Goal: Transaction & Acquisition: Purchase product/service

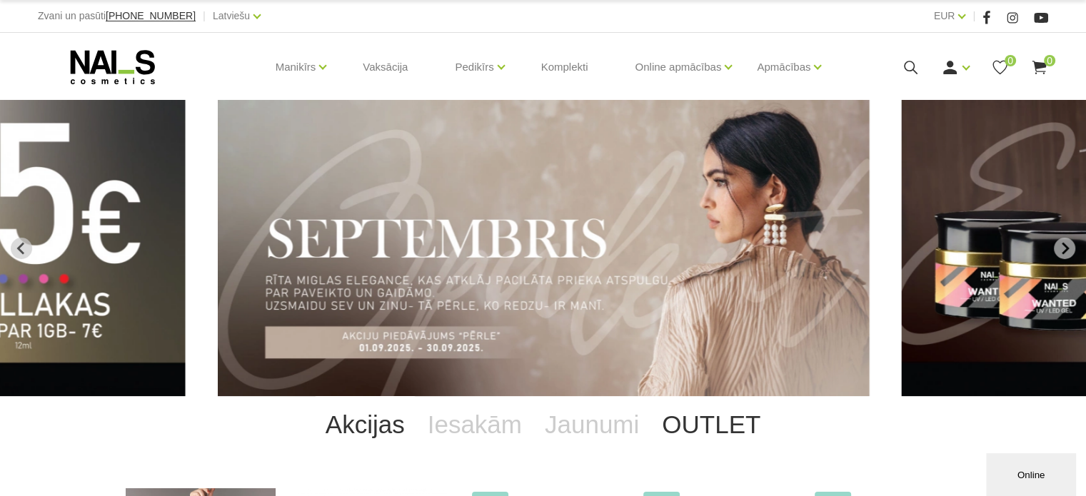
click at [662, 425] on link "OUTLET" at bounding box center [710, 424] width 121 height 57
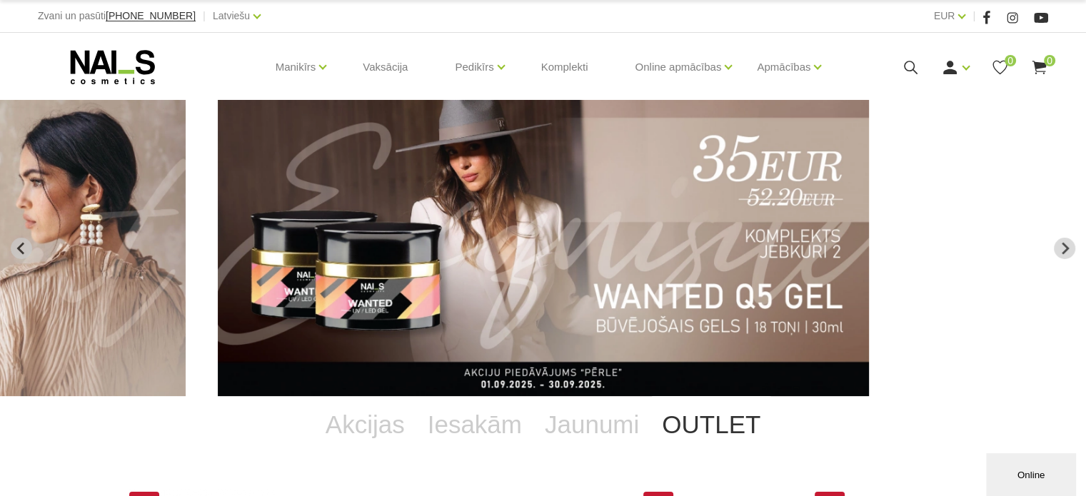
click at [708, 432] on link "OUTLET" at bounding box center [710, 424] width 121 height 57
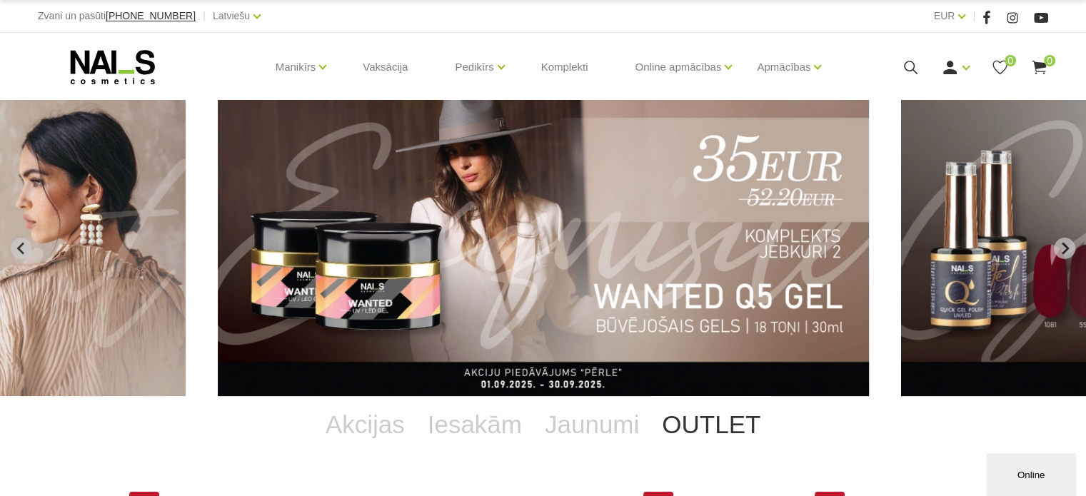
click at [1067, 242] on icon "Next slide" at bounding box center [1064, 248] width 13 height 13
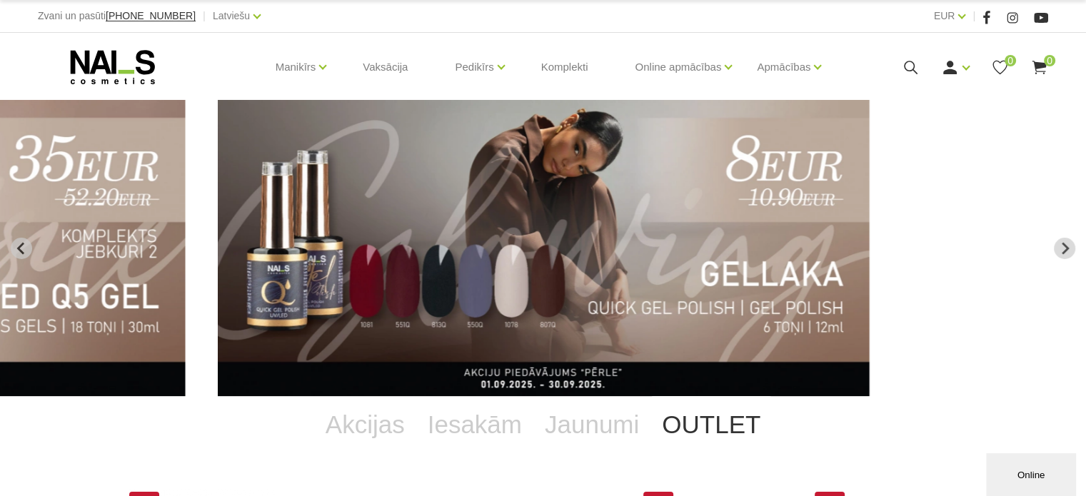
click at [744, 261] on img "4 of 12" at bounding box center [544, 248] width 652 height 296
click at [744, 259] on img "4 of 12" at bounding box center [544, 248] width 652 height 296
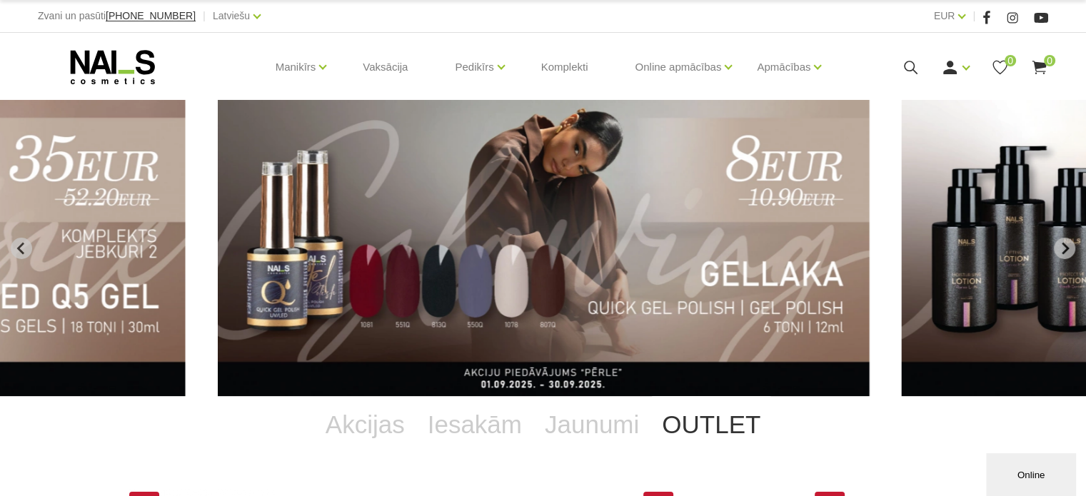
click at [595, 295] on img "4 of 12" at bounding box center [544, 248] width 652 height 296
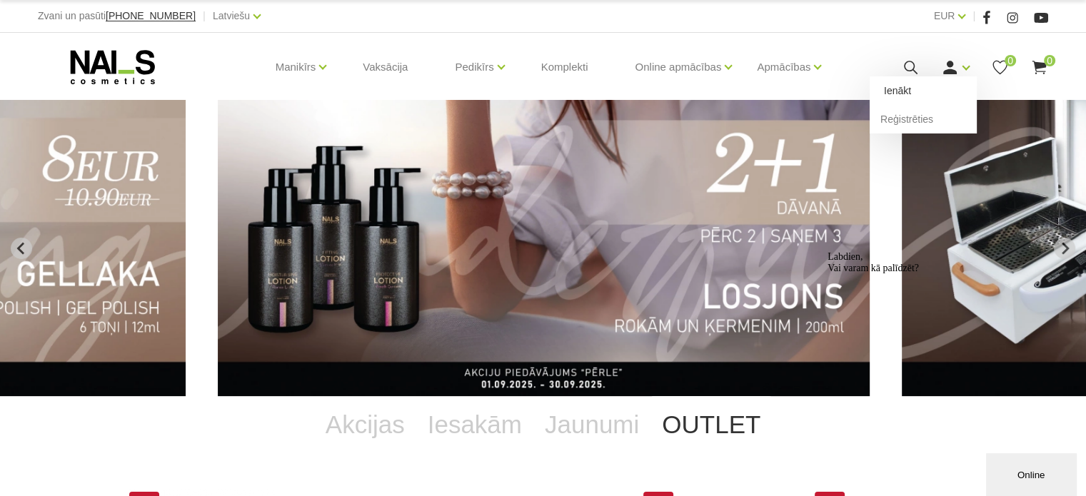
click at [924, 94] on link "Ienākt" at bounding box center [922, 90] width 107 height 29
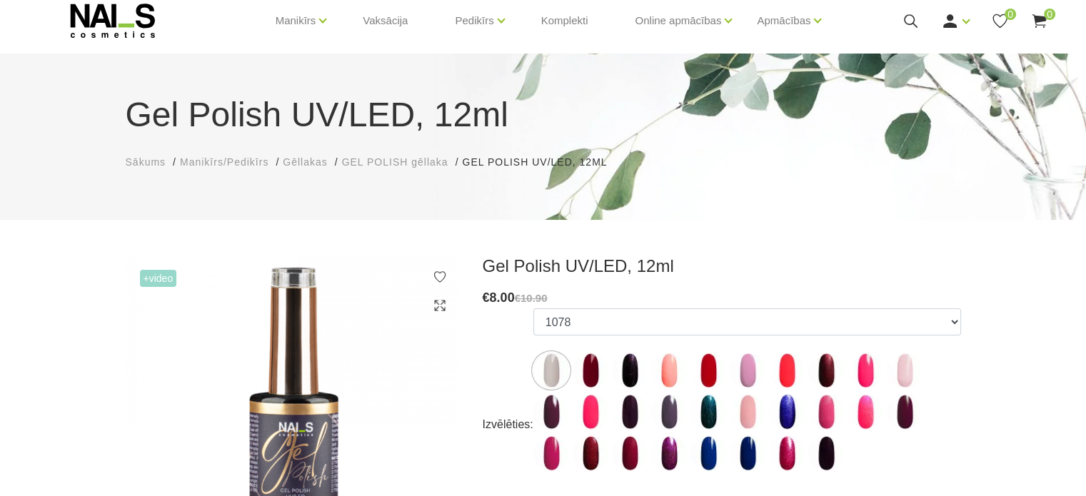
scroll to position [71, 0]
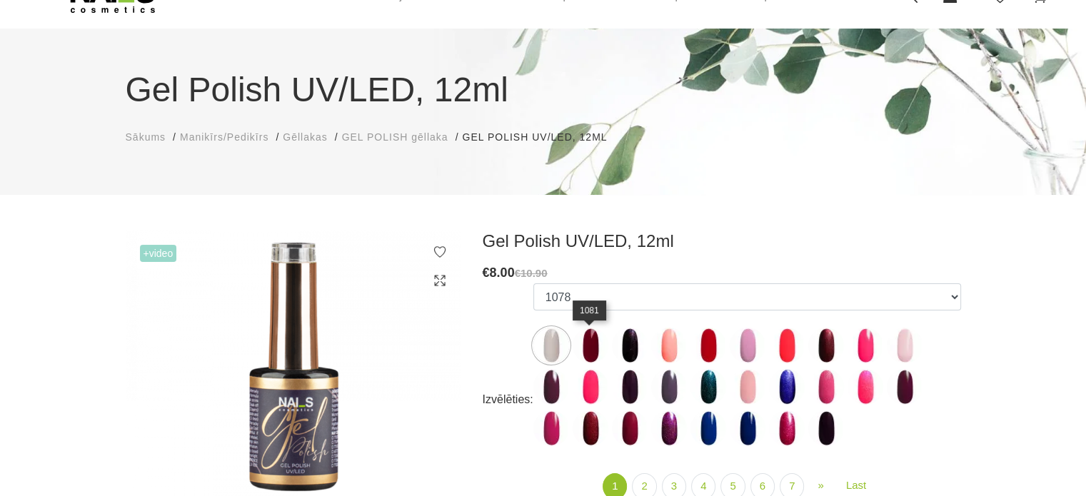
click at [592, 345] on img at bounding box center [590, 346] width 36 height 36
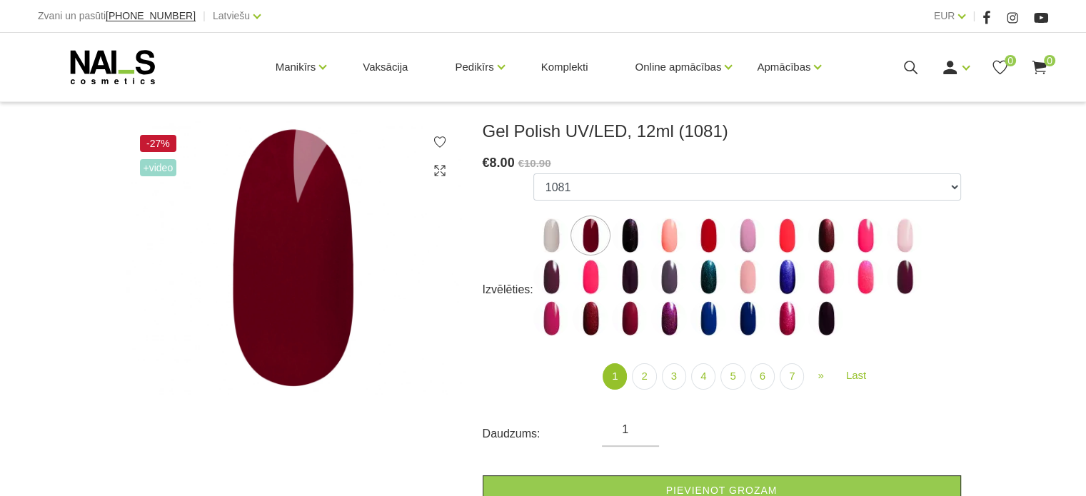
scroll to position [214, 0]
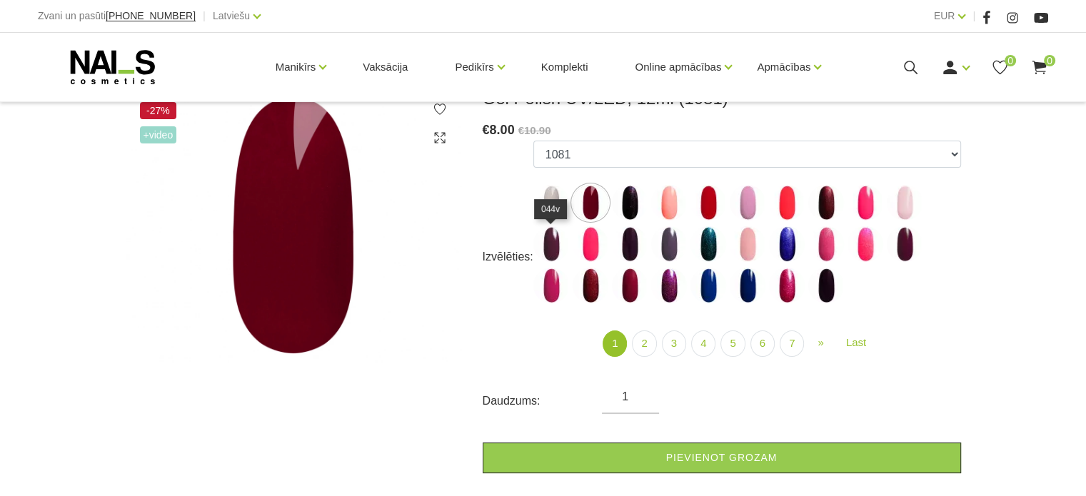
click at [555, 246] on img at bounding box center [551, 244] width 36 height 36
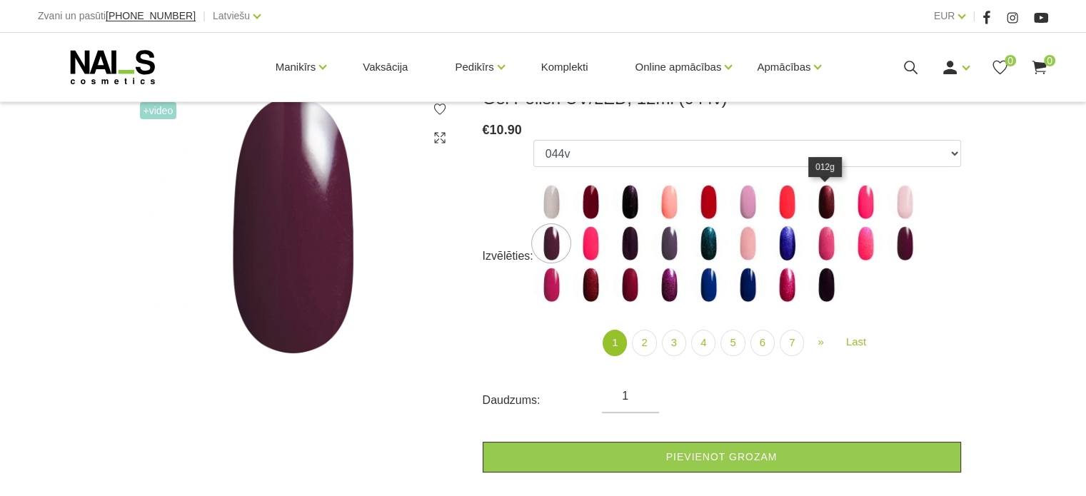
click at [820, 198] on img at bounding box center [826, 202] width 36 height 36
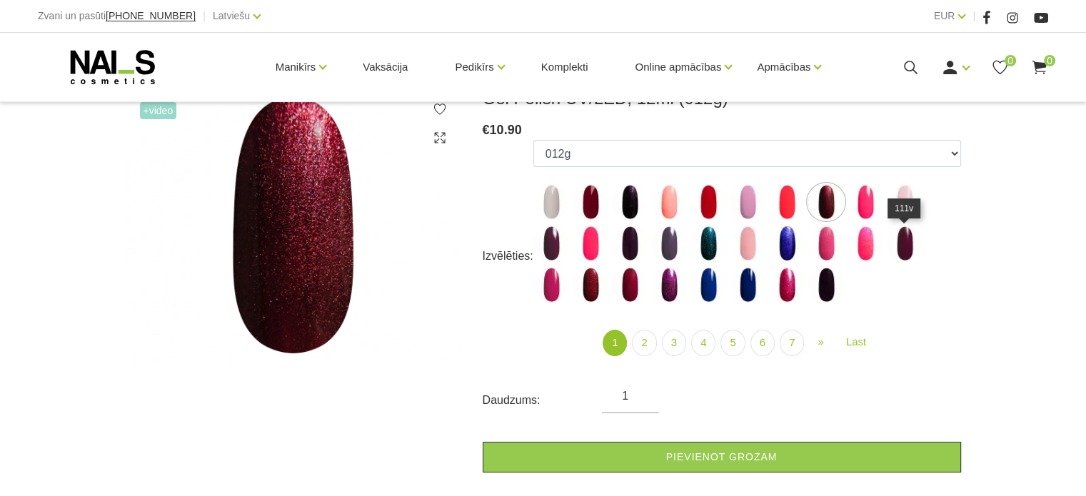
click at [896, 239] on img at bounding box center [904, 244] width 36 height 36
select select "4021"
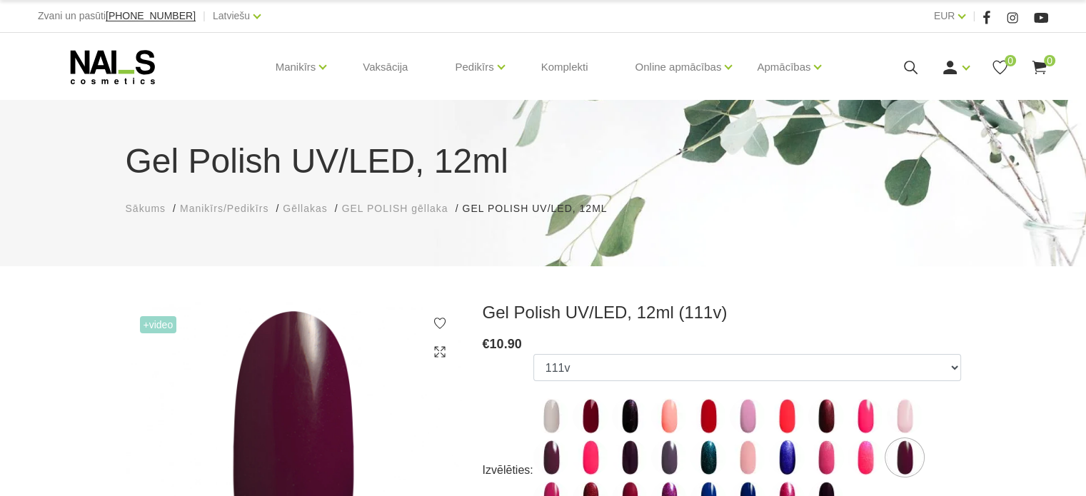
scroll to position [0, 0]
click at [963, 76] on div "Manikīrs Gēllakas Bāzes, topi un praimeri Gēlu sistēmas Dizaina sistēmas Dažādi…" at bounding box center [543, 67] width 1010 height 69
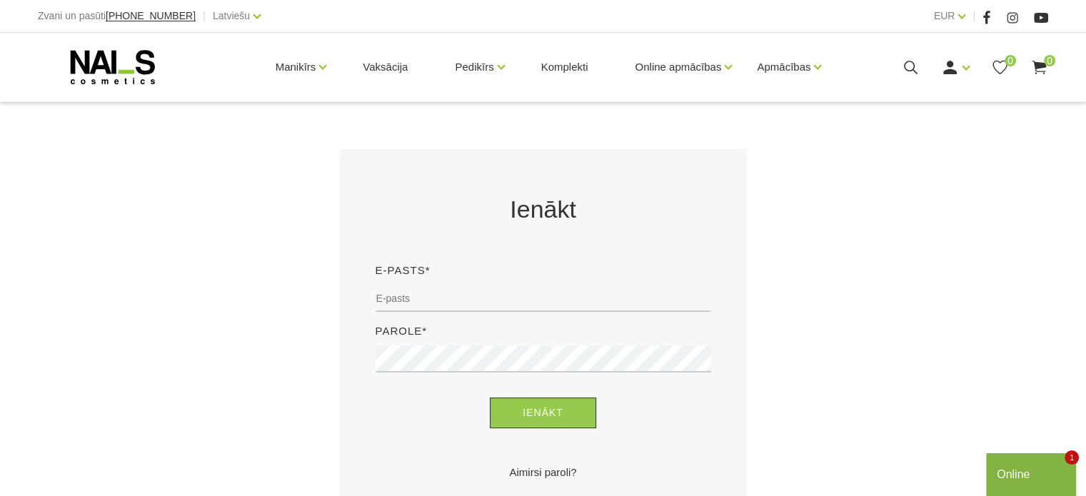
scroll to position [214, 0]
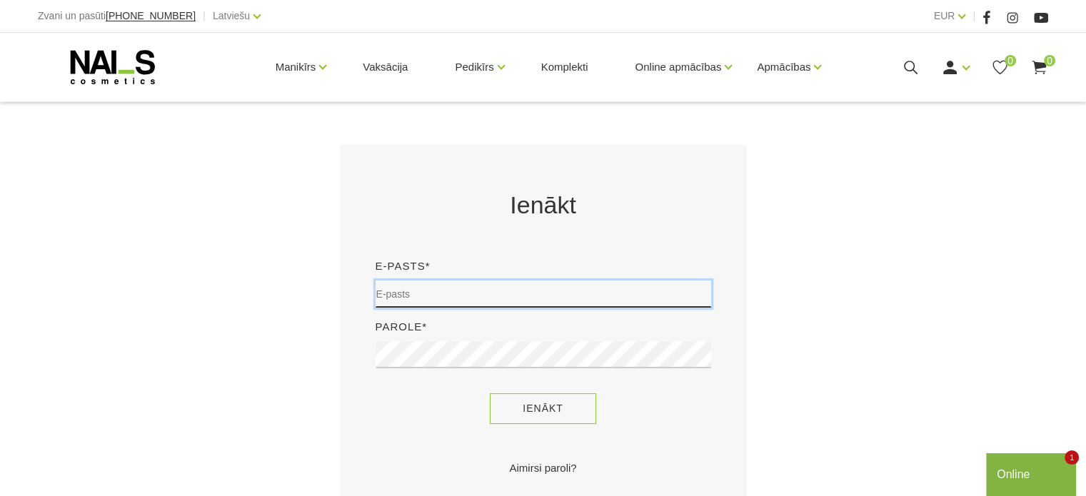
type input "judite22@inbox.lv"
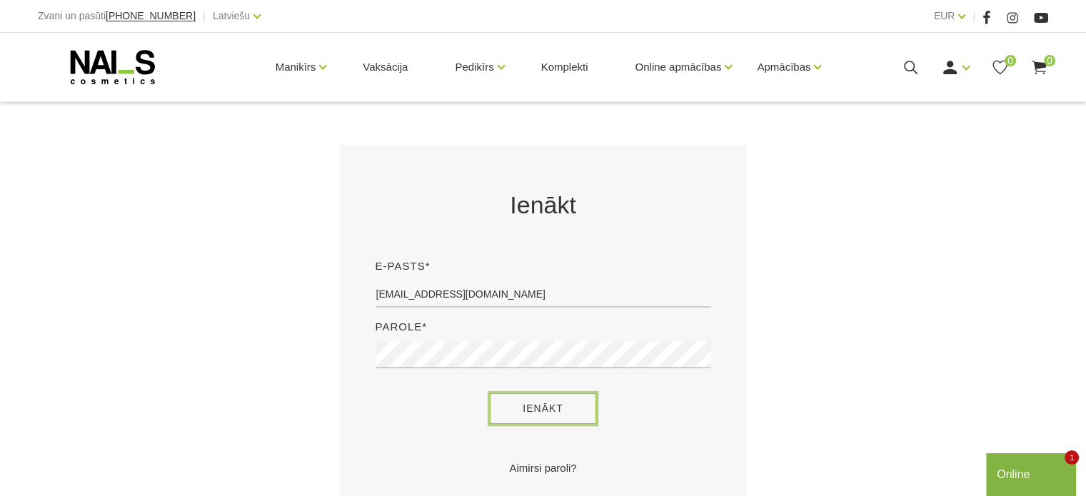
click at [580, 405] on button "Ienākt" at bounding box center [543, 408] width 106 height 31
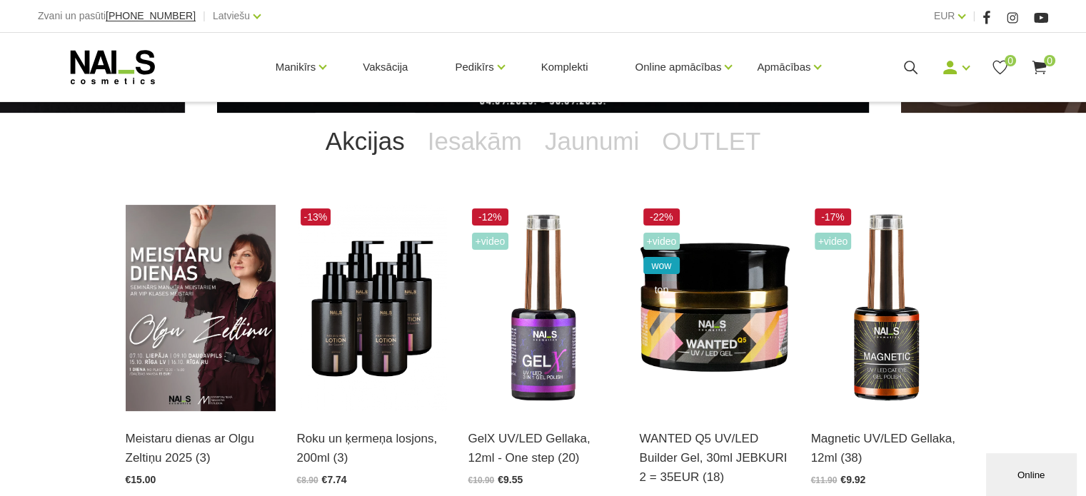
scroll to position [286, 0]
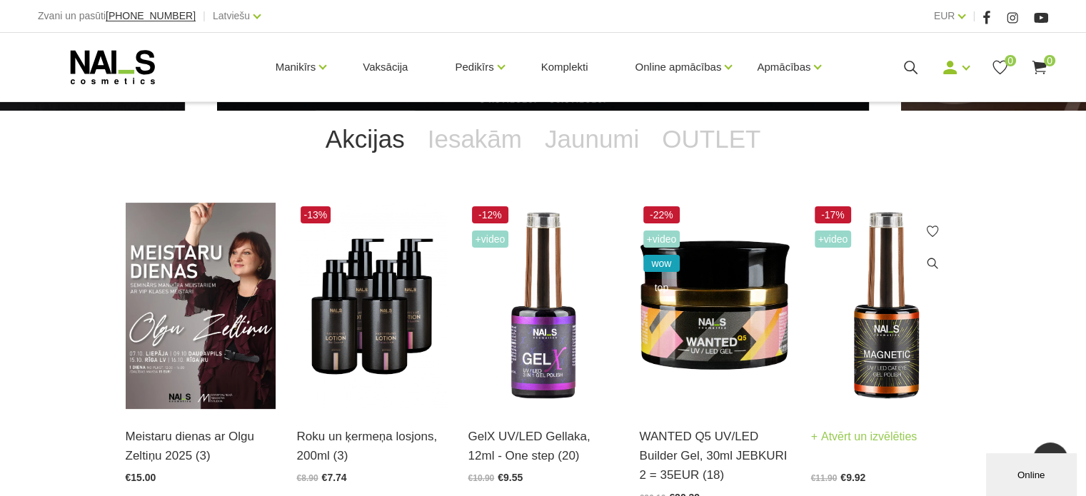
click at [862, 282] on img at bounding box center [886, 306] width 150 height 206
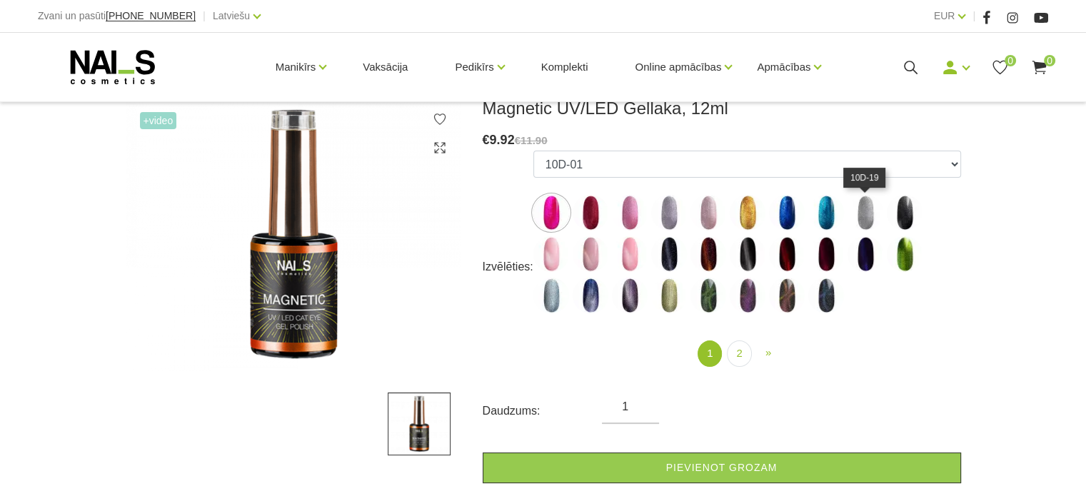
scroll to position [214, 0]
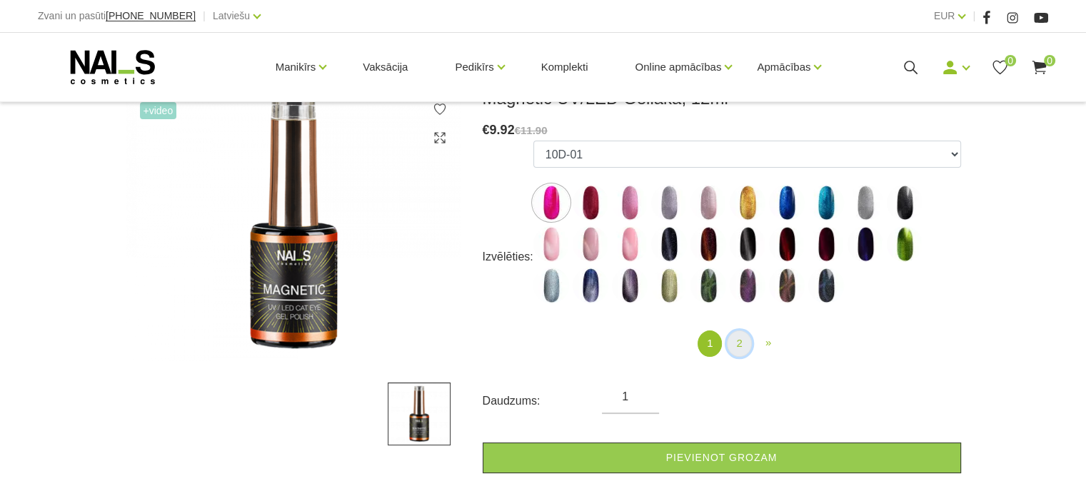
click at [744, 347] on link "2" at bounding box center [739, 343] width 24 height 26
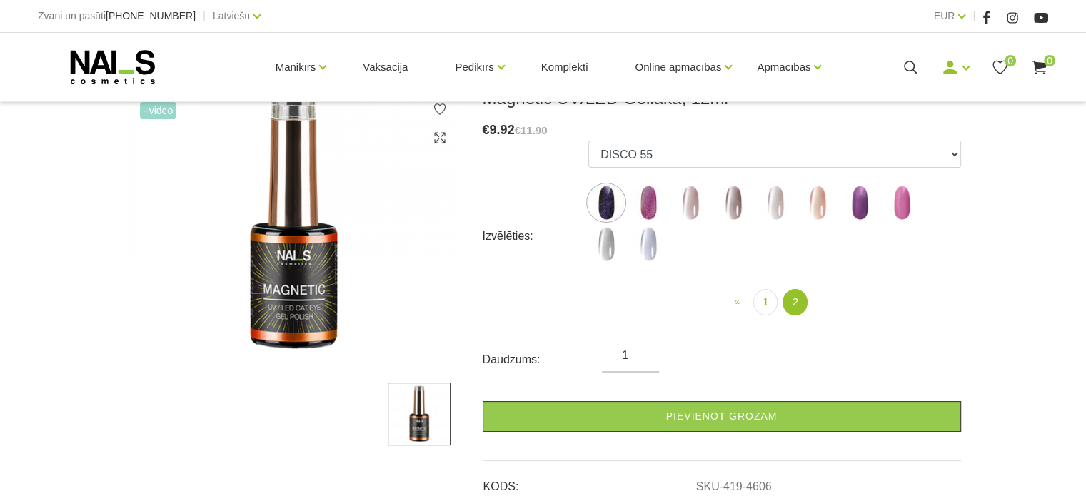
click at [738, 202] on img at bounding box center [733, 203] width 36 height 36
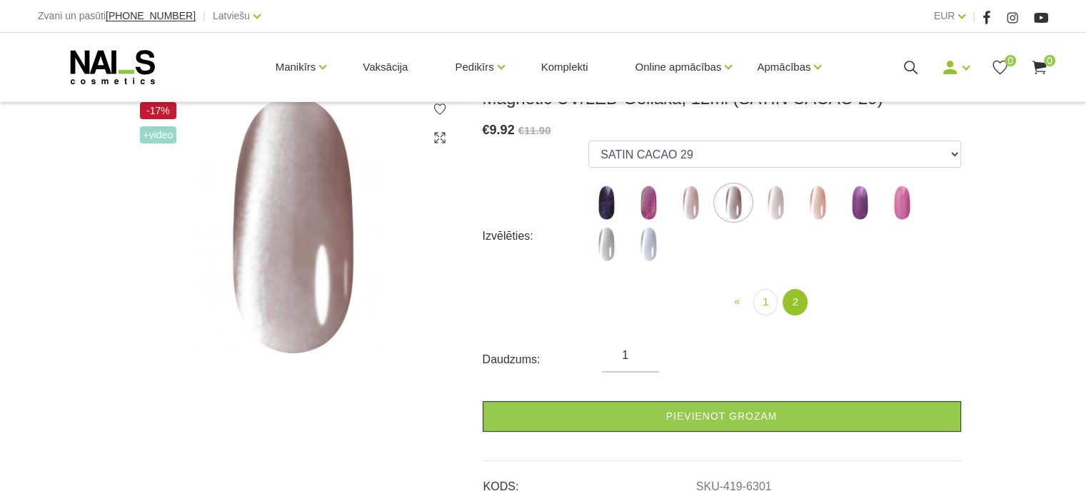
click at [689, 202] on img at bounding box center [690, 203] width 36 height 36
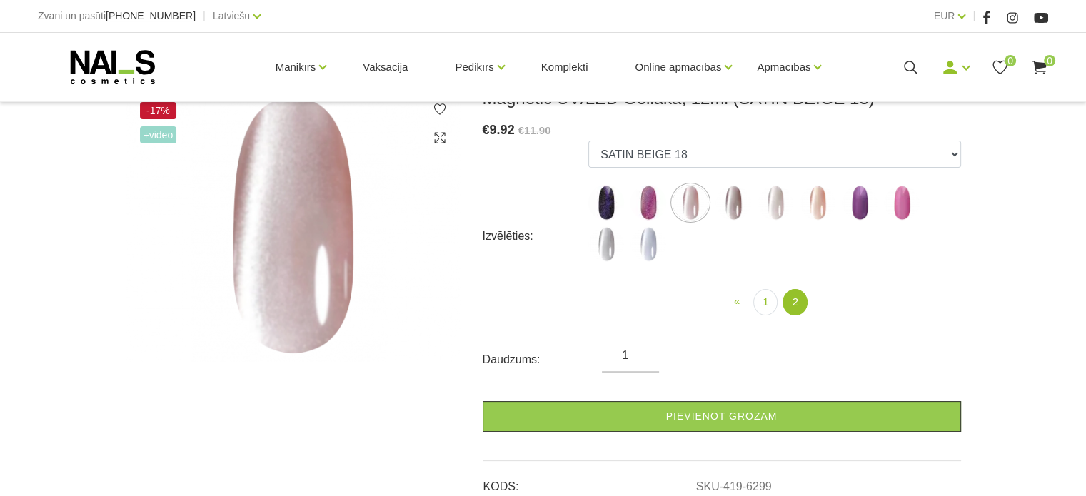
click at [745, 196] on img at bounding box center [733, 203] width 36 height 36
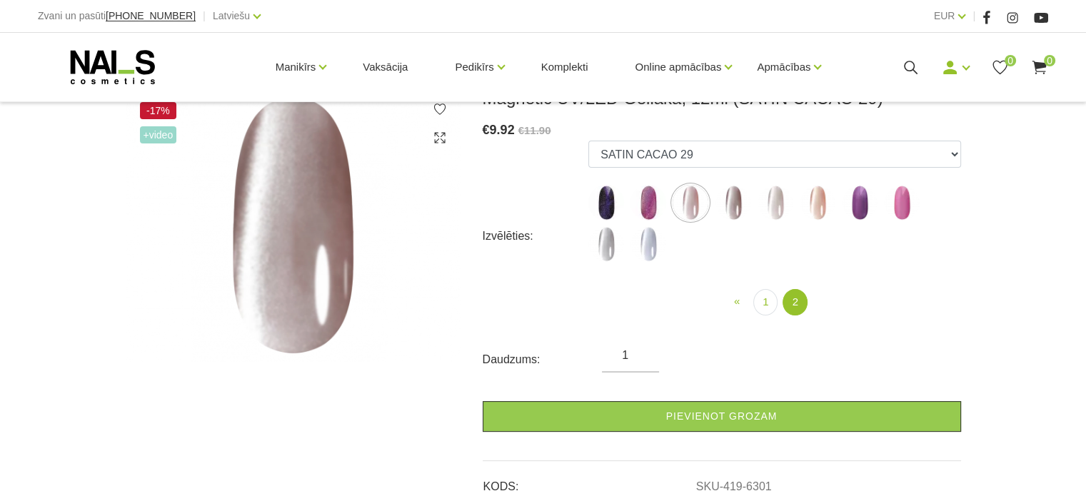
click at [739, 198] on img at bounding box center [733, 203] width 36 height 36
click at [732, 202] on img at bounding box center [733, 203] width 36 height 36
click at [731, 202] on img at bounding box center [733, 203] width 36 height 36
click at [679, 206] on img at bounding box center [690, 203] width 36 height 36
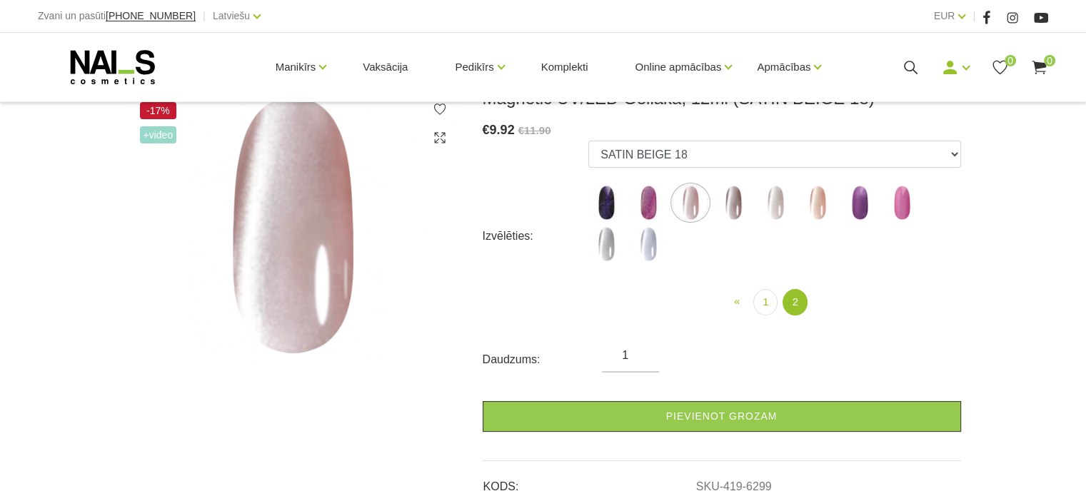
click at [734, 205] on img at bounding box center [733, 203] width 36 height 36
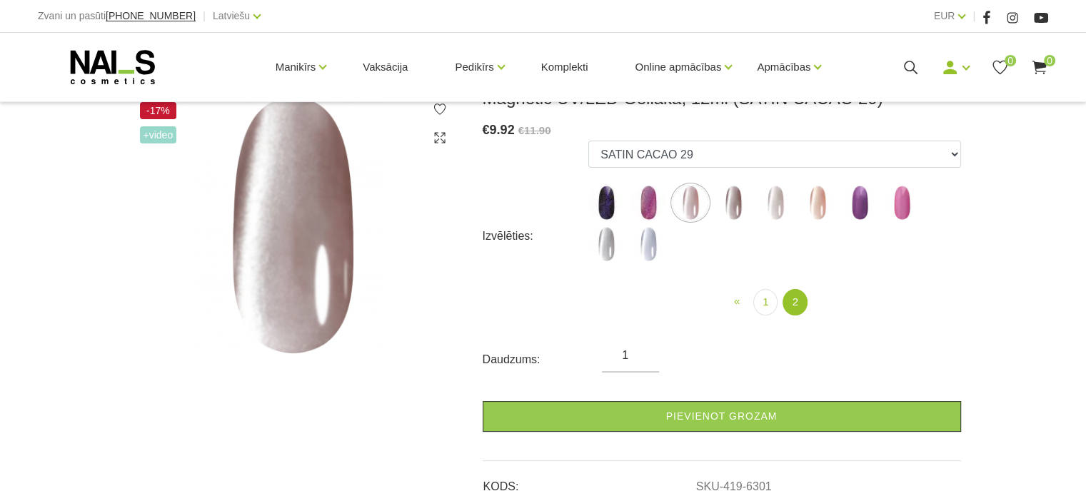
click at [708, 435] on div "Magnetic UV/LED Gellaka, 12ml (SATIN CACAO 29) € 9.92 €11.90 Izvēlēties: 10D-01…" at bounding box center [722, 305] width 478 height 435
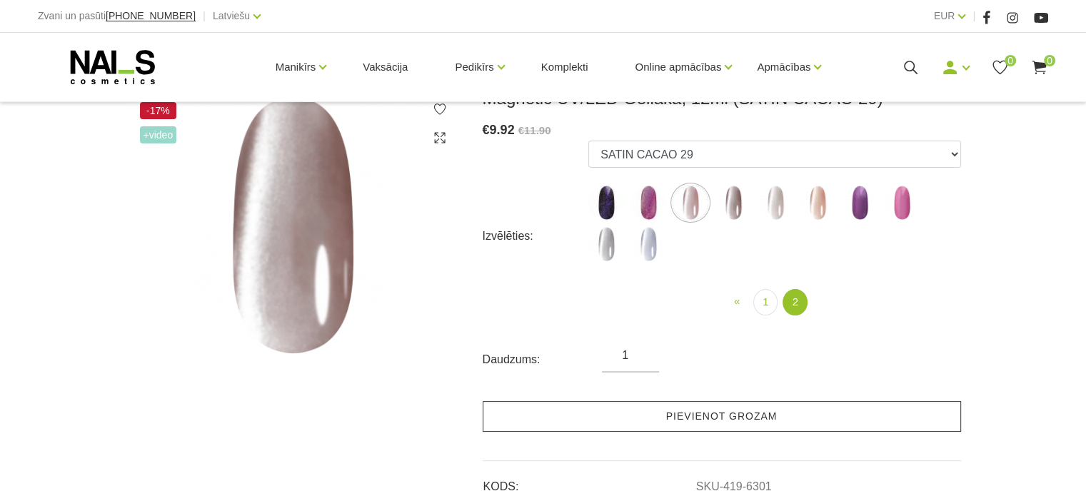
click at [706, 422] on link "Pievienot grozam" at bounding box center [722, 416] width 478 height 31
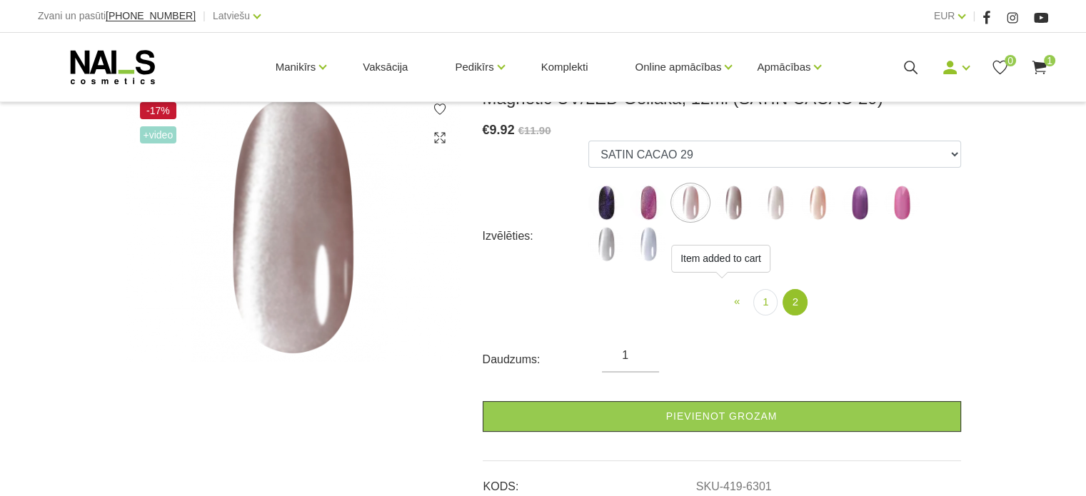
click at [609, 188] on img at bounding box center [606, 203] width 36 height 36
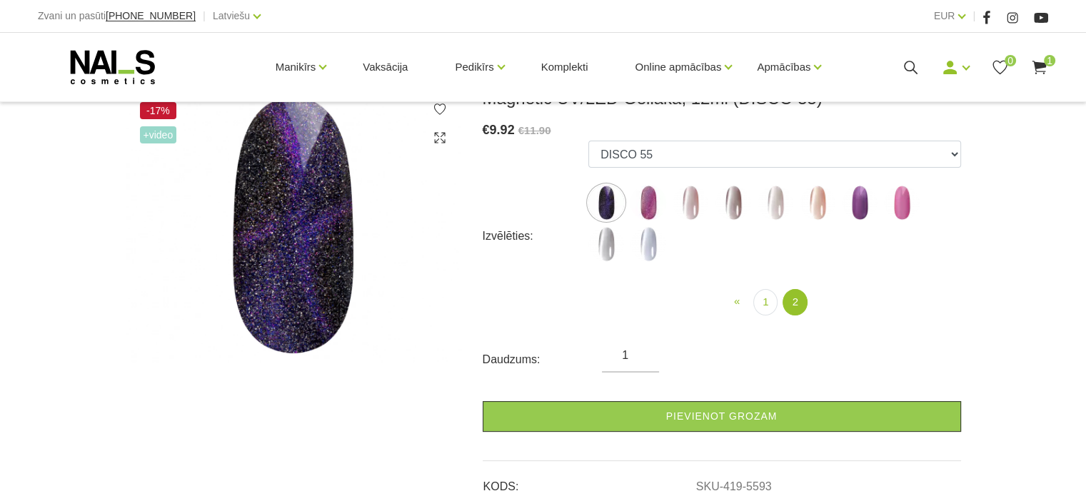
click at [644, 205] on img at bounding box center [648, 203] width 36 height 36
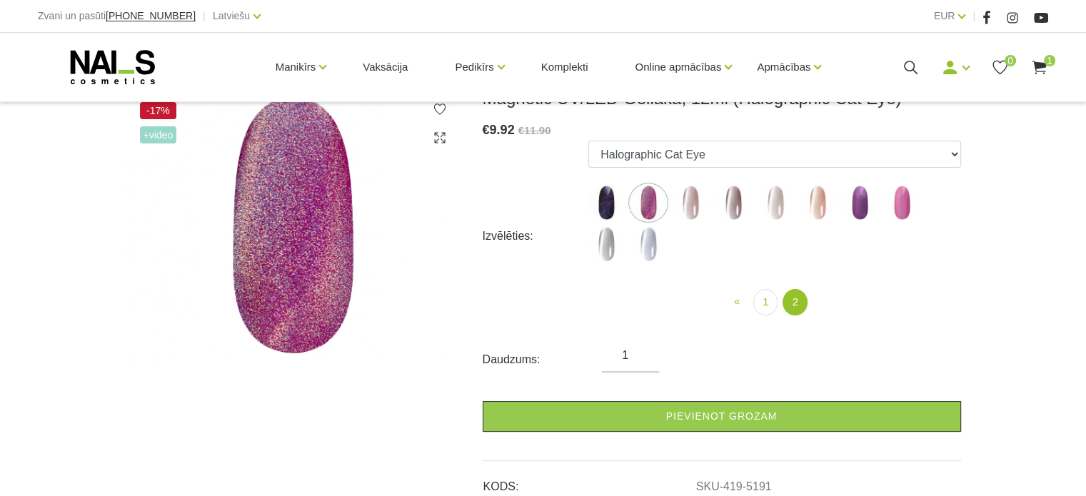
click at [782, 198] on img at bounding box center [775, 203] width 36 height 36
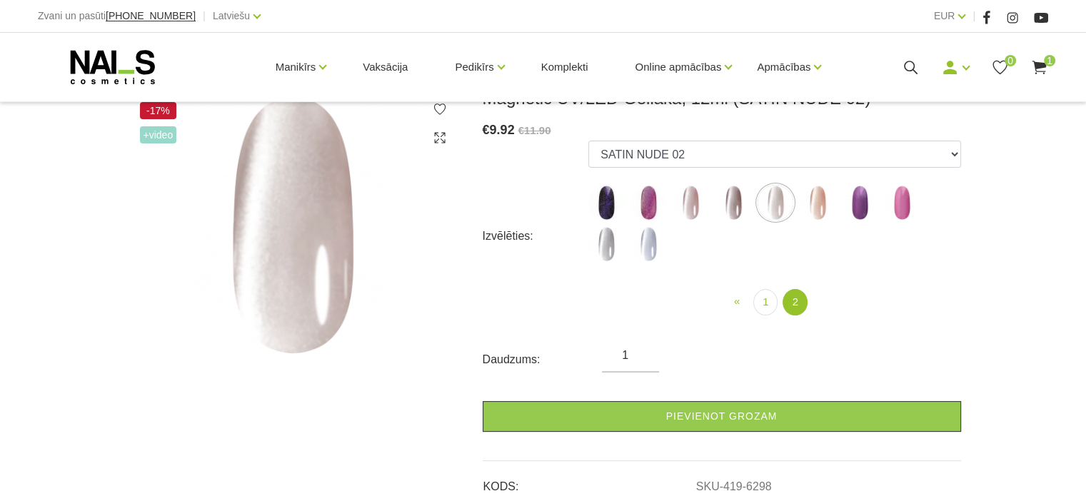
click at [824, 208] on img at bounding box center [817, 203] width 36 height 36
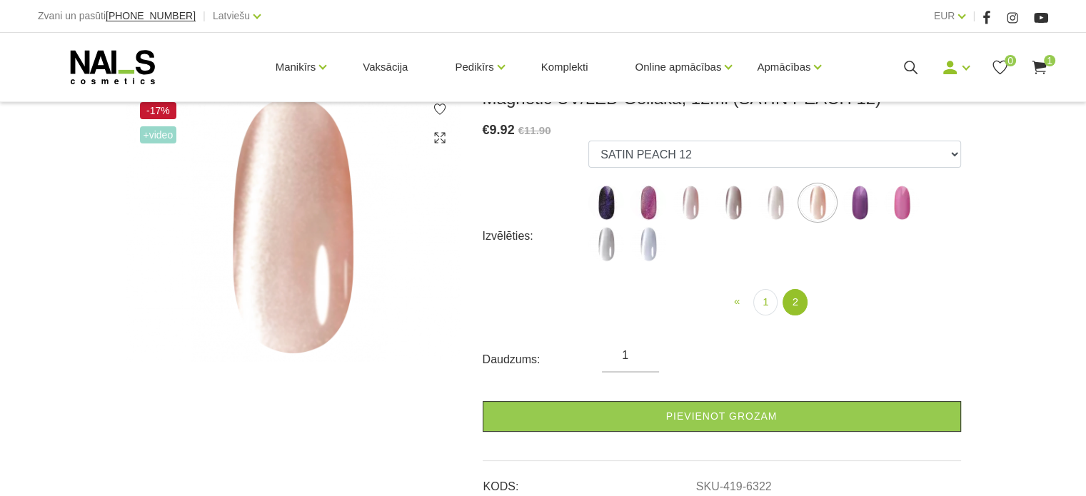
click at [870, 206] on img at bounding box center [860, 203] width 36 height 36
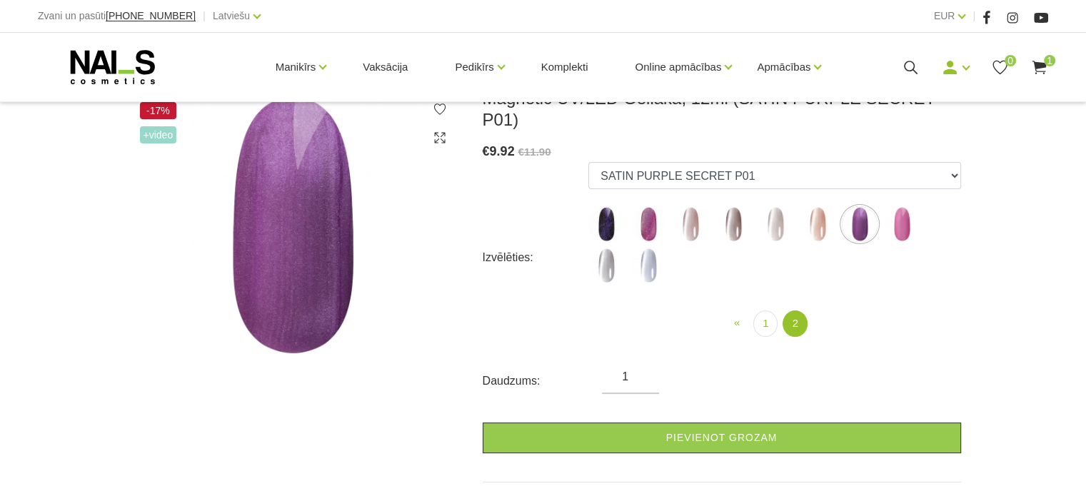
click at [617, 252] on img at bounding box center [606, 266] width 36 height 36
select select "6297"
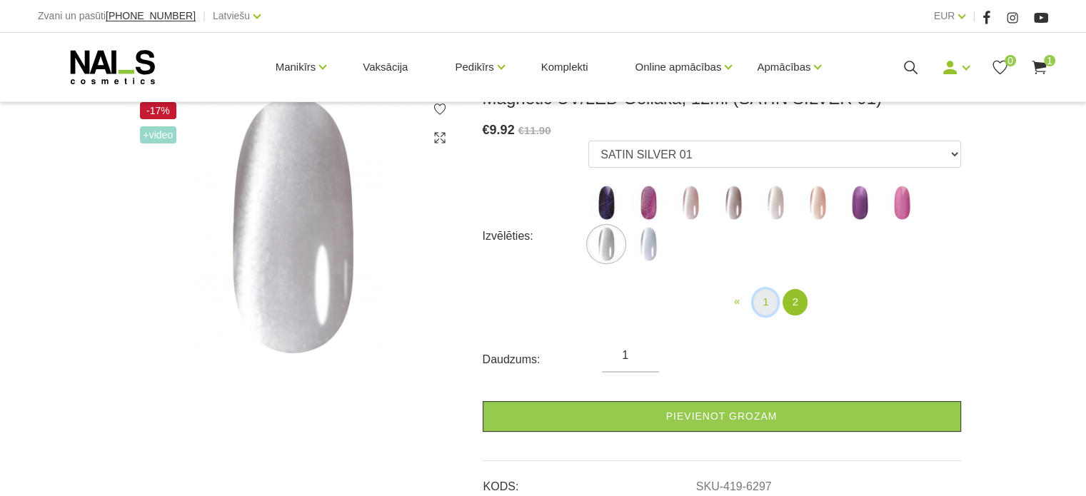
click at [762, 310] on link "1" at bounding box center [765, 302] width 24 height 26
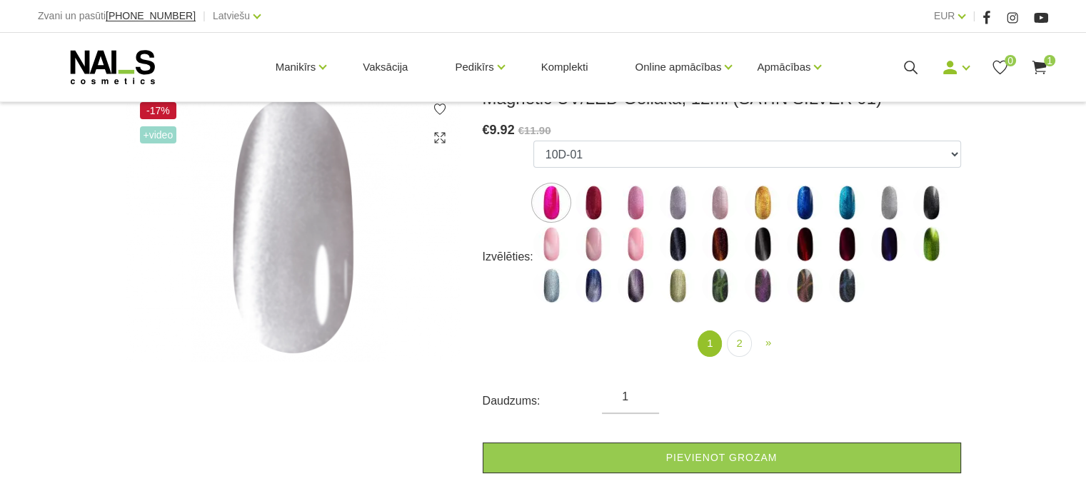
click at [759, 310] on div "1 (current) 2 » Next" at bounding box center [746, 341] width 449 height 65
click at [551, 189] on img at bounding box center [551, 203] width 36 height 36
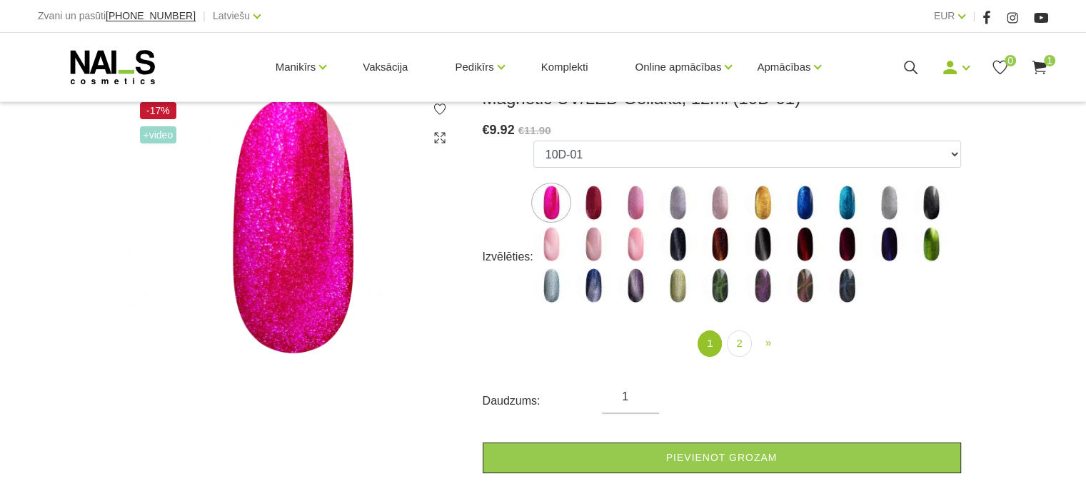
click at [597, 207] on img at bounding box center [593, 203] width 36 height 36
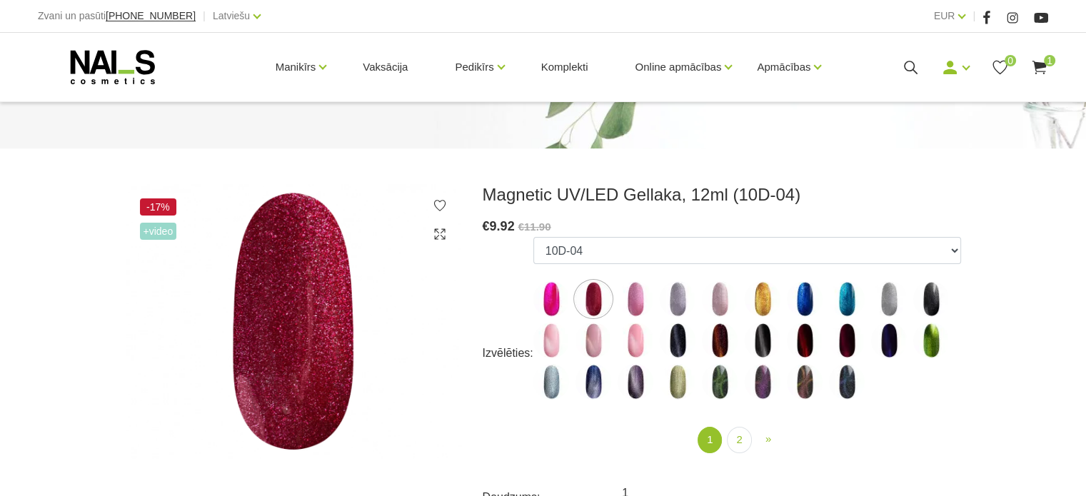
scroll to position [143, 0]
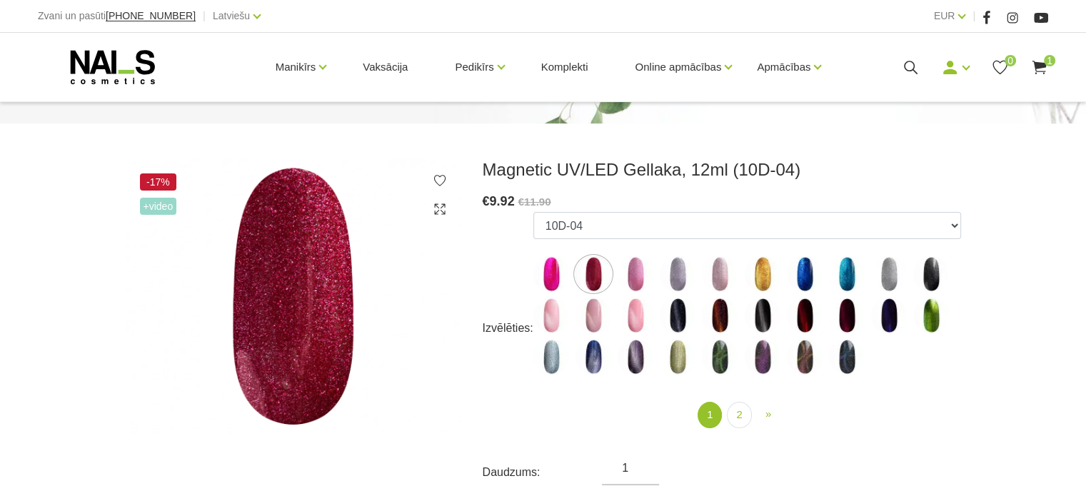
click at [640, 263] on img at bounding box center [635, 274] width 36 height 36
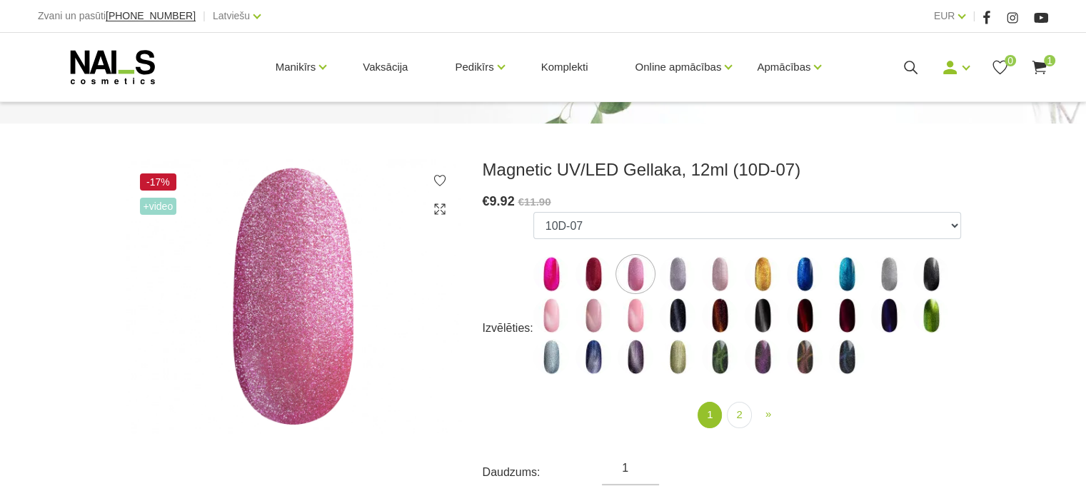
click at [672, 271] on img at bounding box center [678, 274] width 36 height 36
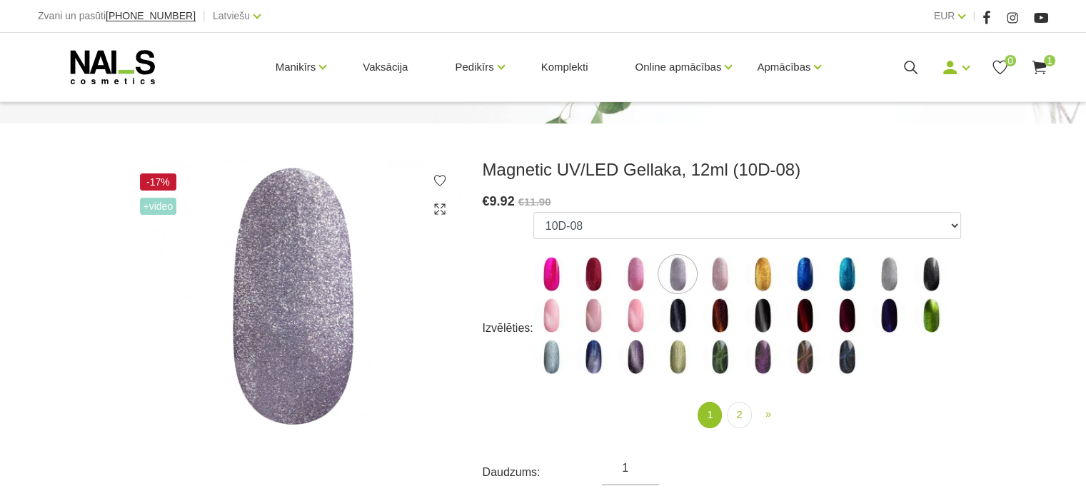
click at [728, 287] on img at bounding box center [720, 274] width 36 height 36
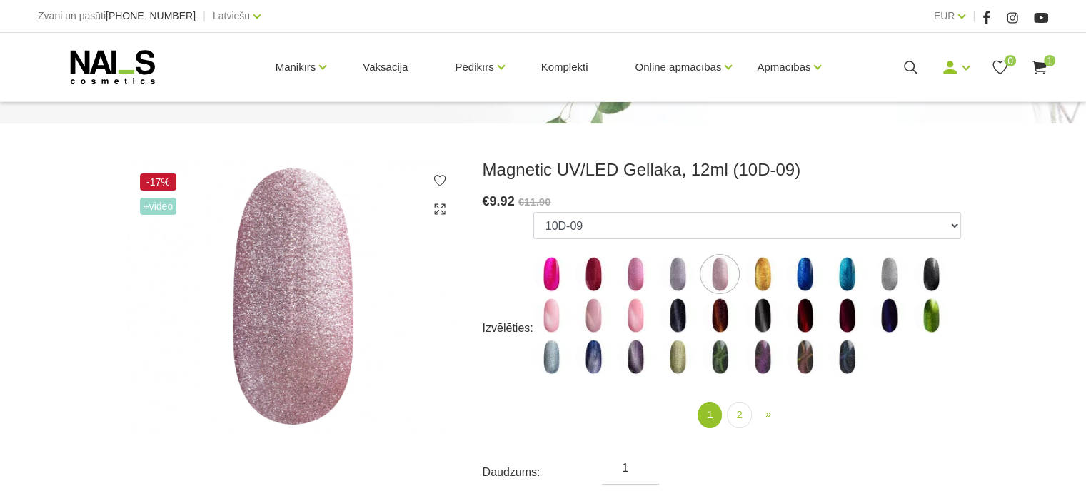
click at [886, 271] on img at bounding box center [889, 274] width 36 height 36
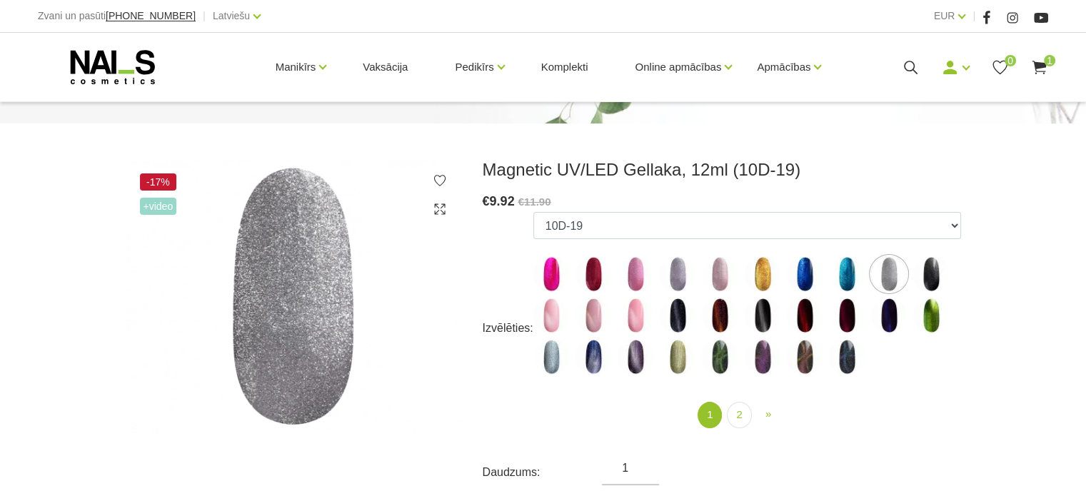
click at [601, 315] on img at bounding box center [593, 316] width 36 height 36
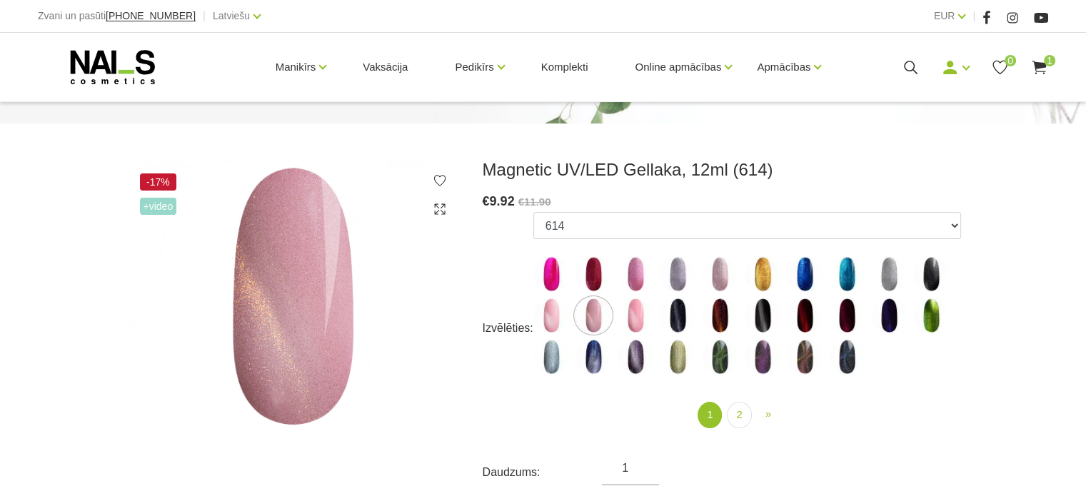
click at [642, 320] on img at bounding box center [635, 316] width 36 height 36
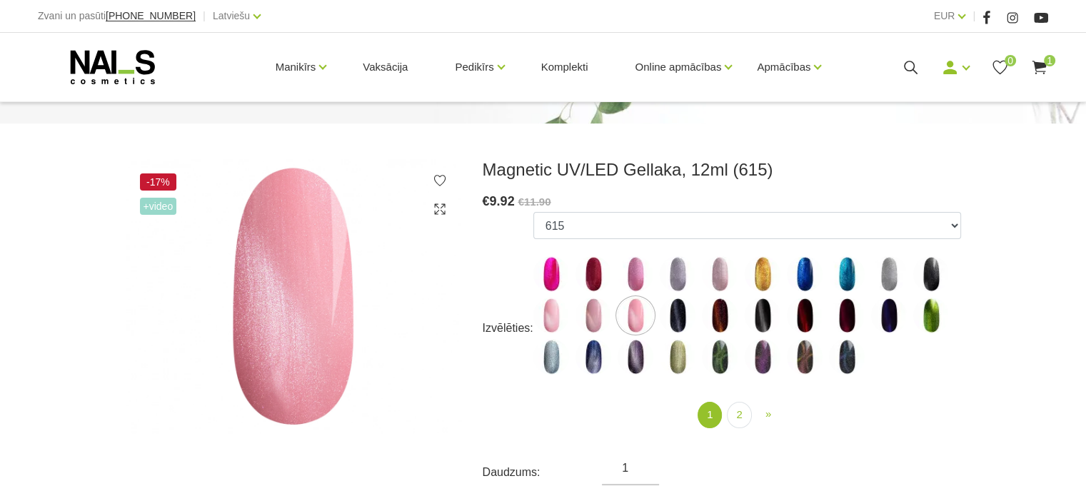
click at [802, 318] on img at bounding box center [805, 316] width 36 height 36
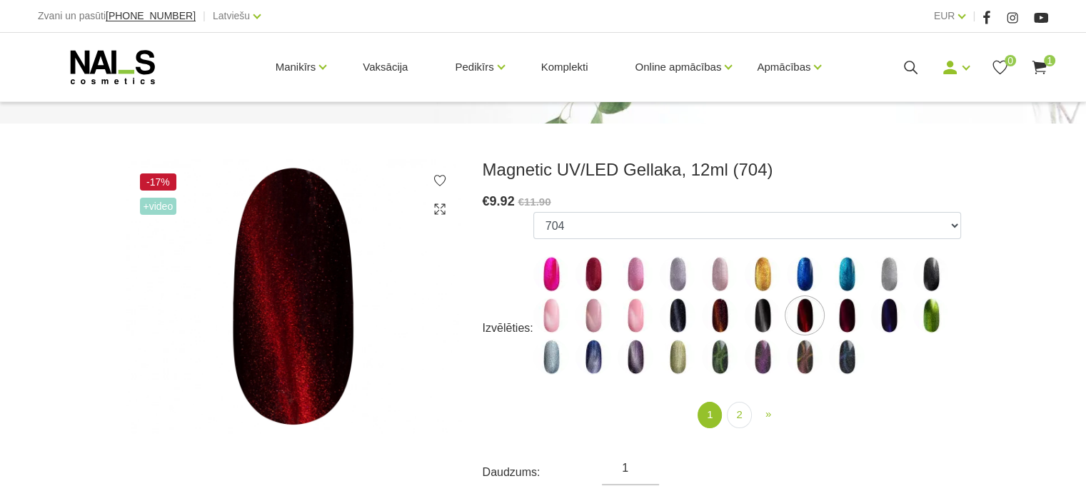
click at [844, 322] on img at bounding box center [847, 316] width 36 height 36
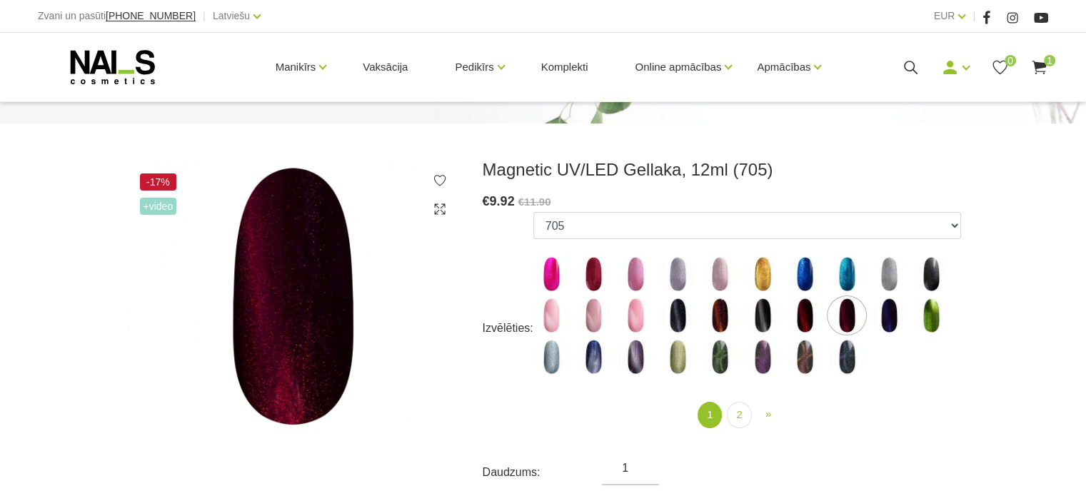
click at [894, 316] on img at bounding box center [889, 316] width 36 height 36
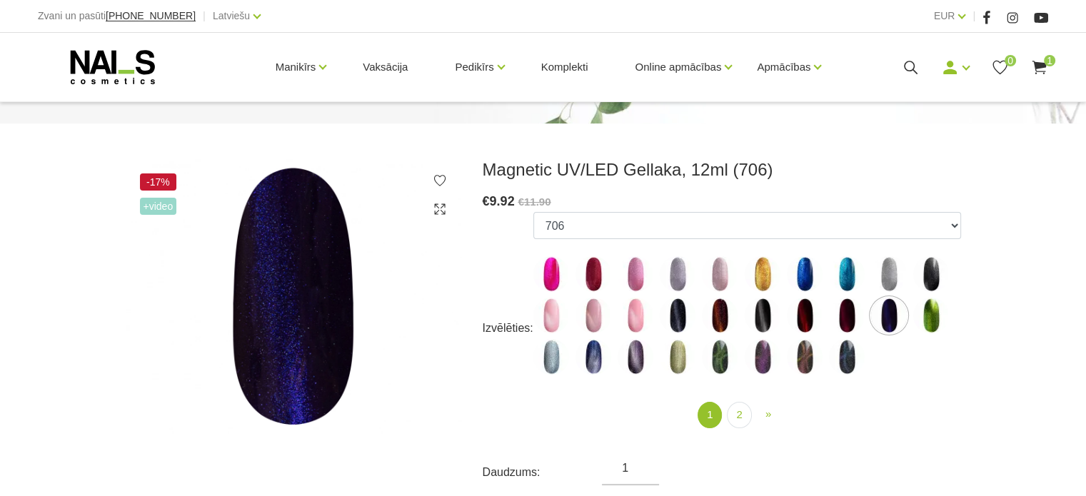
click at [840, 319] on img at bounding box center [847, 316] width 36 height 36
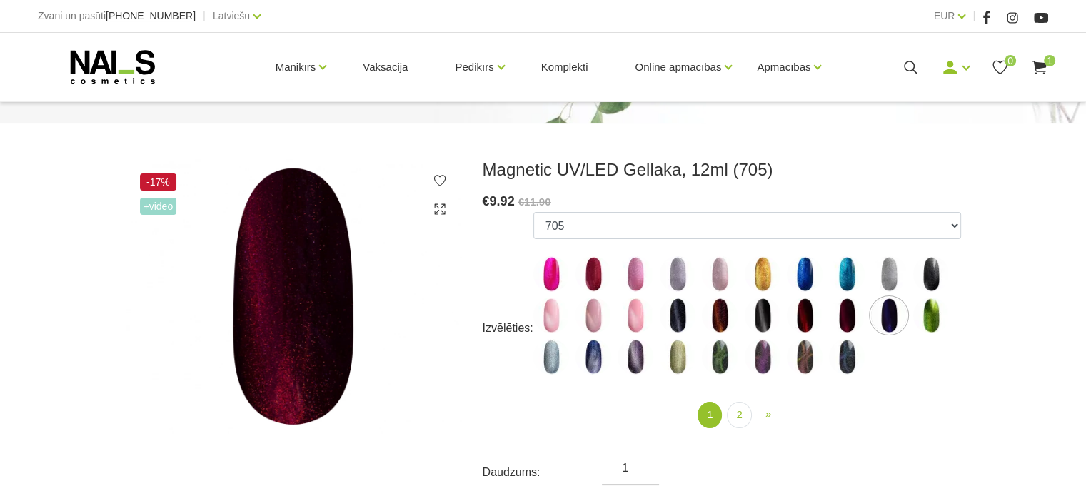
click at [345, 273] on img at bounding box center [293, 296] width 335 height 274
click at [839, 319] on img at bounding box center [847, 316] width 36 height 36
click at [847, 316] on img at bounding box center [847, 316] width 36 height 36
click at [846, 319] on img at bounding box center [847, 316] width 36 height 36
click at [799, 322] on img at bounding box center [805, 316] width 36 height 36
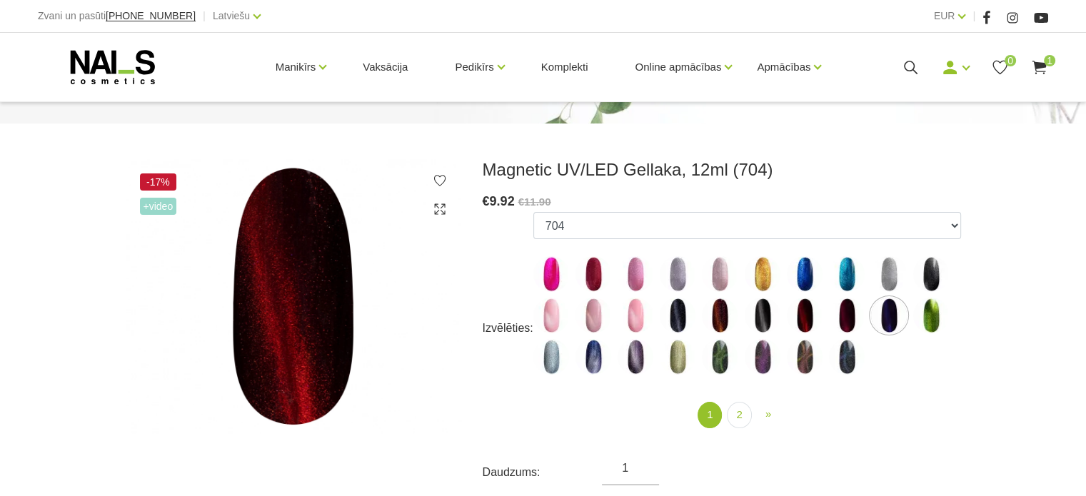
click at [851, 318] on img at bounding box center [847, 316] width 36 height 36
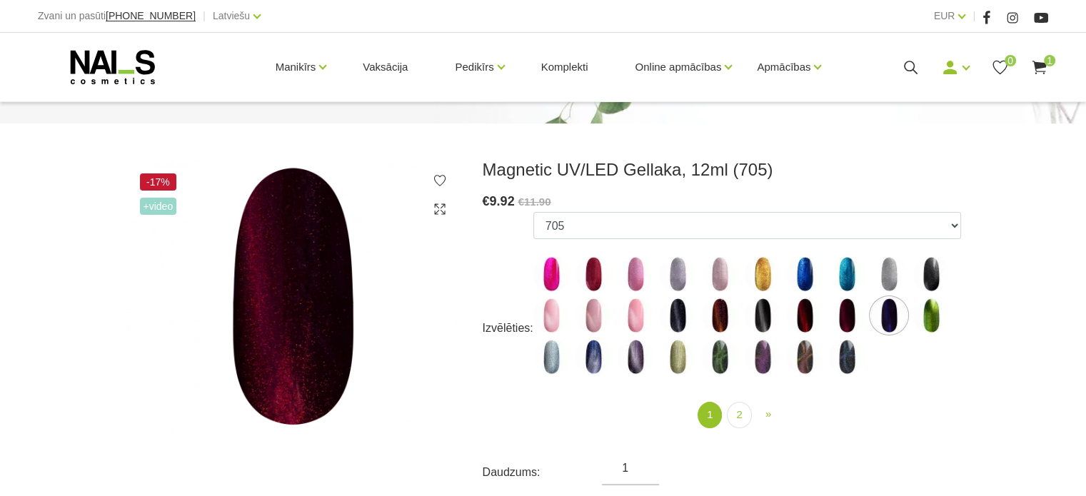
click at [888, 315] on img at bounding box center [889, 316] width 36 height 36
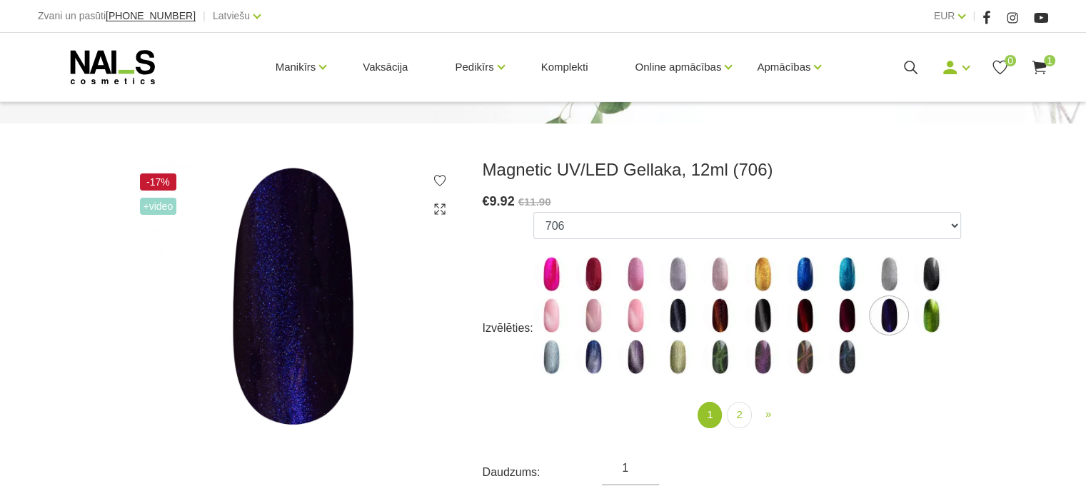
click at [845, 319] on img at bounding box center [847, 316] width 36 height 36
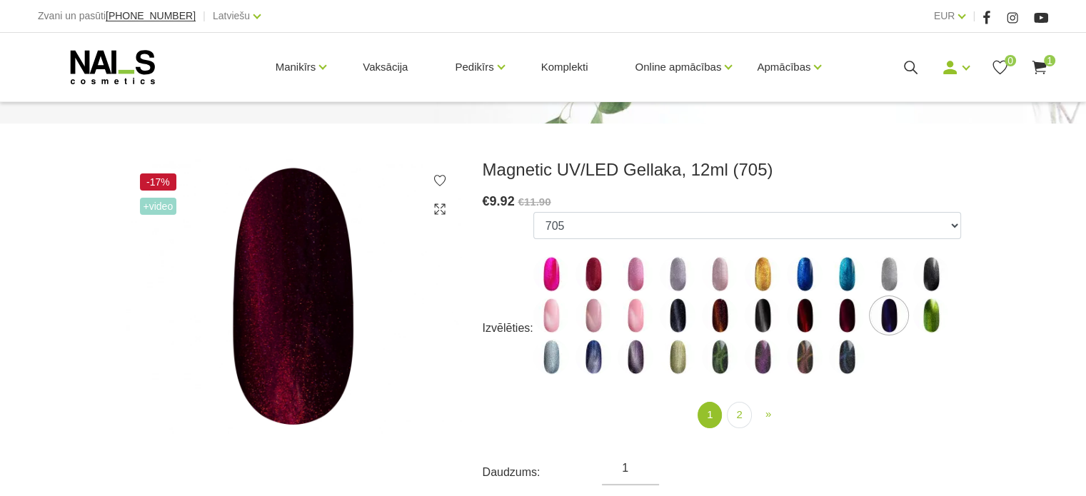
click at [811, 316] on img at bounding box center [805, 316] width 36 height 36
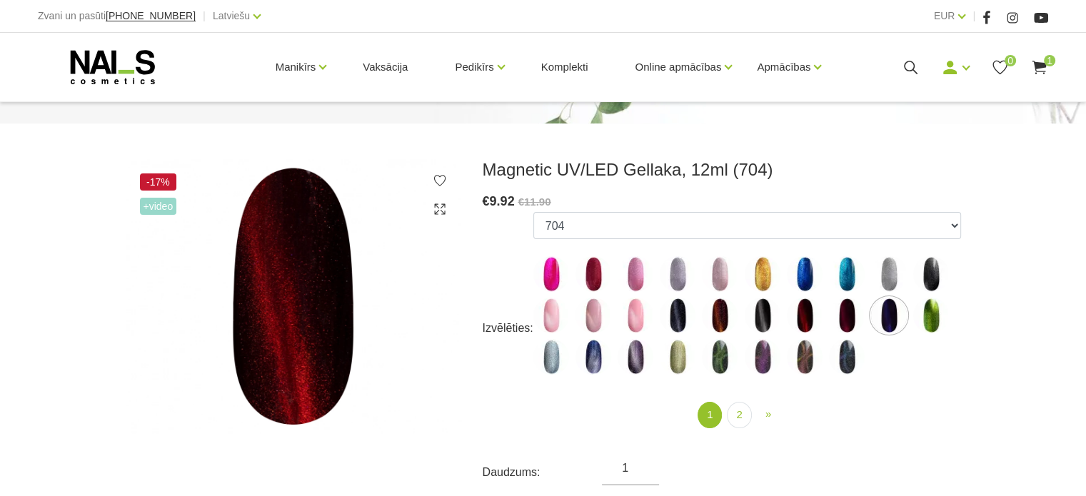
click at [804, 323] on img at bounding box center [805, 316] width 36 height 36
click at [721, 310] on img at bounding box center [720, 316] width 36 height 36
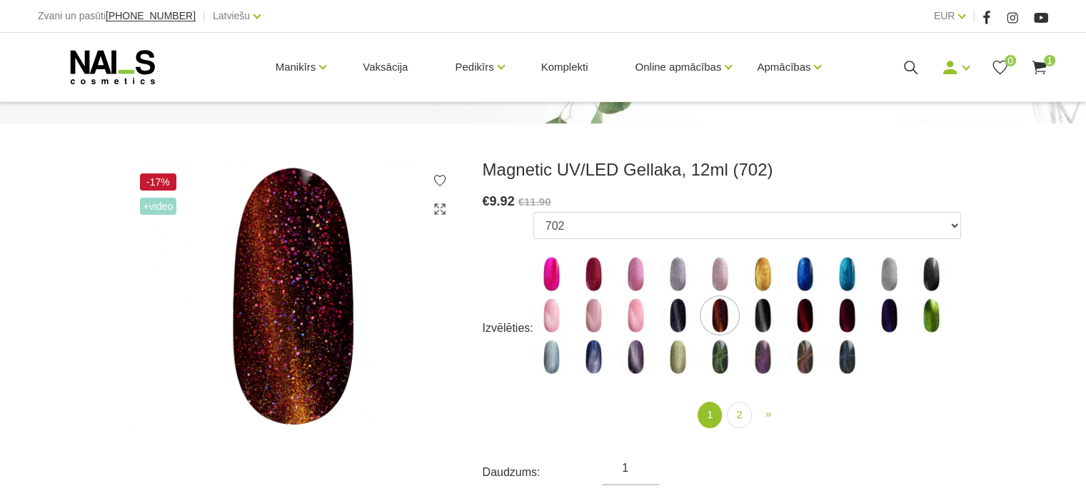
click at [635, 345] on img at bounding box center [635, 357] width 36 height 36
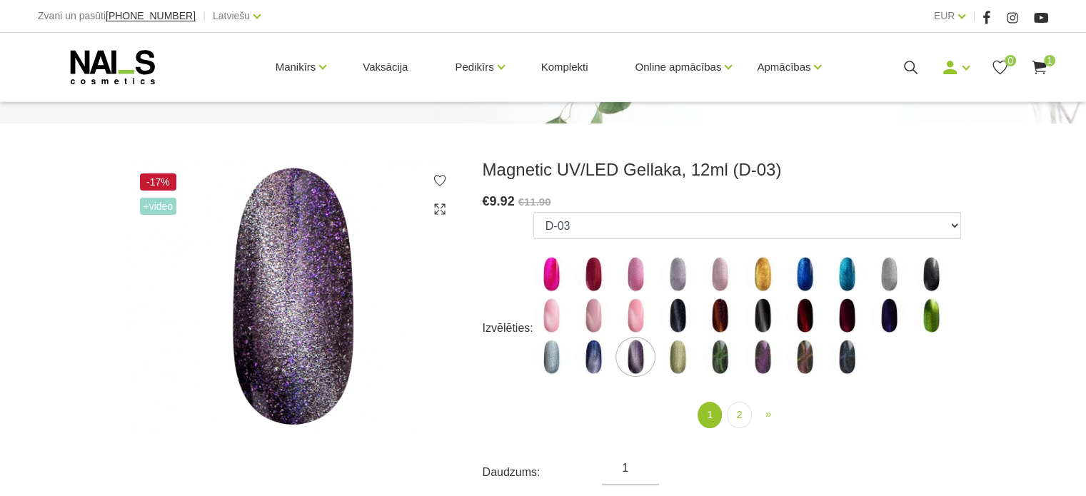
click at [808, 316] on img at bounding box center [805, 316] width 36 height 36
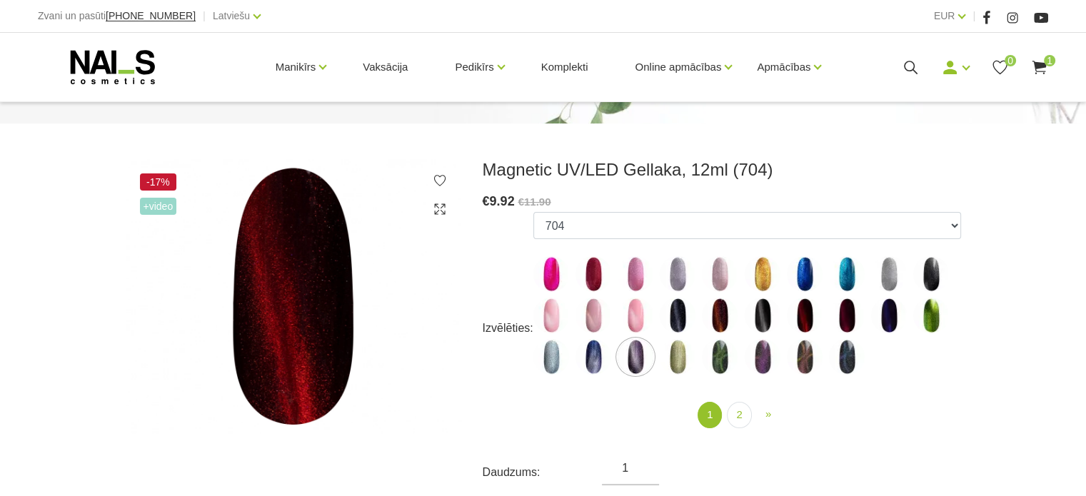
click at [761, 350] on img at bounding box center [762, 357] width 36 height 36
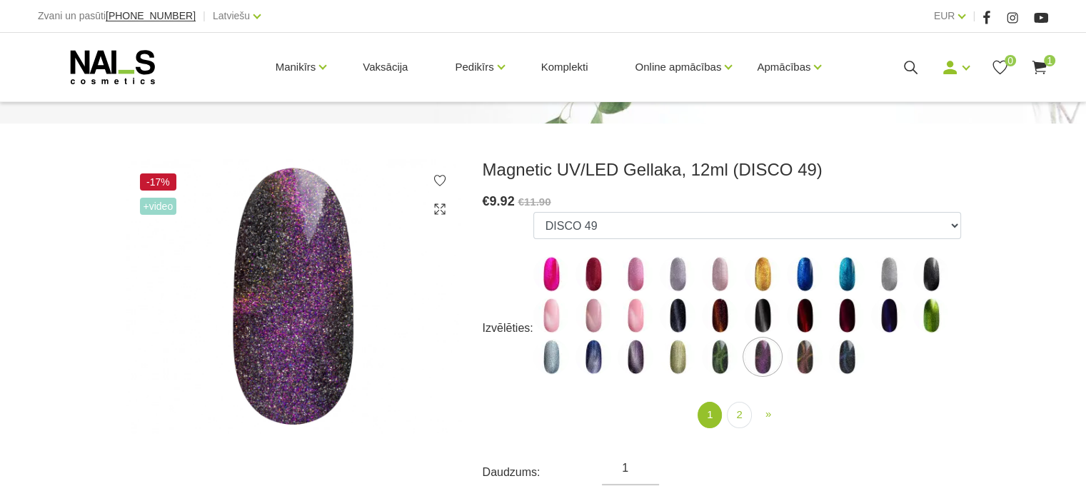
click at [791, 353] on img at bounding box center [805, 357] width 36 height 36
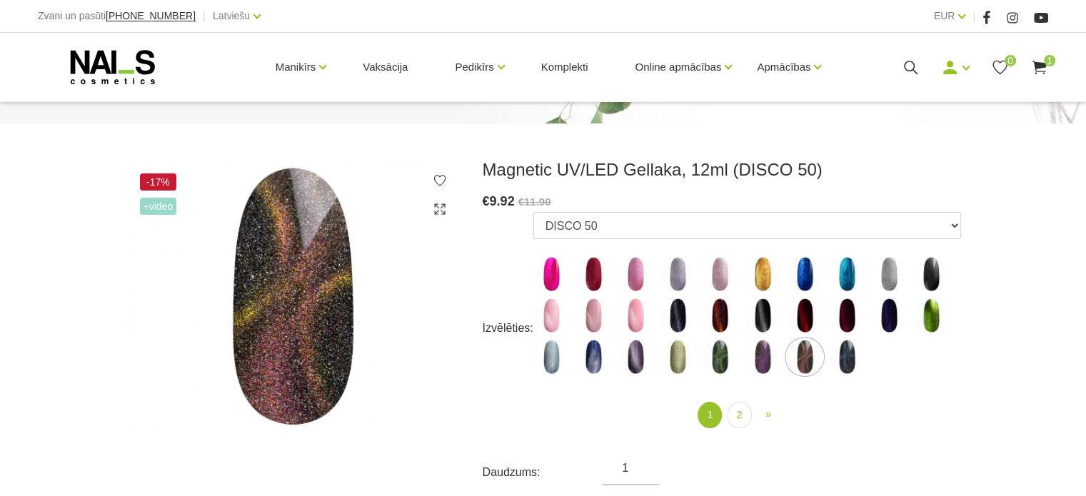
click at [842, 318] on img at bounding box center [847, 316] width 36 height 36
select select "4638"
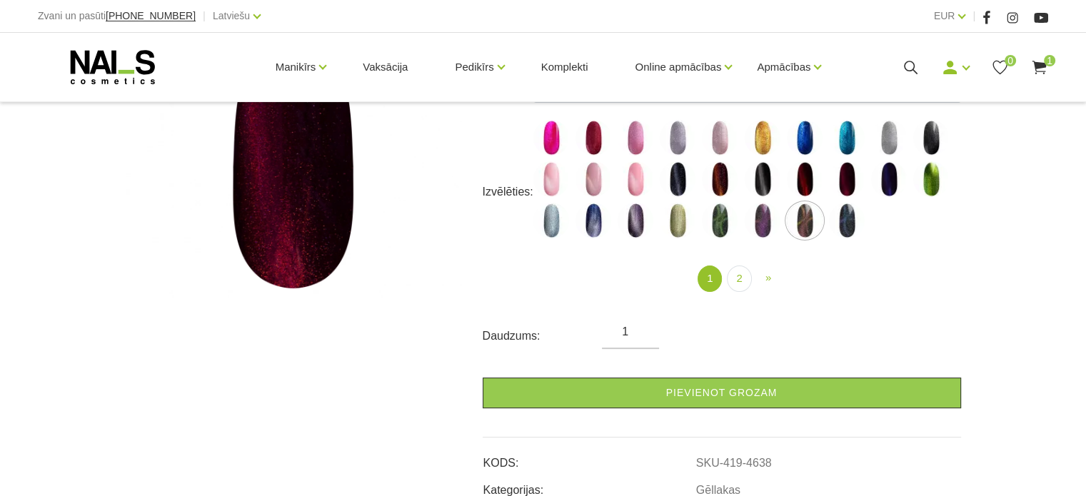
scroll to position [286, 0]
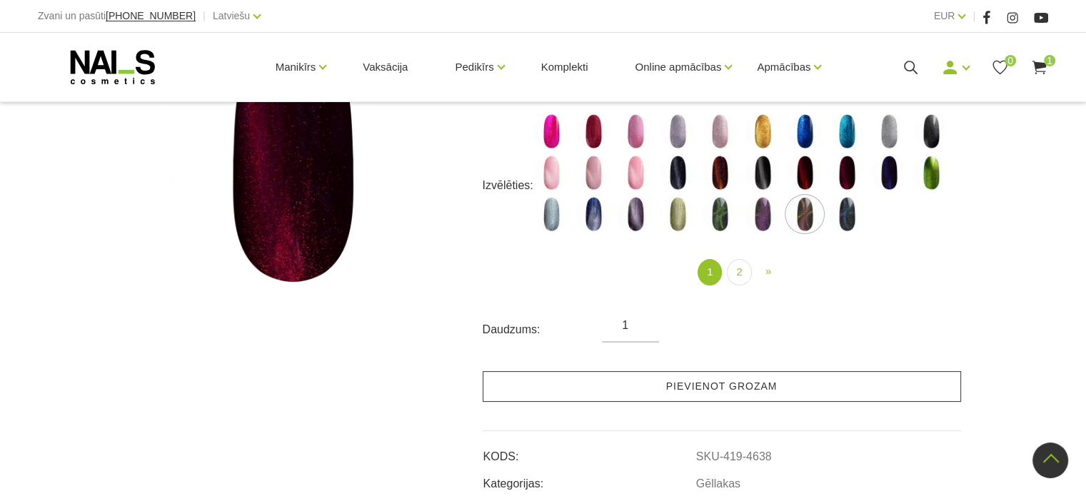
click at [790, 376] on link "Pievienot grozam" at bounding box center [722, 386] width 478 height 31
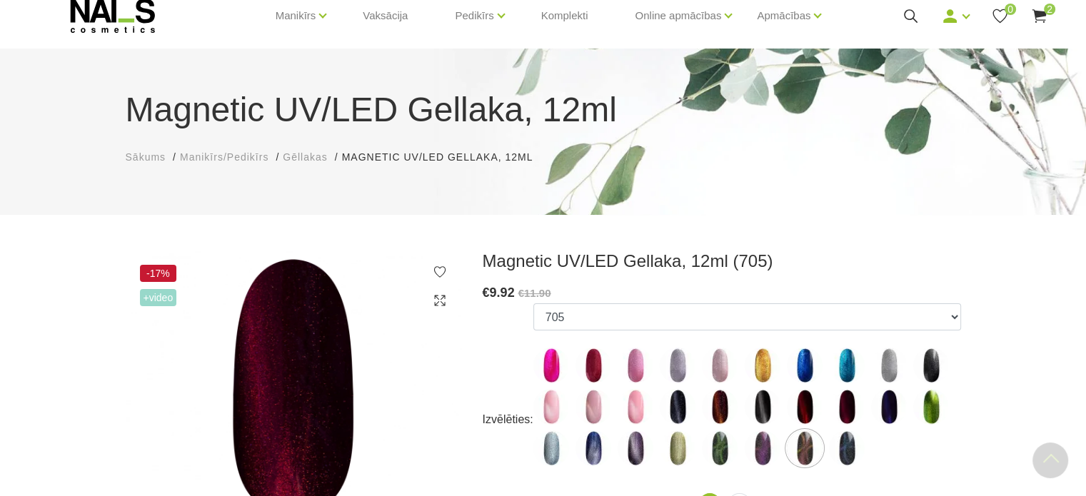
scroll to position [0, 0]
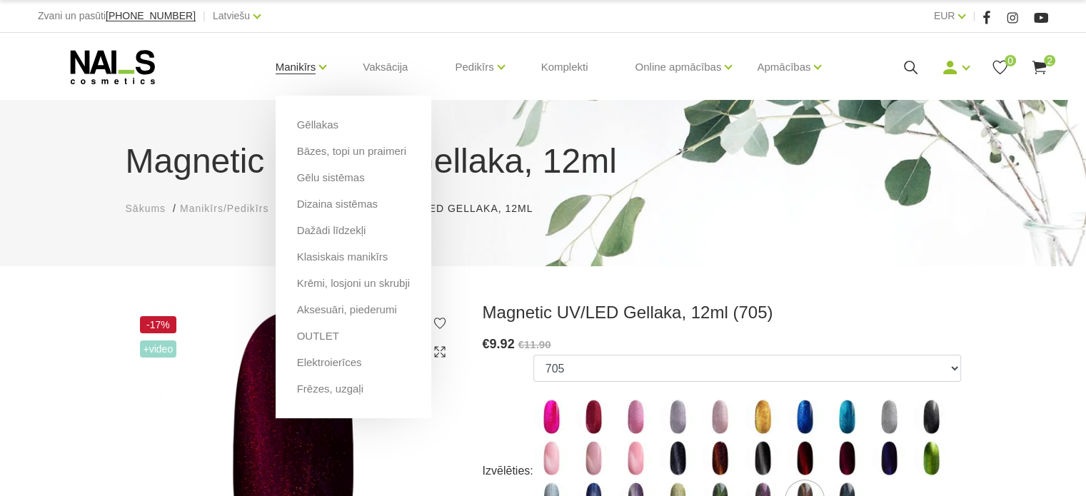
click at [301, 49] on link "Manikīrs" at bounding box center [296, 67] width 41 height 57
click at [305, 121] on link "Gēllakas" at bounding box center [317, 125] width 41 height 16
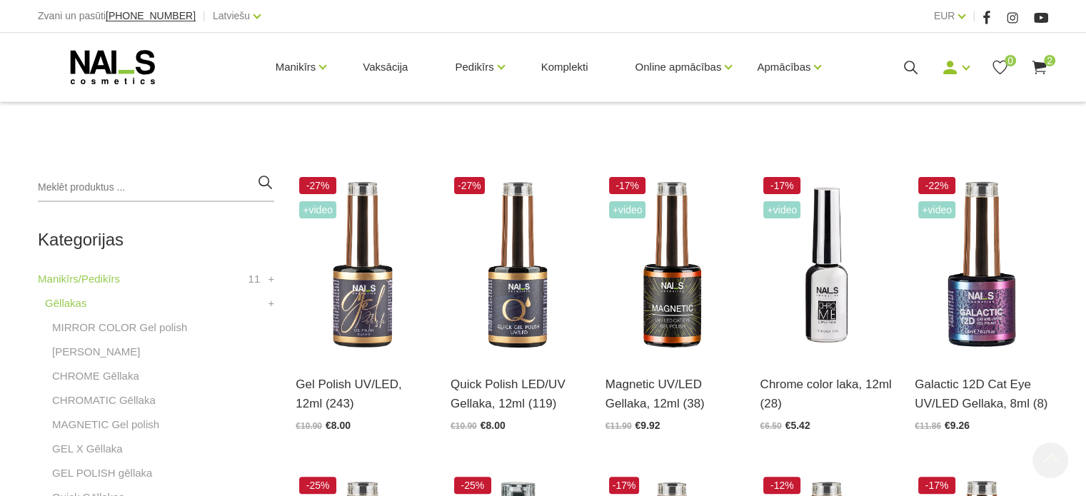
scroll to position [286, 0]
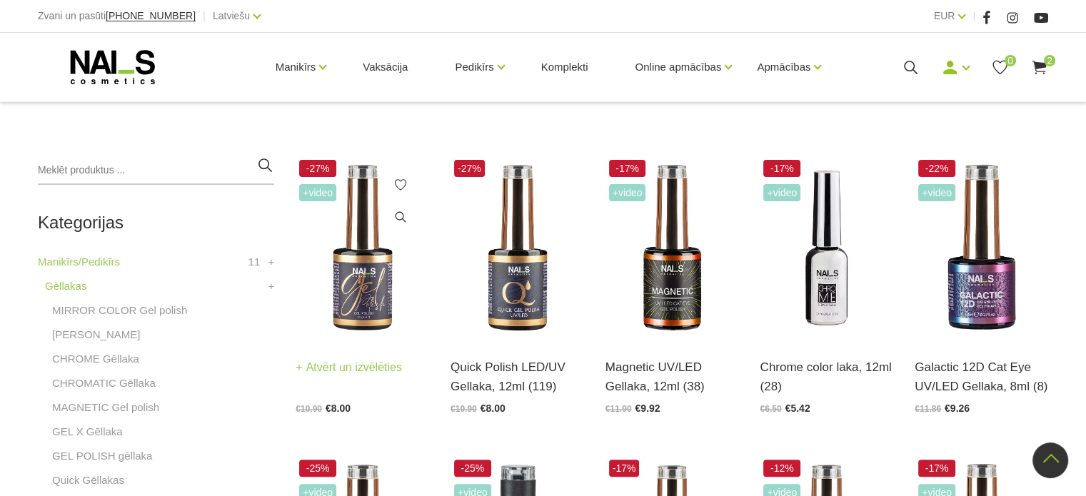
click at [328, 262] on img at bounding box center [361, 247] width 133 height 183
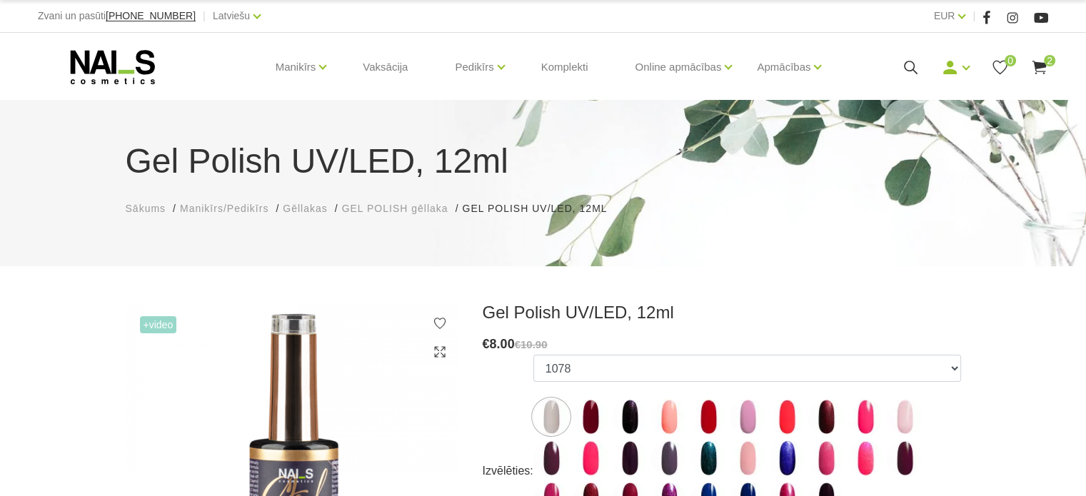
scroll to position [71, 0]
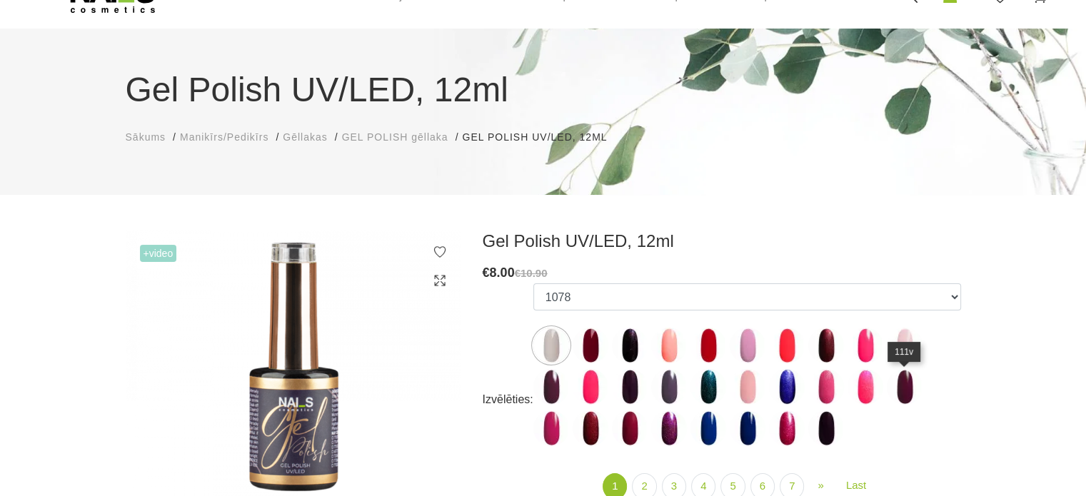
click at [909, 380] on img at bounding box center [904, 387] width 36 height 36
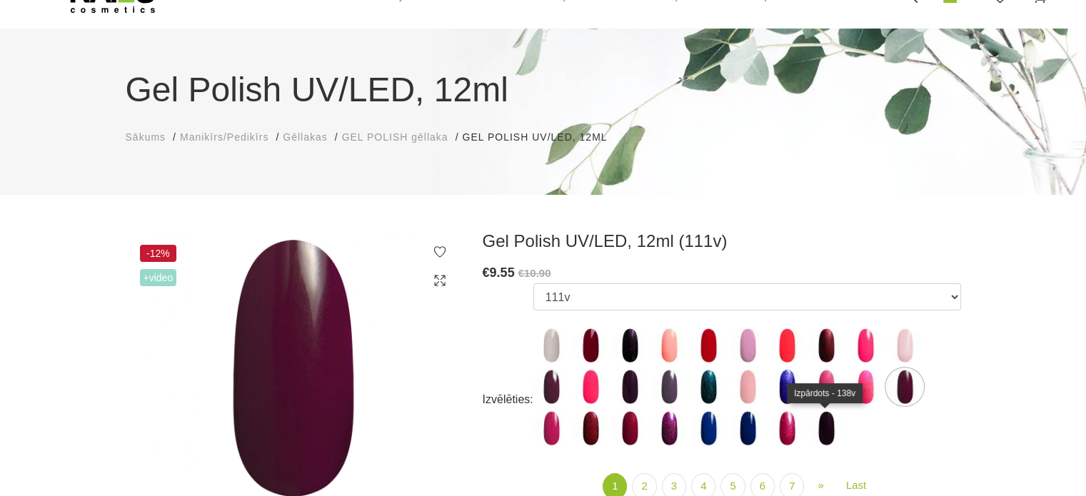
click at [828, 426] on img at bounding box center [826, 428] width 36 height 36
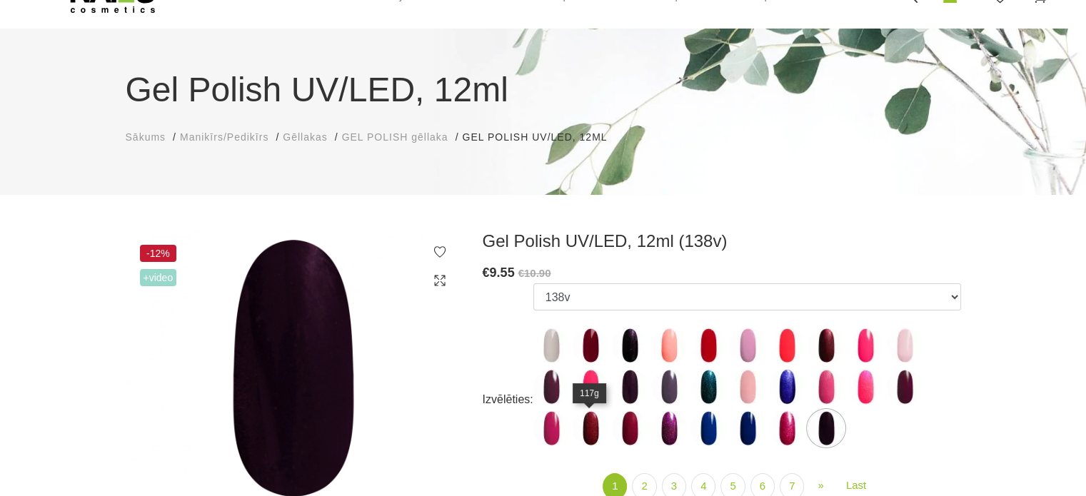
click at [585, 423] on img at bounding box center [590, 428] width 36 height 36
select select "4025"
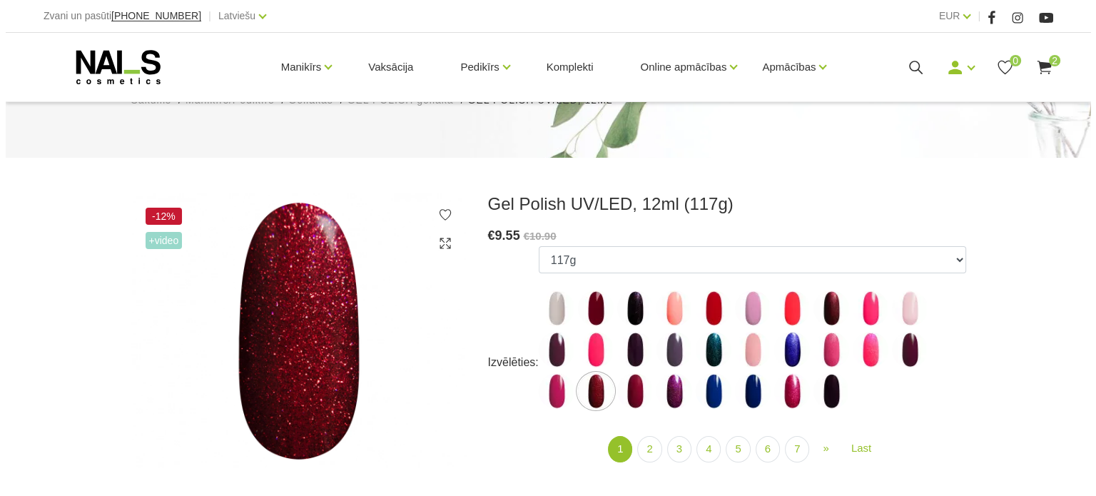
scroll to position [143, 0]
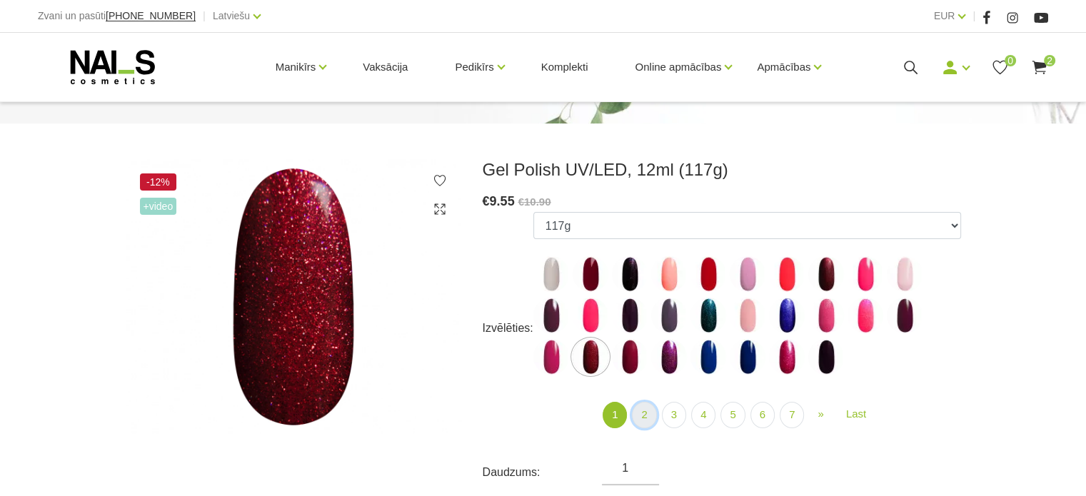
click at [648, 413] on link "2" at bounding box center [644, 415] width 24 height 26
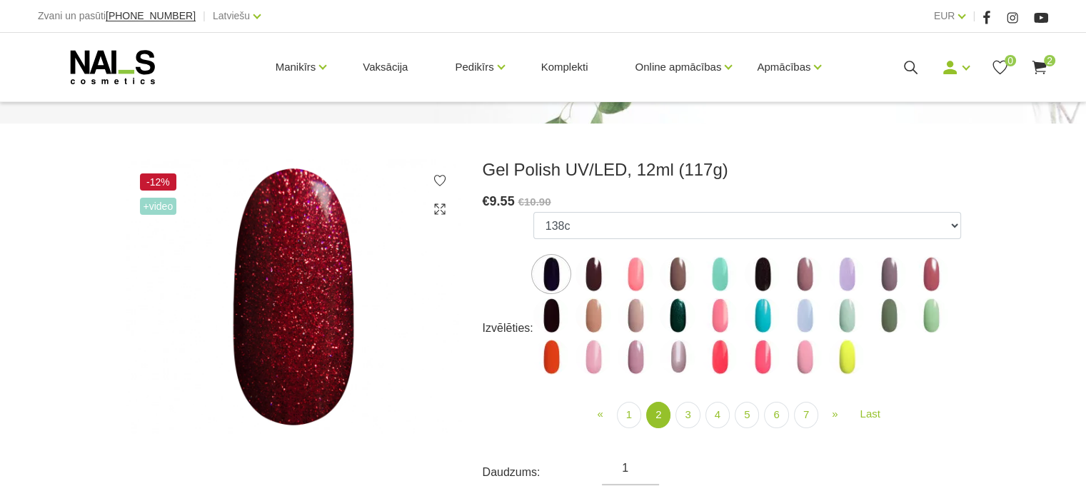
click at [600, 276] on img at bounding box center [593, 274] width 36 height 36
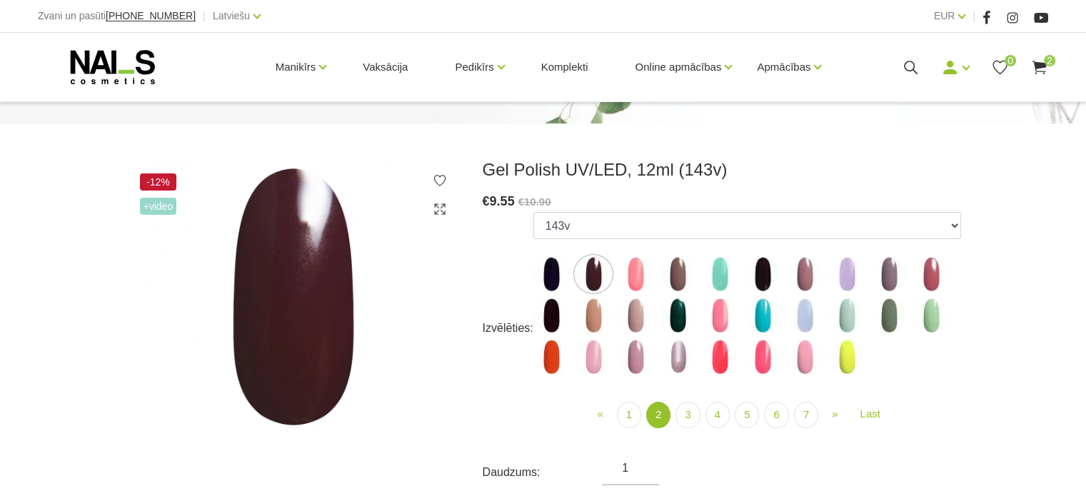
click at [764, 276] on img at bounding box center [762, 274] width 36 height 36
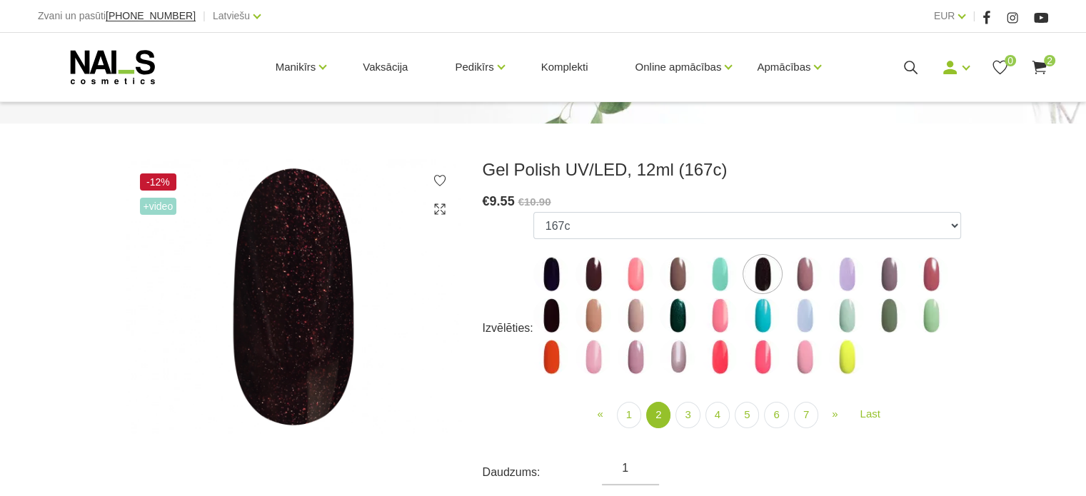
click at [553, 309] on img at bounding box center [551, 316] width 36 height 36
select select "4065"
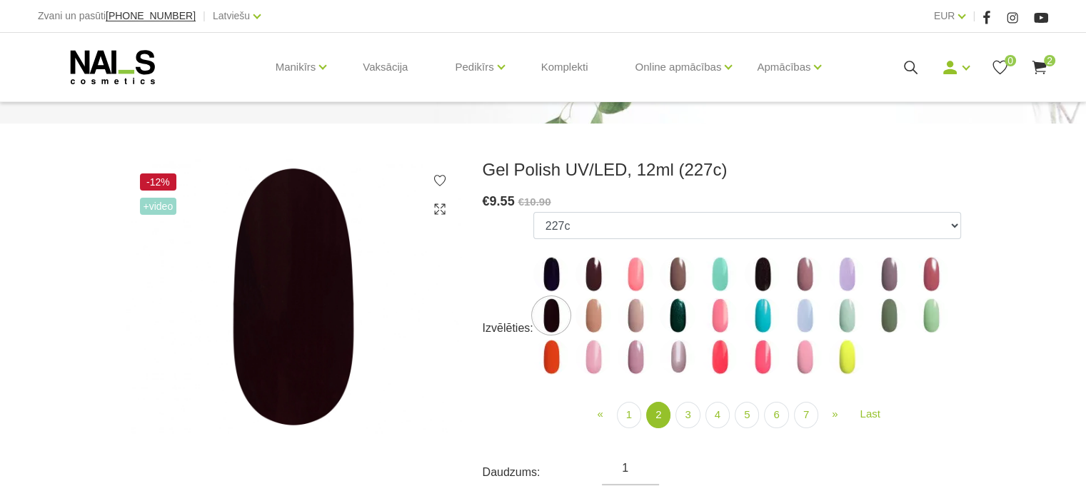
click at [909, 65] on icon at bounding box center [910, 68] width 18 height 18
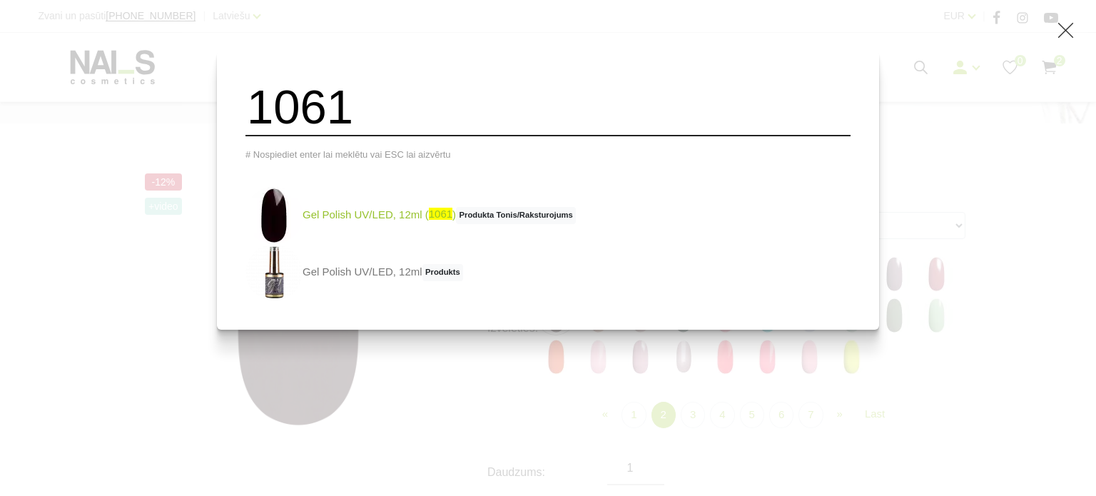
type input "1061"
click at [514, 224] on span "Produkta Tonis/Raksturojums" at bounding box center [516, 215] width 120 height 17
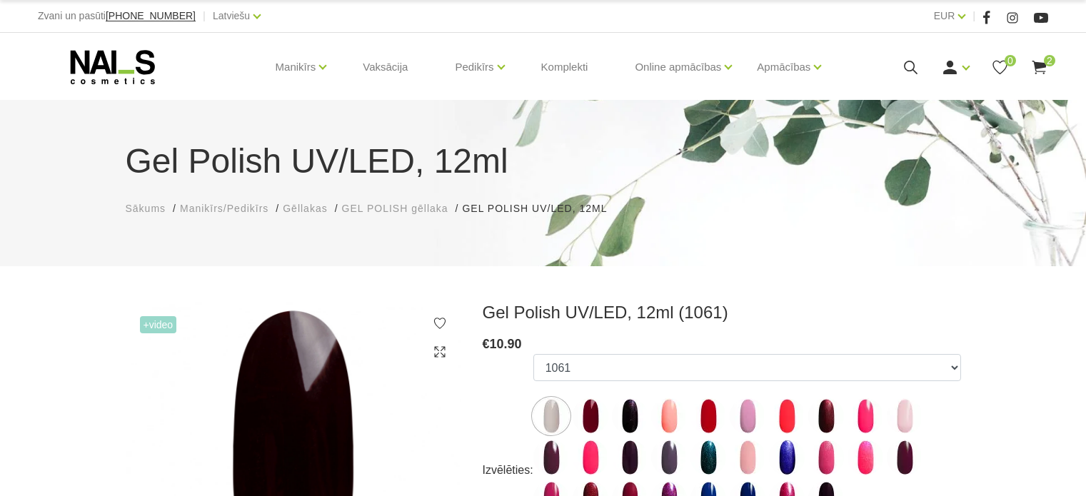
select select "5585"
click at [911, 66] on icon at bounding box center [910, 68] width 18 height 18
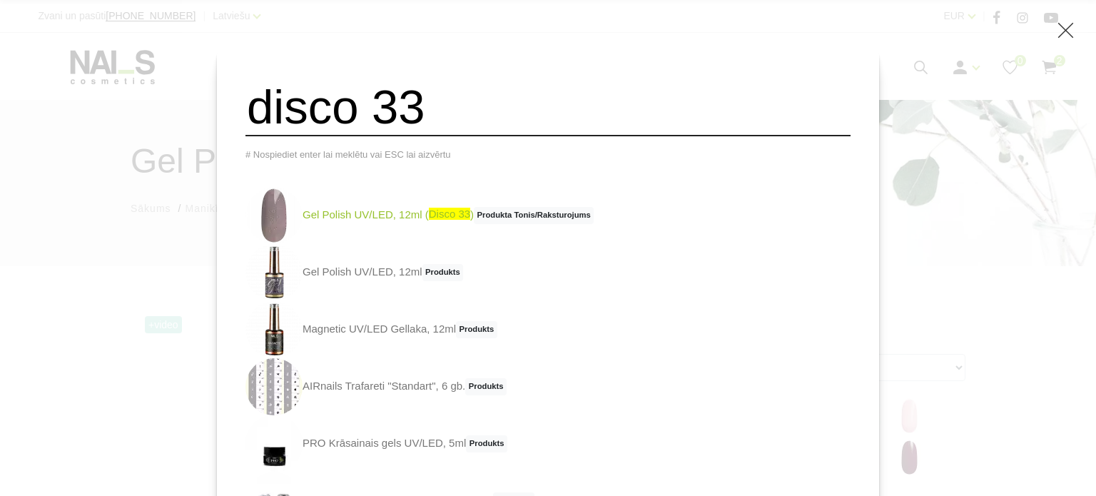
type input "disco 33"
click at [470, 220] on span "disco 33" at bounding box center [449, 214] width 41 height 12
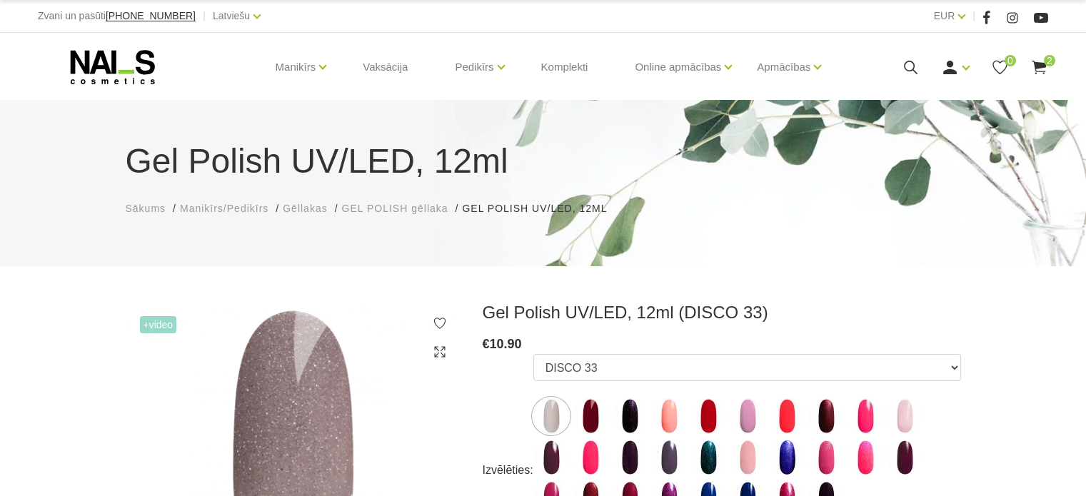
select select "6305"
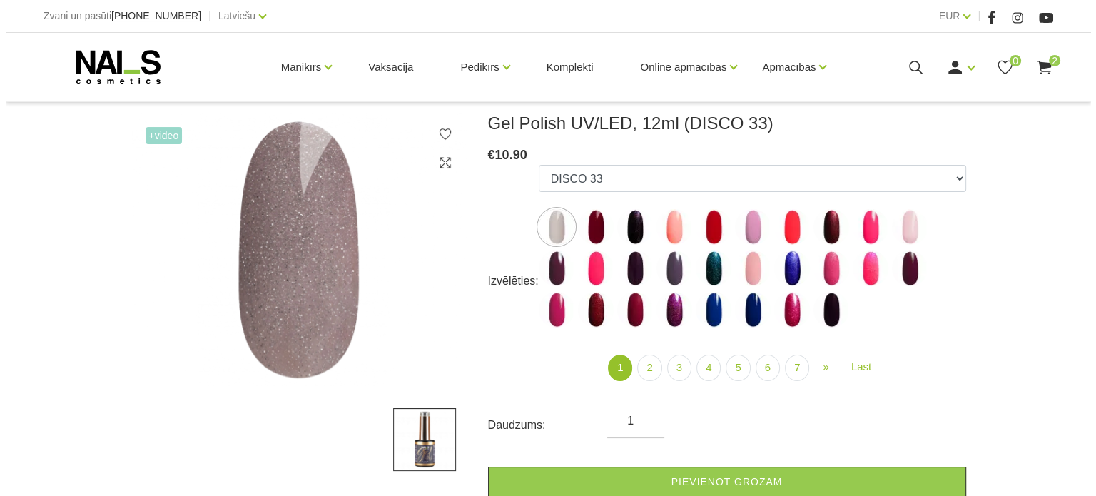
scroll to position [214, 0]
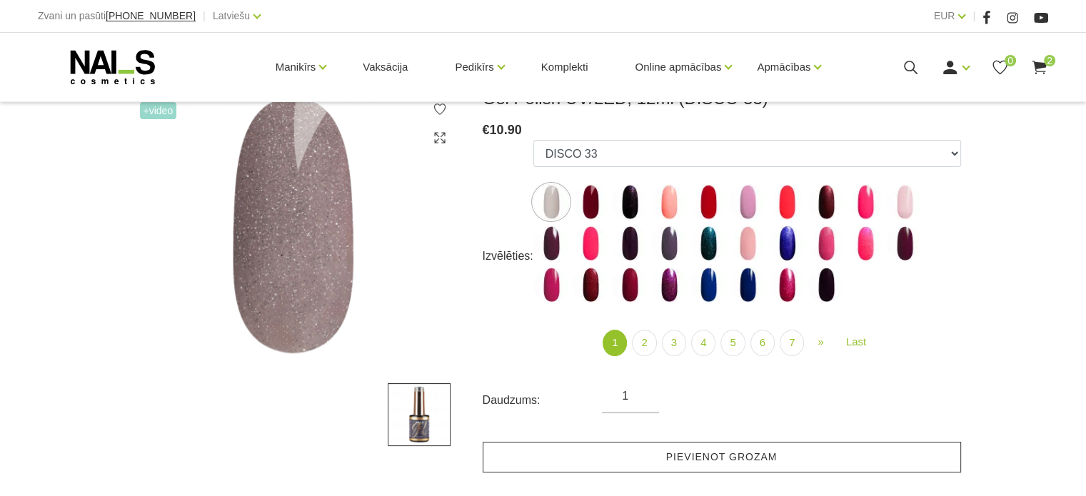
click at [580, 456] on link "Pievienot grozam" at bounding box center [722, 457] width 478 height 31
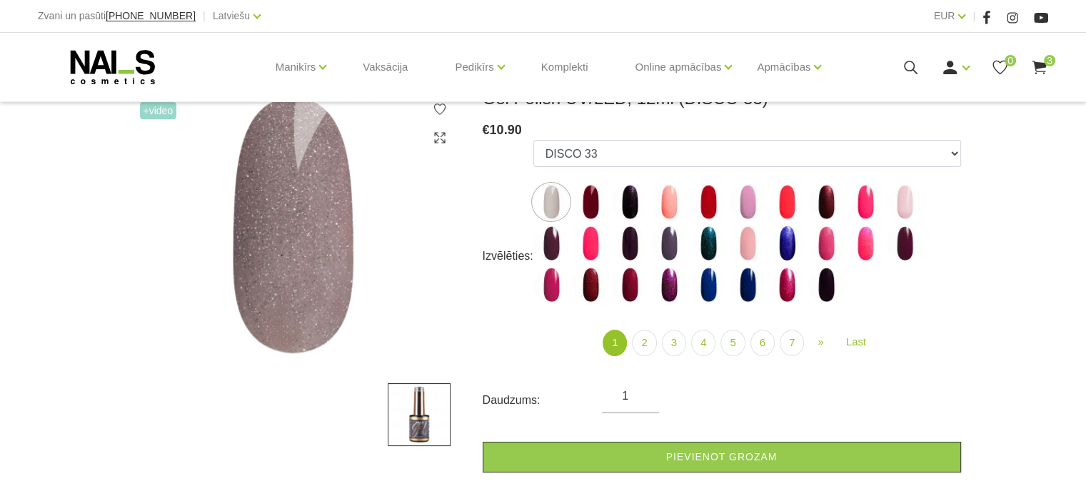
click at [909, 68] on icon at bounding box center [910, 68] width 18 height 18
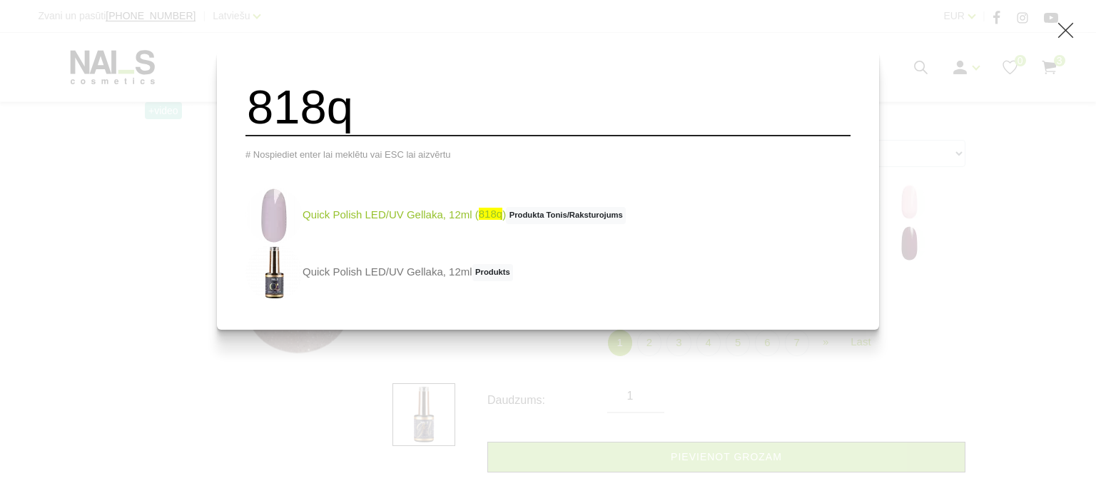
type input "818q"
click at [463, 215] on link "Quick Polish LED/UV Gellaka, 12ml ( 818q ) Produkta Tonis/Raksturojums" at bounding box center [436, 215] width 380 height 57
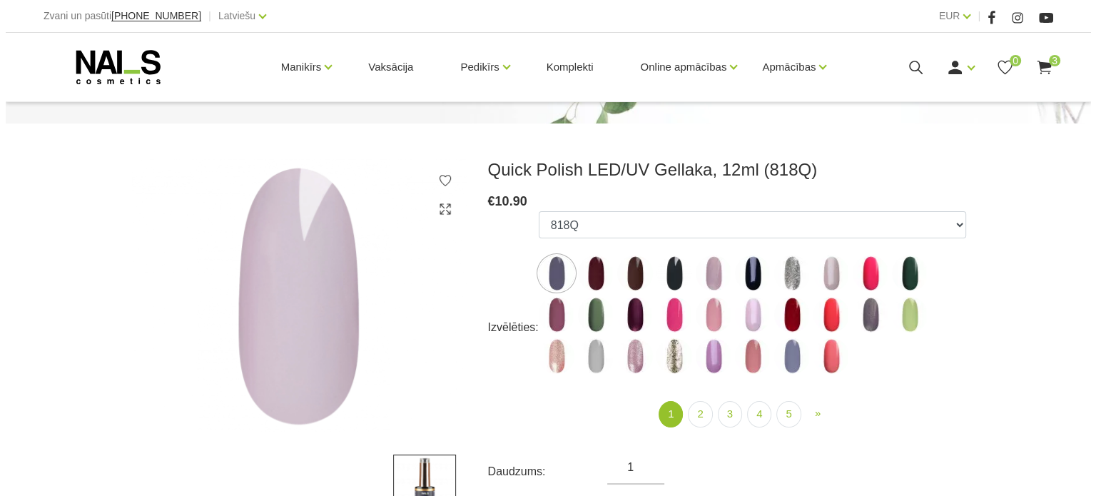
scroll to position [214, 0]
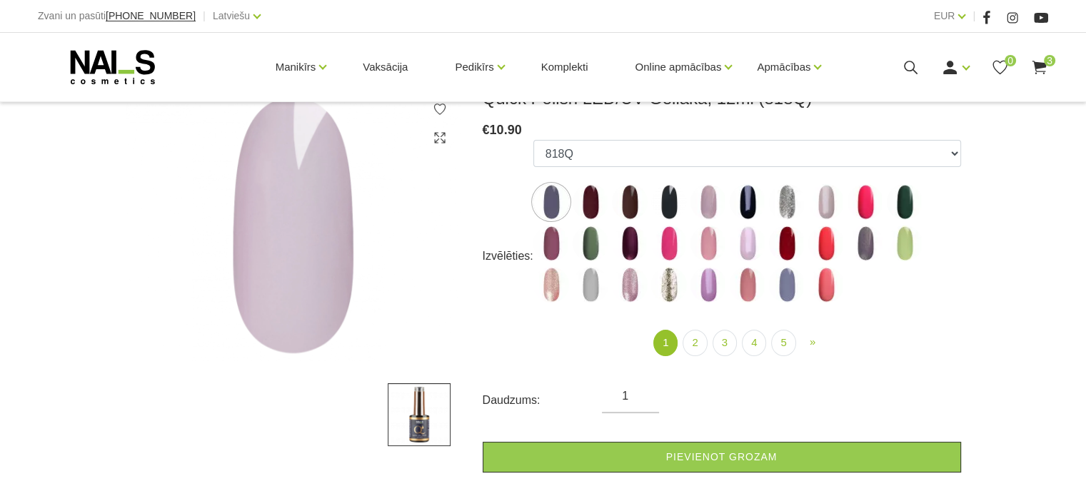
click at [625, 438] on form "Izvēlēties: 550Q 551Q 807Q 813Q 462Q 401Q 443Q 445Q 569Q 560Q 552Q 568Q 510Q 41…" at bounding box center [722, 306] width 478 height 333
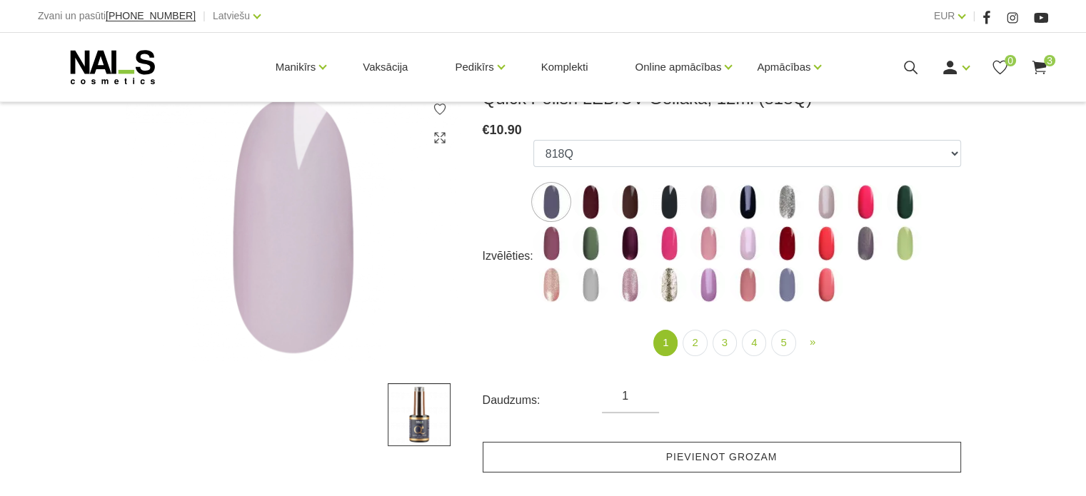
click at [622, 453] on link "Pievienot grozam" at bounding box center [722, 457] width 478 height 31
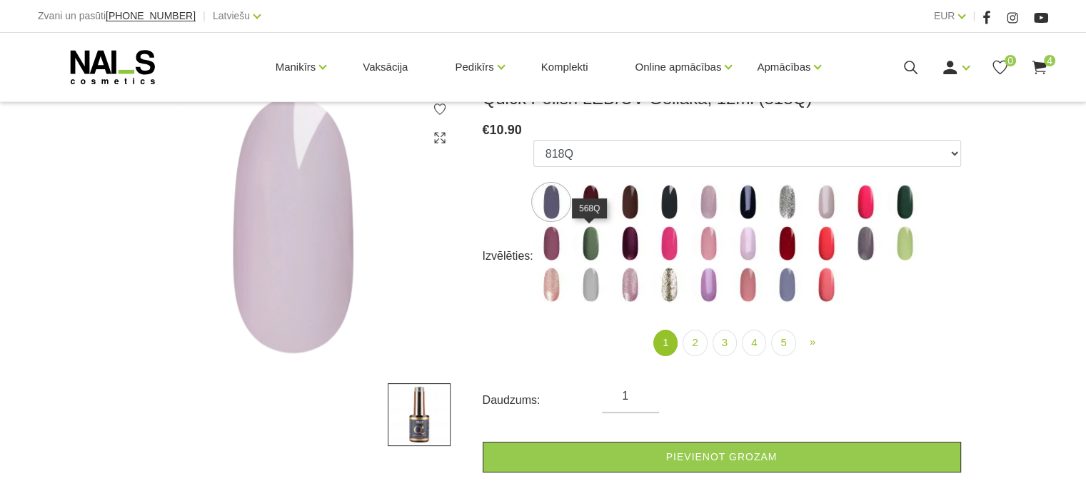
click at [594, 251] on img at bounding box center [590, 244] width 36 height 36
select select "4336"
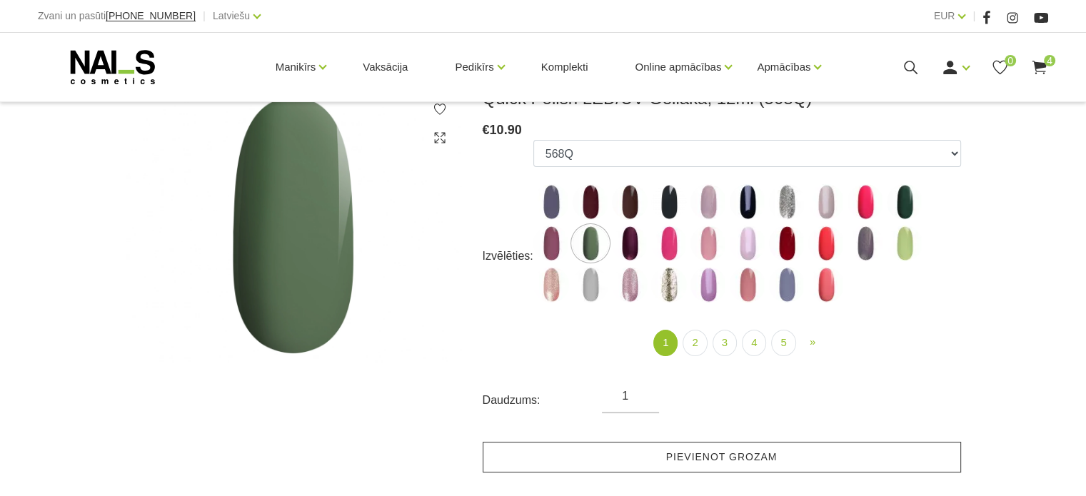
click at [597, 442] on link "Pievienot grozam" at bounding box center [722, 457] width 478 height 31
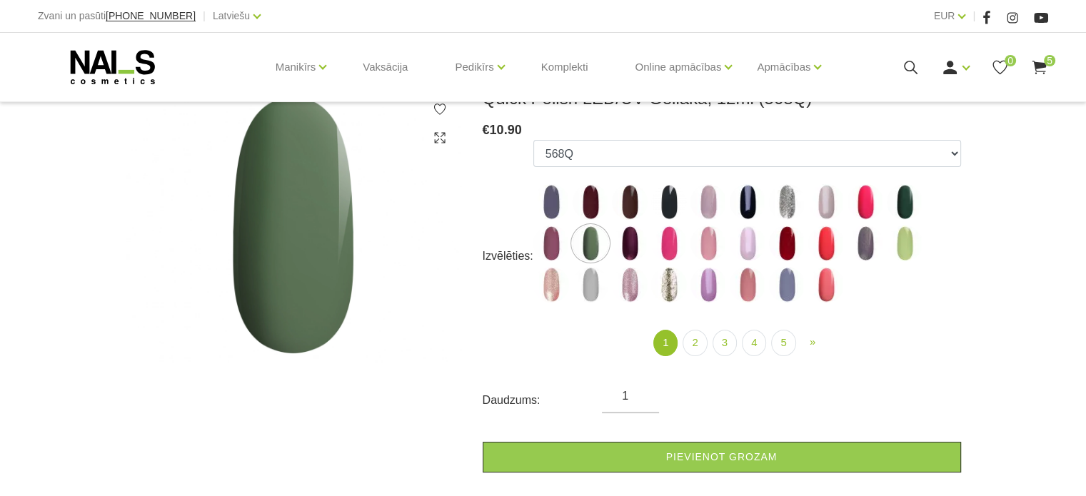
click at [911, 62] on icon at bounding box center [910, 68] width 18 height 18
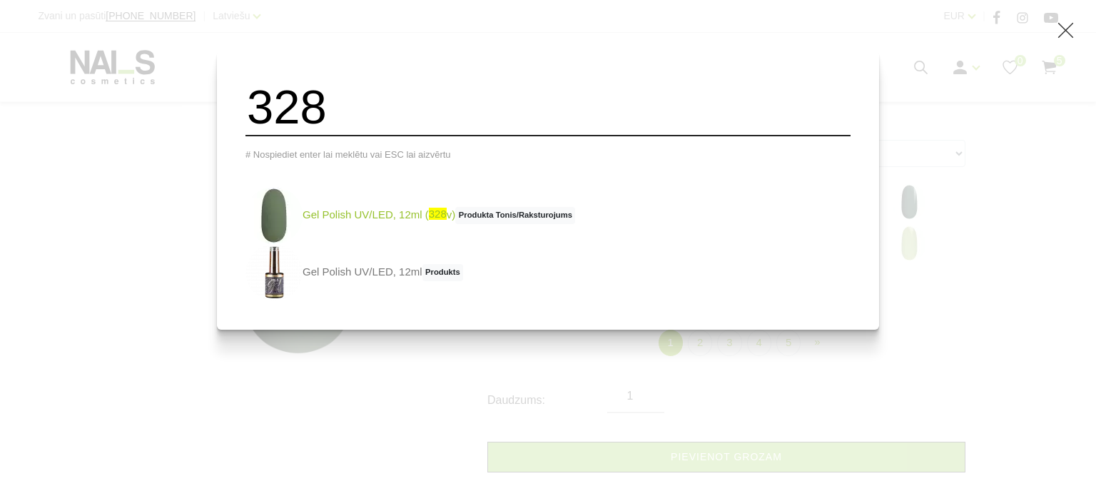
type input "328"
click at [427, 228] on link "Gel Polish UV/LED, 12ml ( 328 v) Produkta Tonis/Raksturojums" at bounding box center [411, 215] width 330 height 57
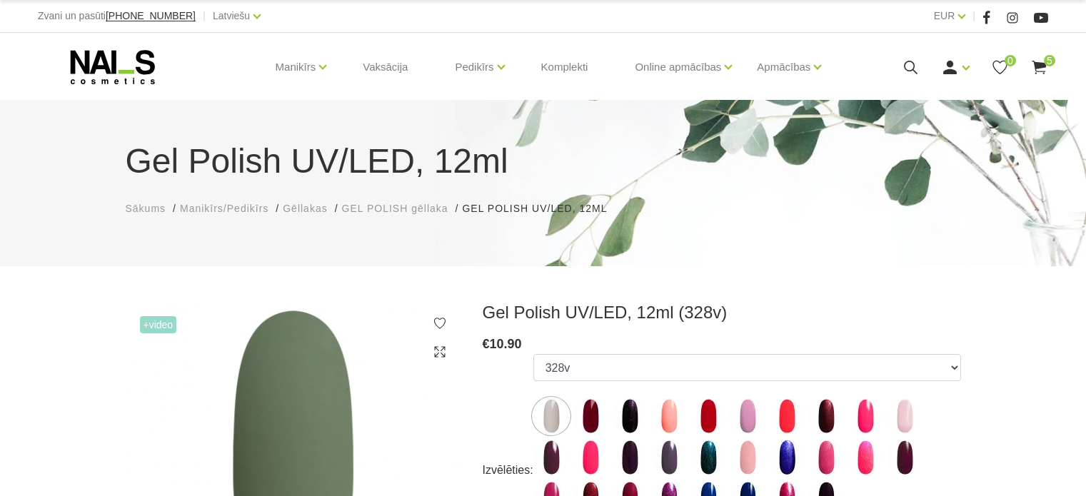
select select "4083"
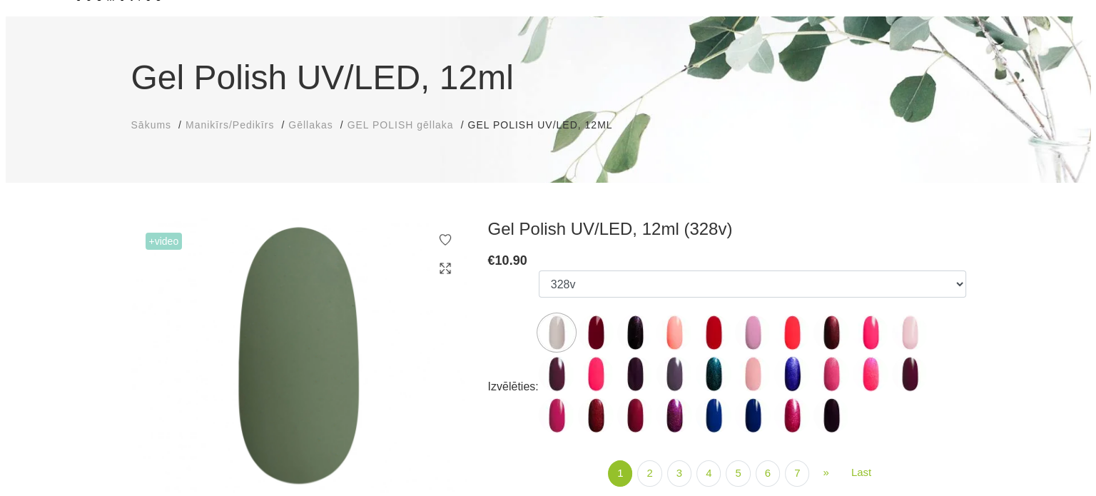
scroll to position [286, 0]
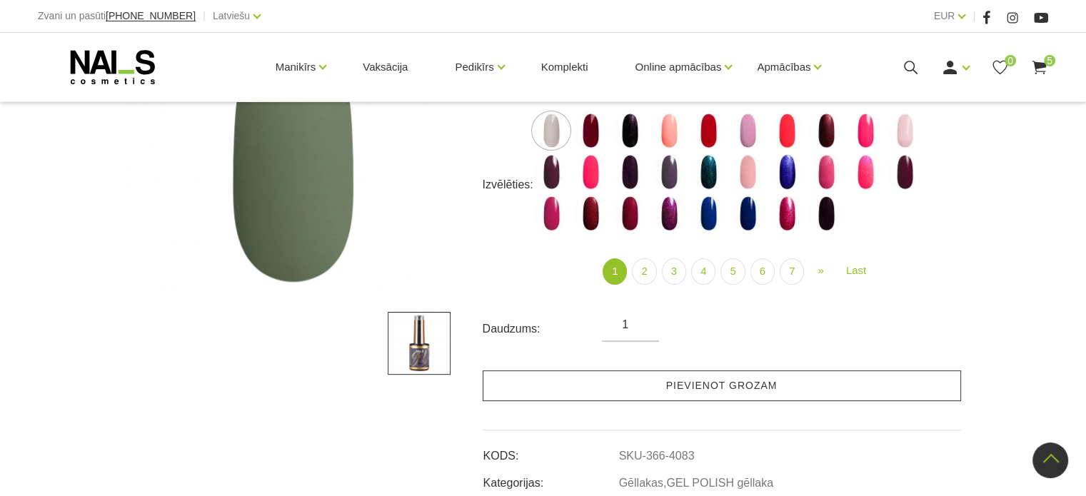
click at [610, 385] on link "Pievienot grozam" at bounding box center [722, 385] width 478 height 31
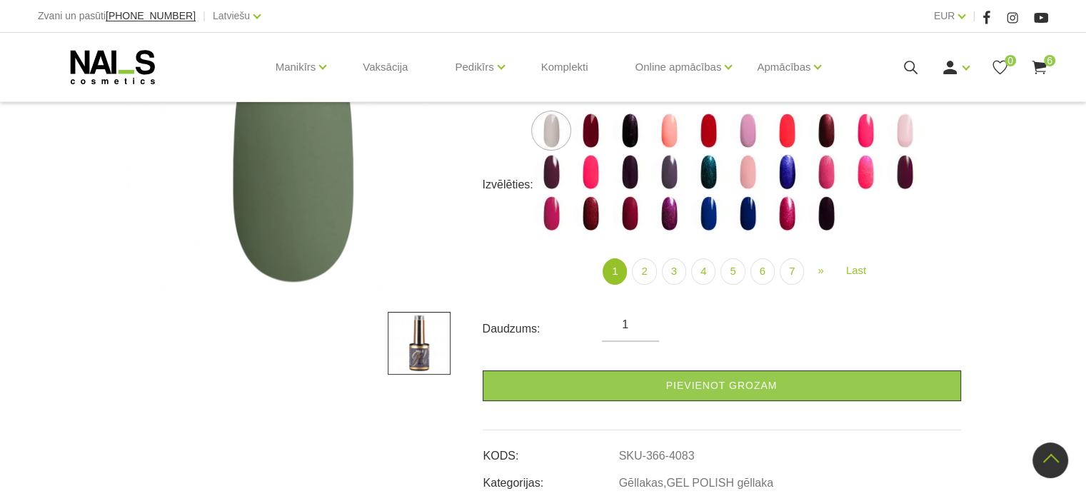
click at [910, 67] on icon at bounding box center [910, 68] width 18 height 18
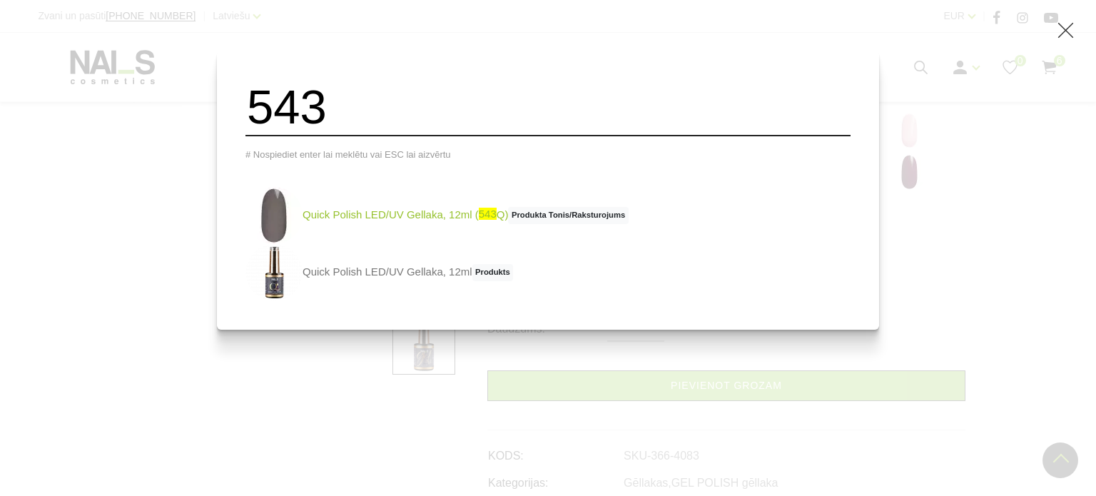
type input "543"
click at [490, 219] on link "Quick Polish LED/UV Gellaka, 12ml ( 543 Q) Produkta Tonis/Raksturojums" at bounding box center [437, 215] width 383 height 57
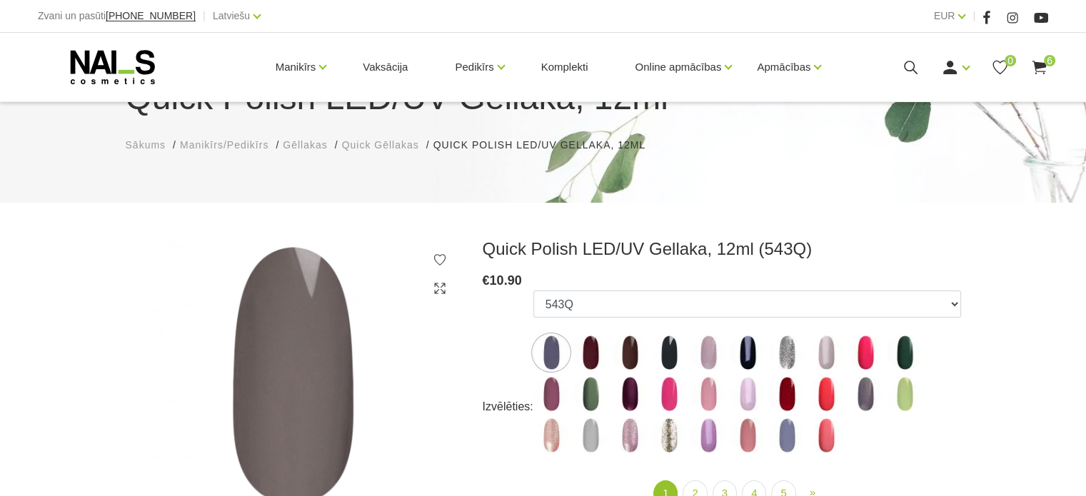
scroll to position [286, 0]
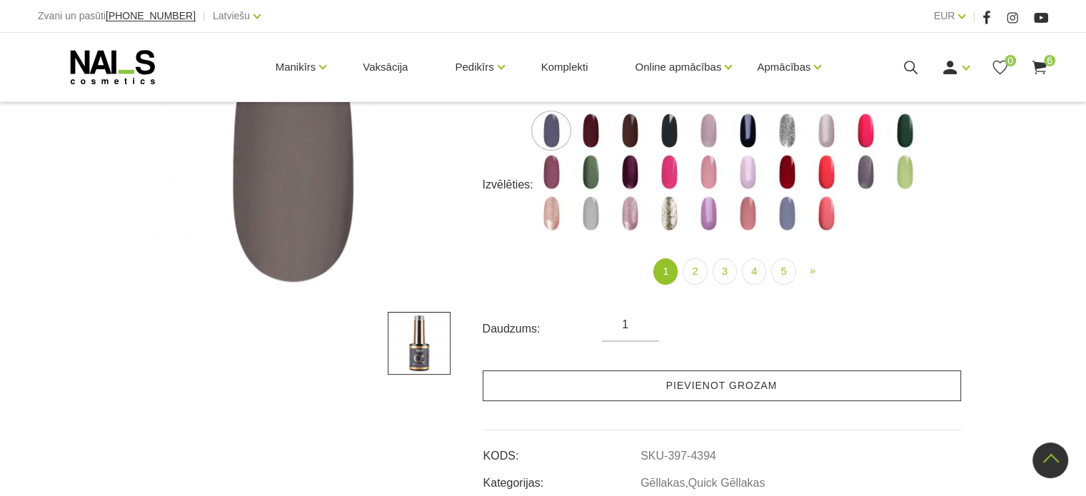
click at [719, 374] on link "Pievienot grozam" at bounding box center [722, 385] width 478 height 31
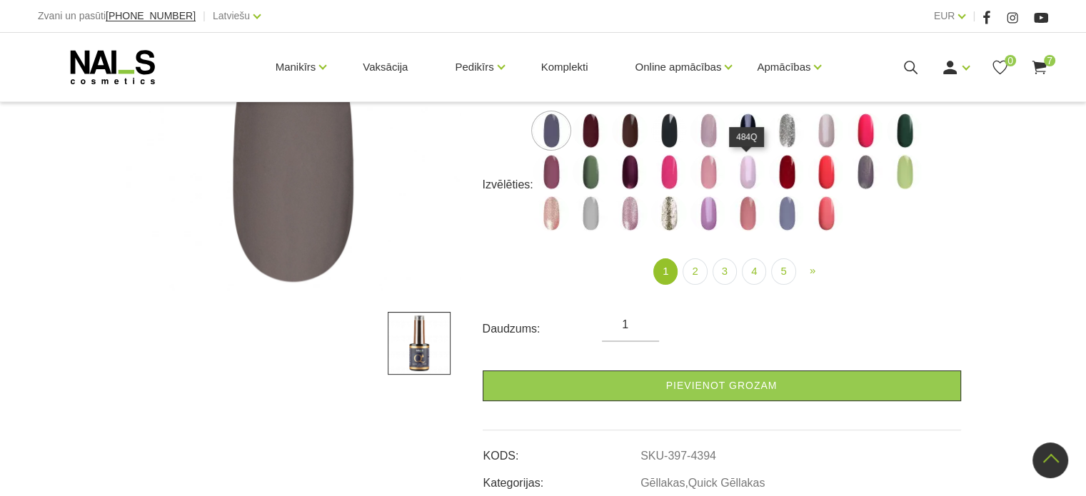
click at [739, 157] on img at bounding box center [747, 172] width 36 height 36
select select "4342"
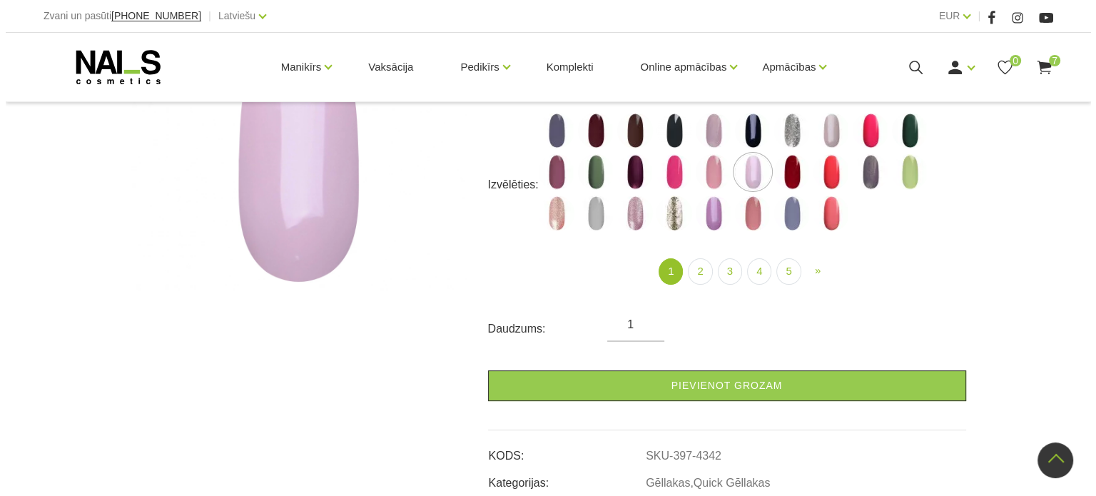
scroll to position [143, 0]
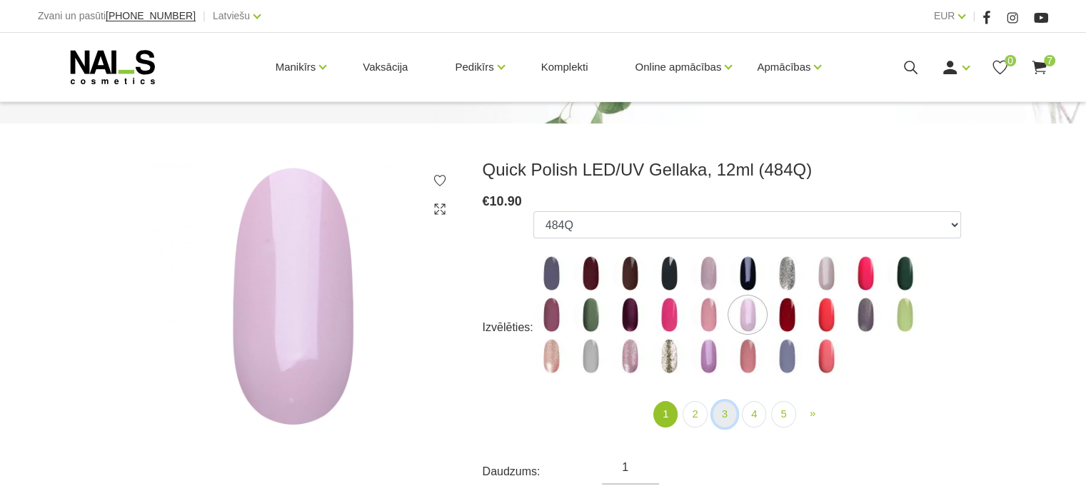
click at [734, 408] on link "3" at bounding box center [724, 414] width 24 height 26
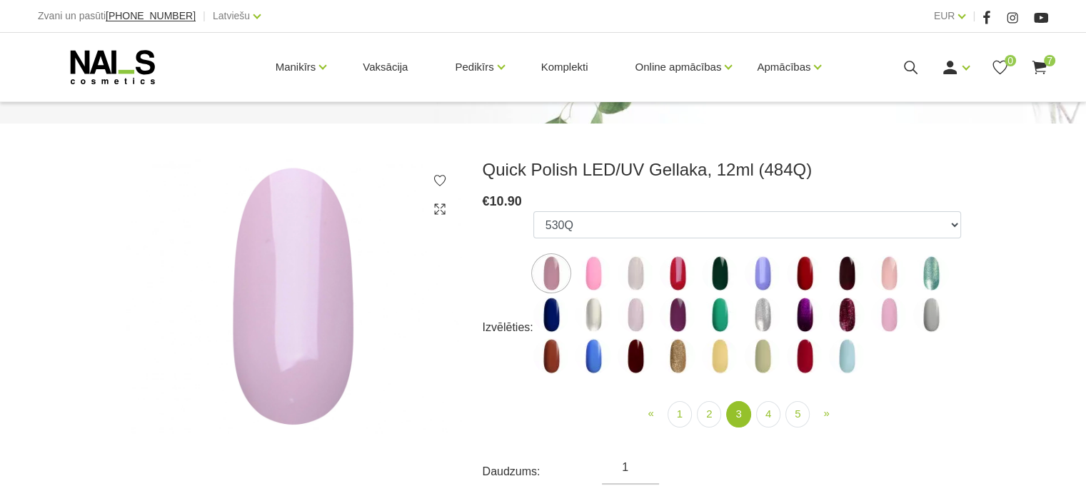
click at [847, 298] on img at bounding box center [847, 315] width 36 height 36
select select "4731"
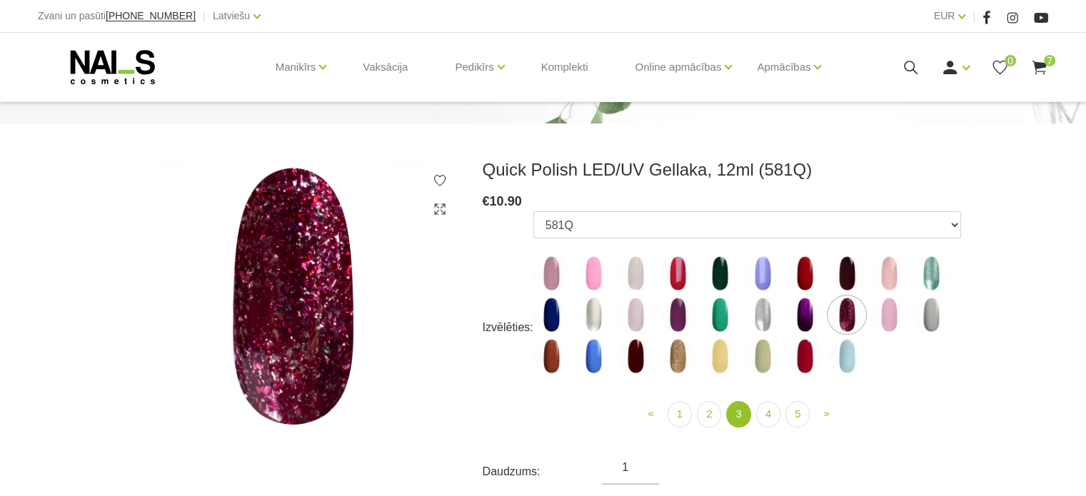
click at [1040, 68] on icon at bounding box center [1039, 68] width 18 height 18
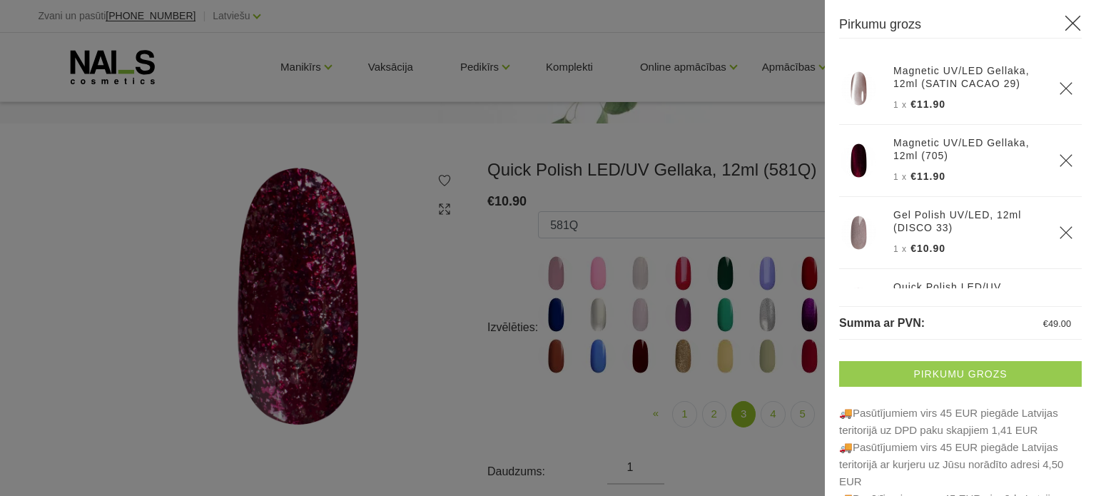
click at [1024, 372] on link "Pirkumu grozs" at bounding box center [960, 374] width 243 height 26
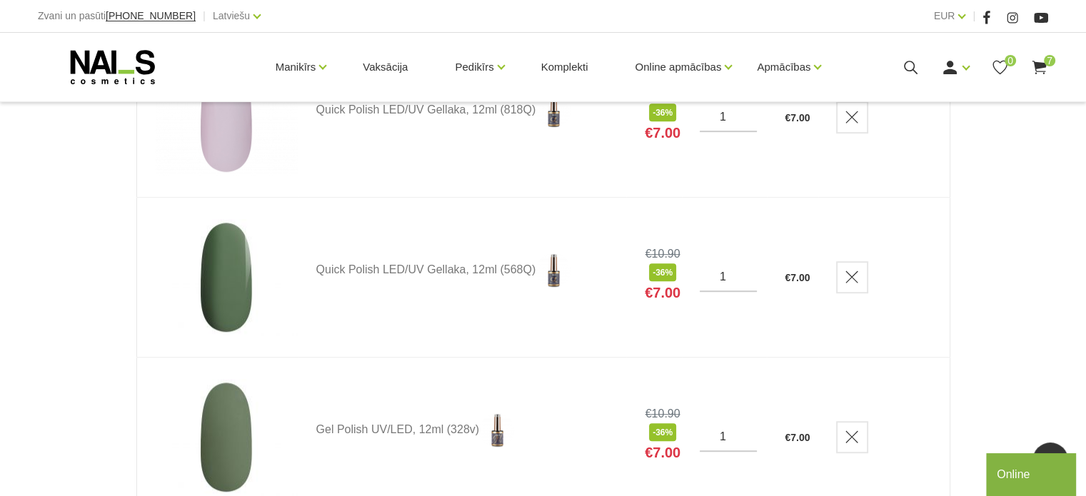
scroll to position [857, 0]
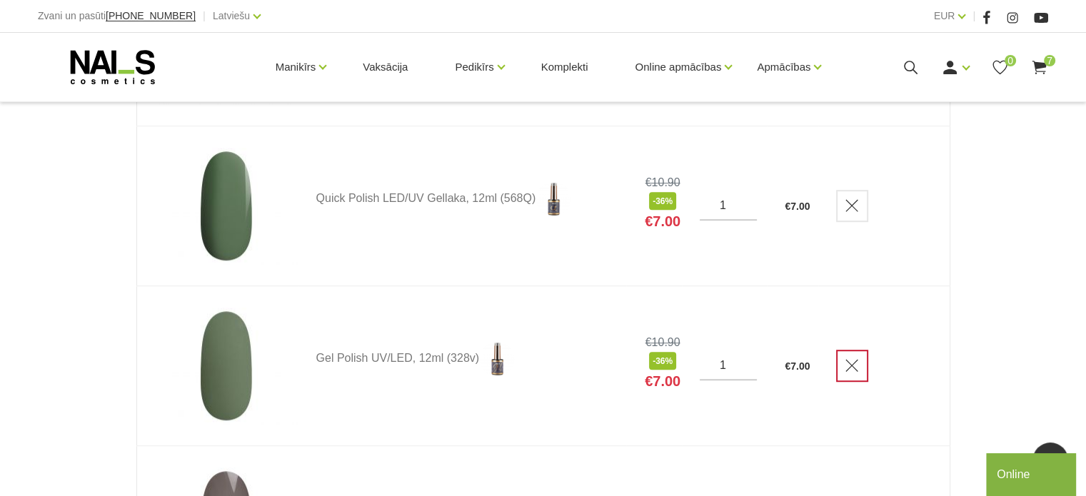
click at [868, 201] on link "Delete" at bounding box center [852, 206] width 32 height 32
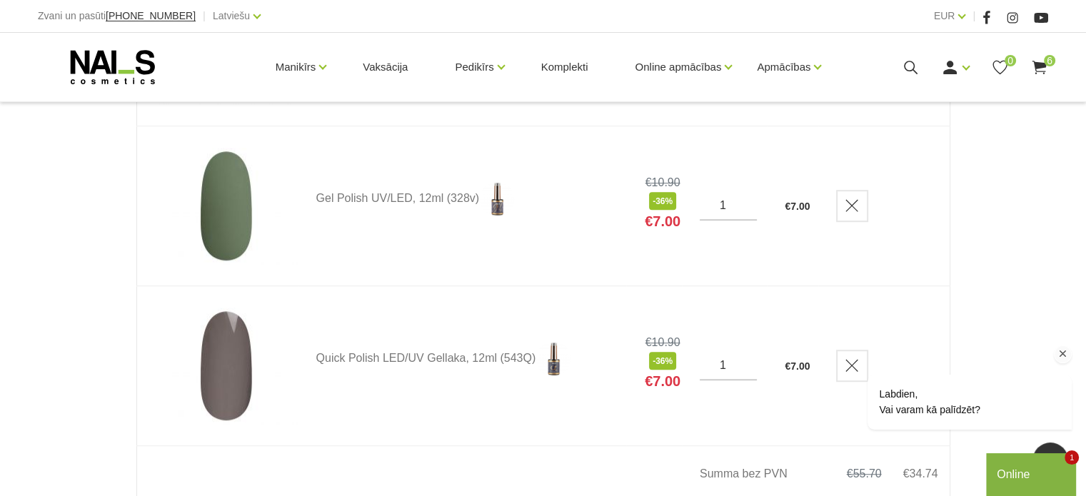
click at [854, 365] on div "Labdien, Vai varam kā palīdzēt?" at bounding box center [951, 388] width 242 height 97
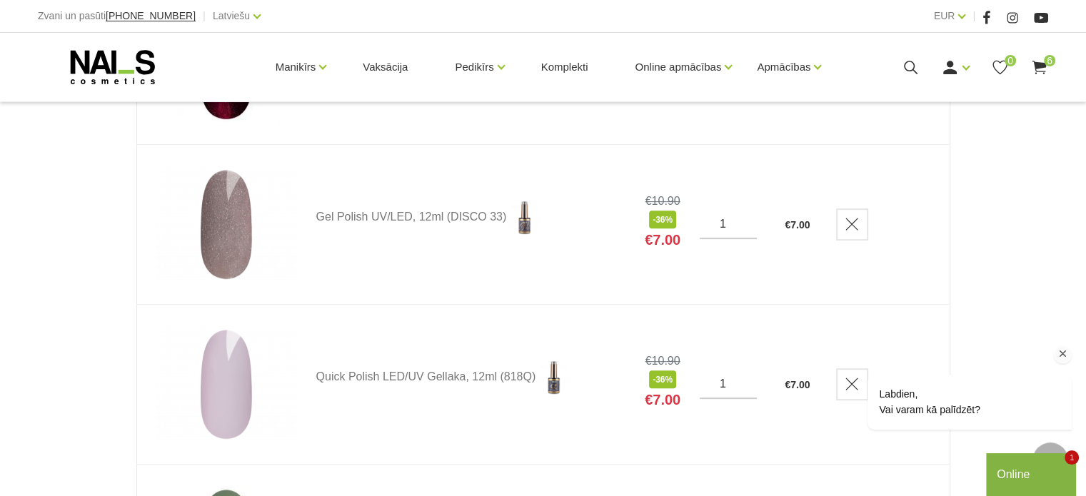
scroll to position [928, 0]
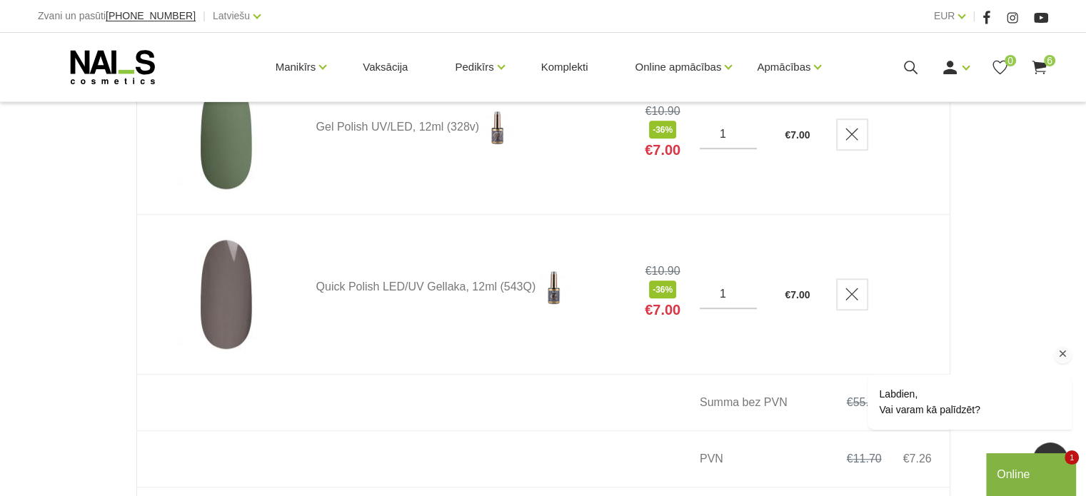
click at [859, 292] on div "Labdien, Vai varam kā palīdzēt?" at bounding box center [950, 343] width 257 height 201
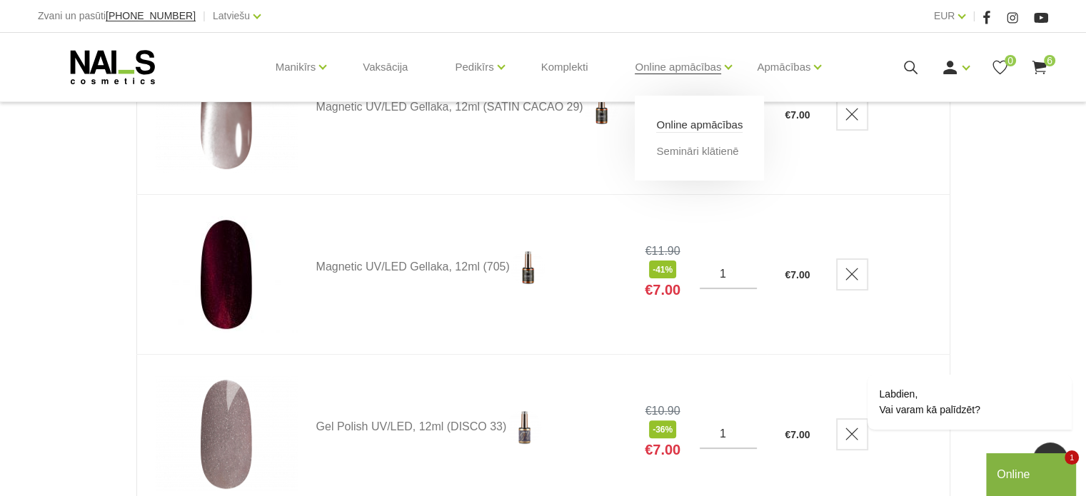
scroll to position [286, 0]
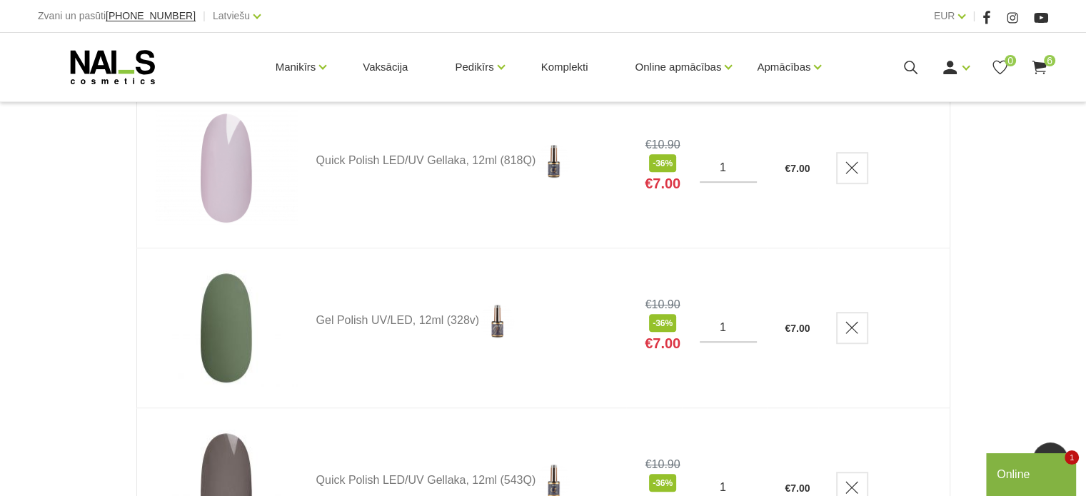
scroll to position [928, 0]
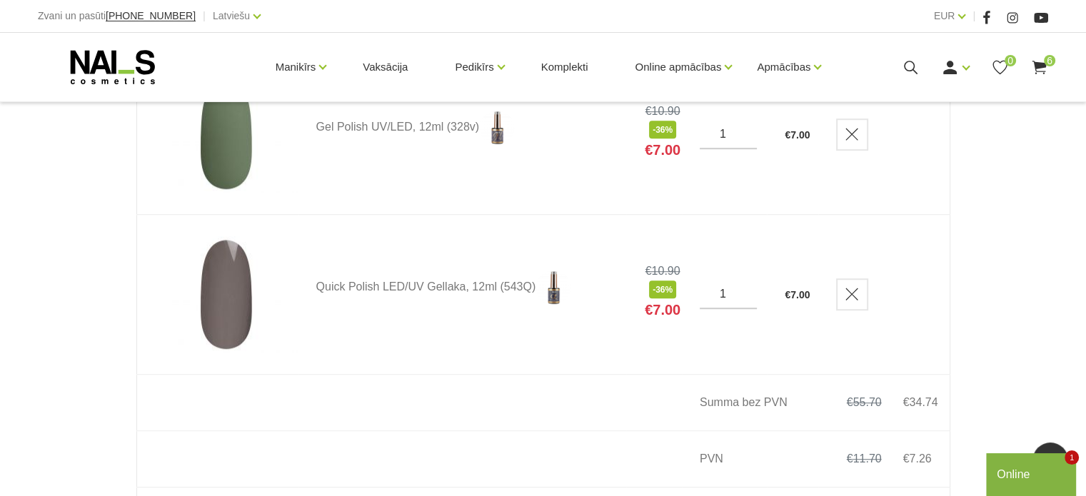
click at [856, 284] on link "Delete" at bounding box center [852, 294] width 32 height 32
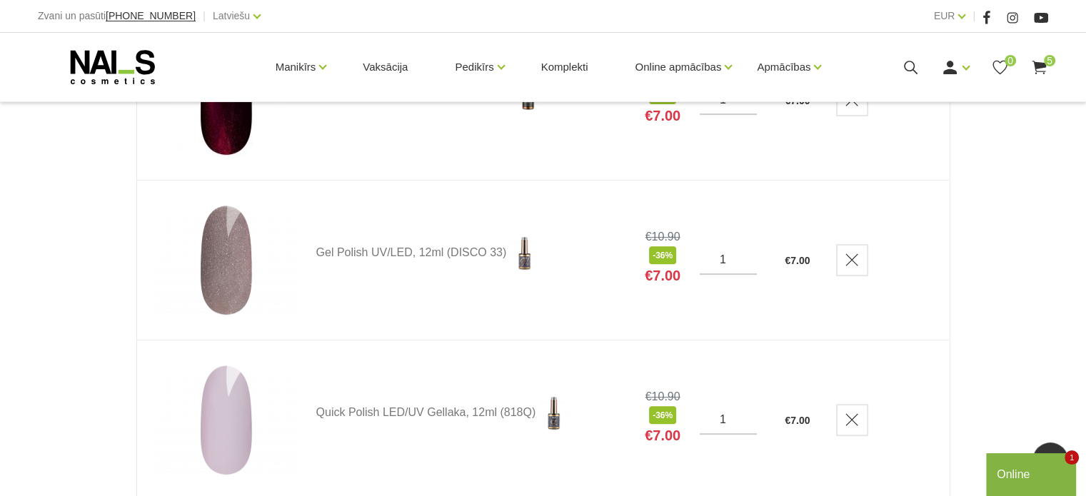
scroll to position [286, 0]
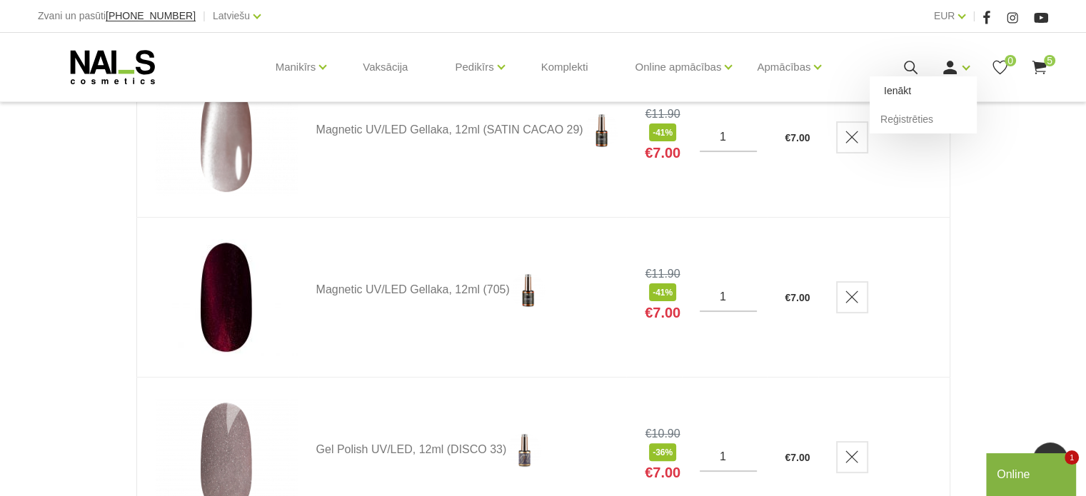
click at [908, 91] on link "Ienākt" at bounding box center [922, 90] width 107 height 29
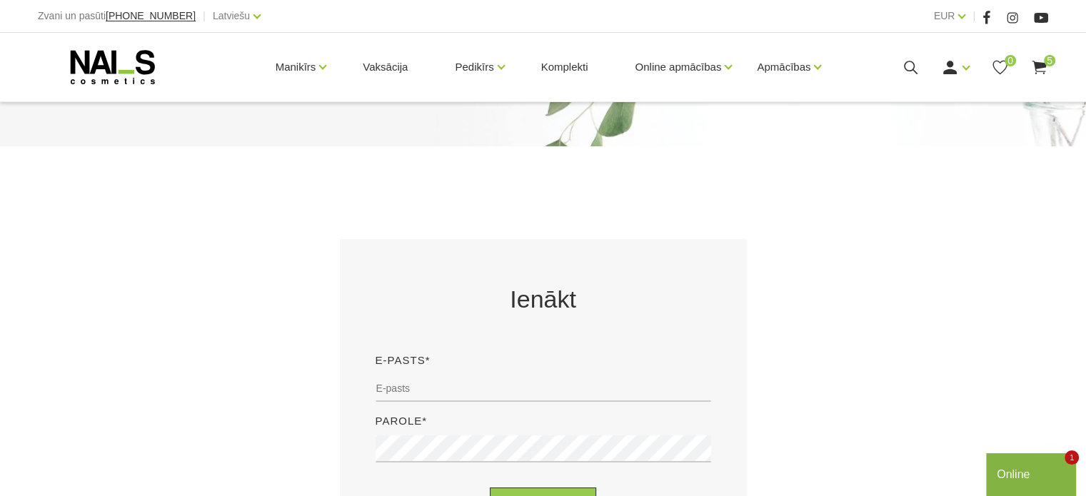
scroll to position [286, 0]
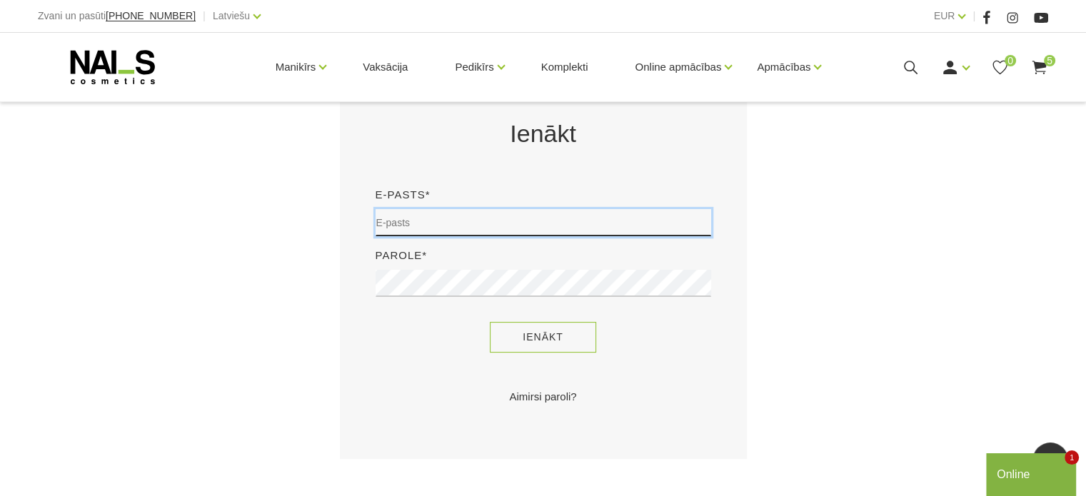
type input "judite22@inbox.lv"
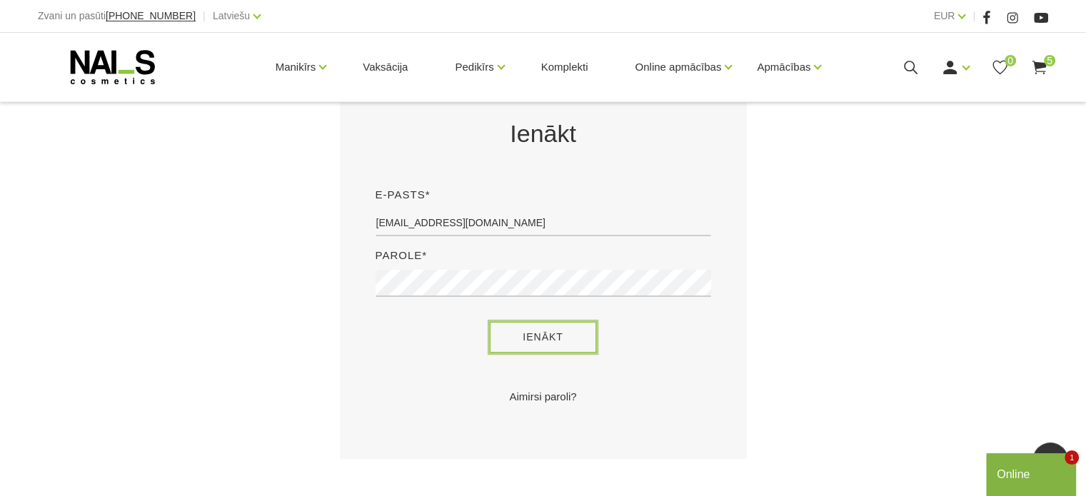
click at [584, 331] on button "Ienākt" at bounding box center [543, 337] width 106 height 31
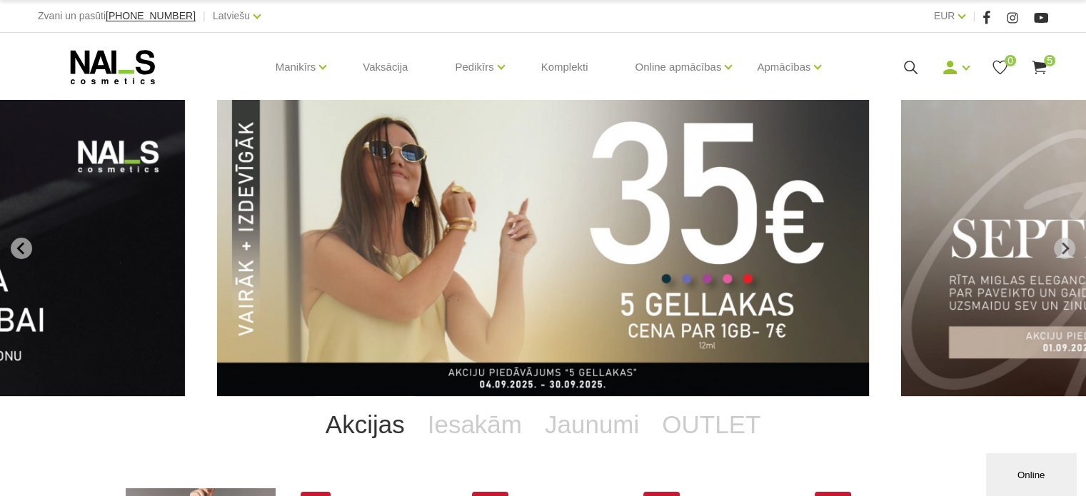
click at [1036, 68] on icon at bounding box center [1039, 68] width 18 height 18
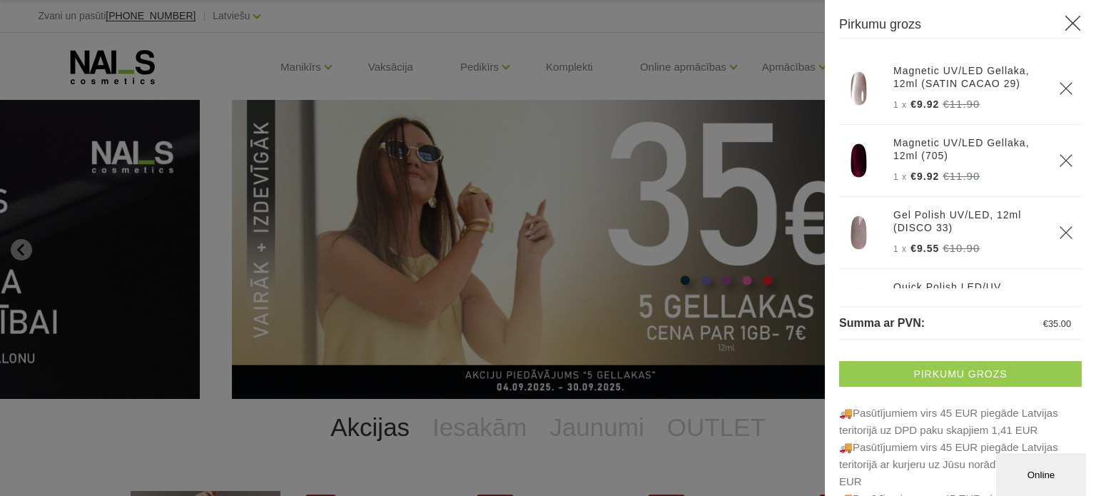
click at [924, 373] on link "Pirkumu grozs" at bounding box center [960, 374] width 243 height 26
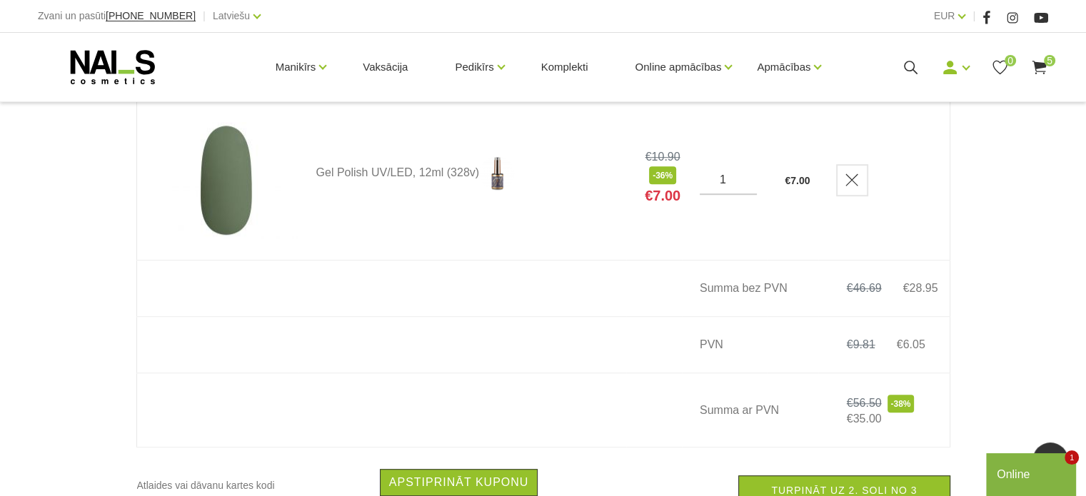
scroll to position [999, 0]
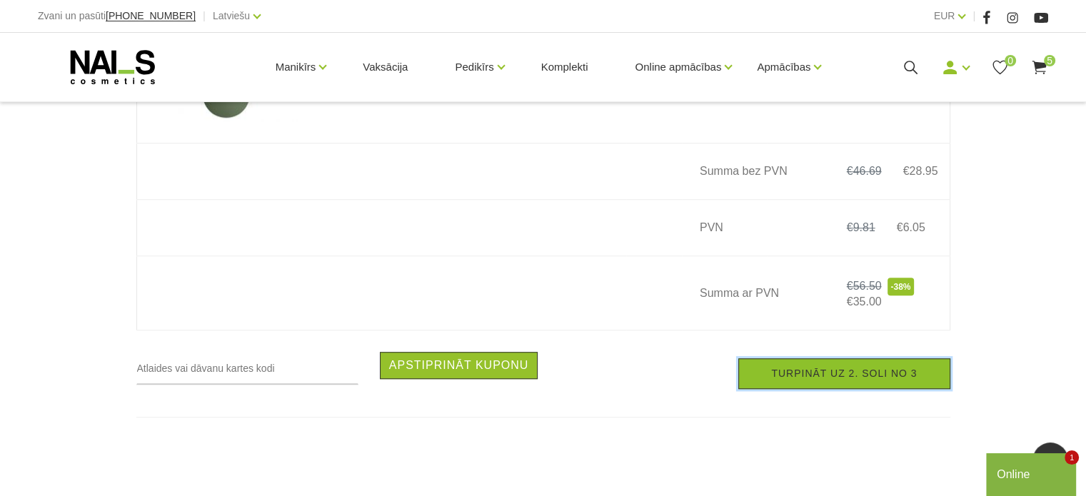
click at [867, 381] on link "Turpināt uz 2. soli no 3" at bounding box center [843, 373] width 211 height 31
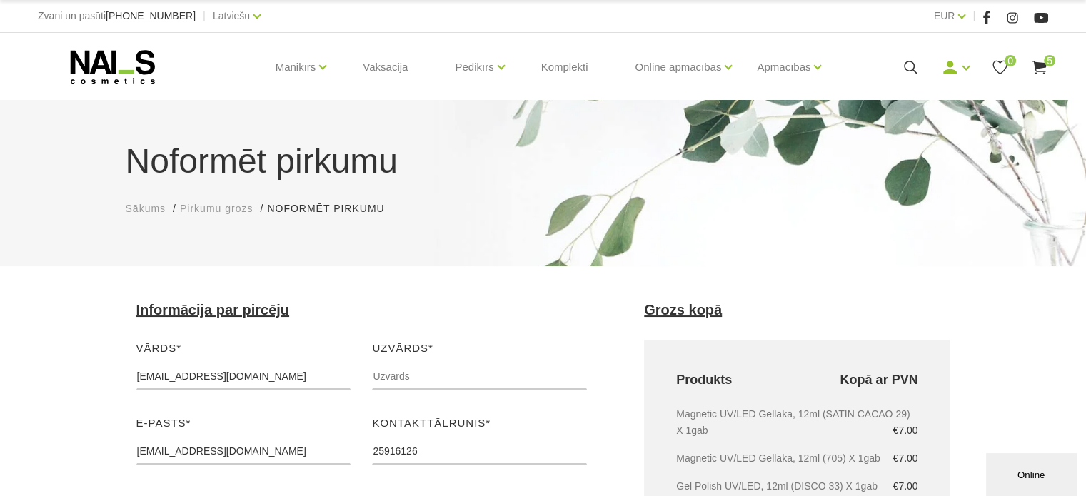
scroll to position [143, 0]
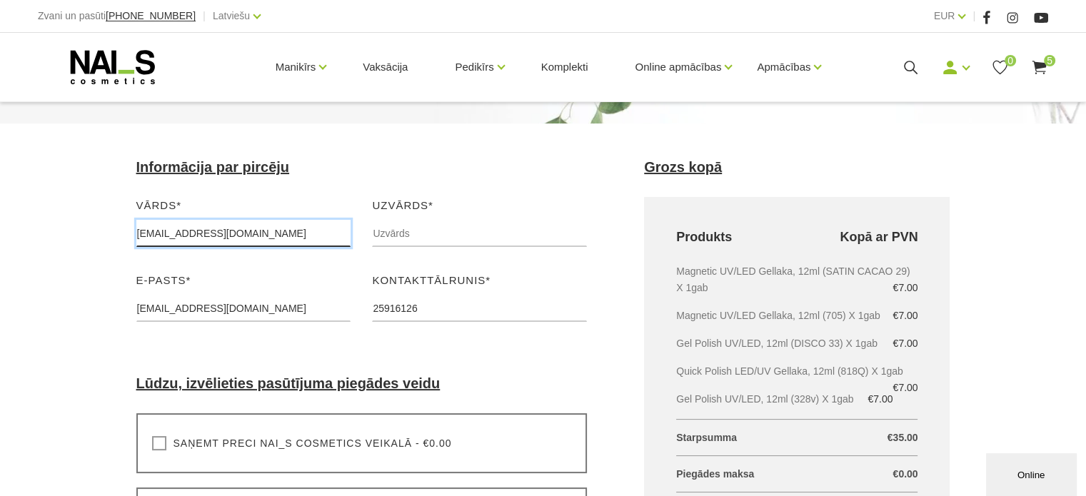
drag, startPoint x: 238, startPoint y: 233, endPoint x: 247, endPoint y: 222, distance: 14.7
click at [245, 225] on input "[EMAIL_ADDRESS][DOMAIN_NAME]" at bounding box center [243, 233] width 215 height 27
click at [265, 241] on input "[EMAIL_ADDRESS][DOMAIN_NAME]" at bounding box center [243, 233] width 215 height 27
click at [266, 239] on input "[EMAIL_ADDRESS][DOMAIN_NAME]" at bounding box center [243, 233] width 215 height 27
drag, startPoint x: 273, startPoint y: 228, endPoint x: 115, endPoint y: 232, distance: 158.5
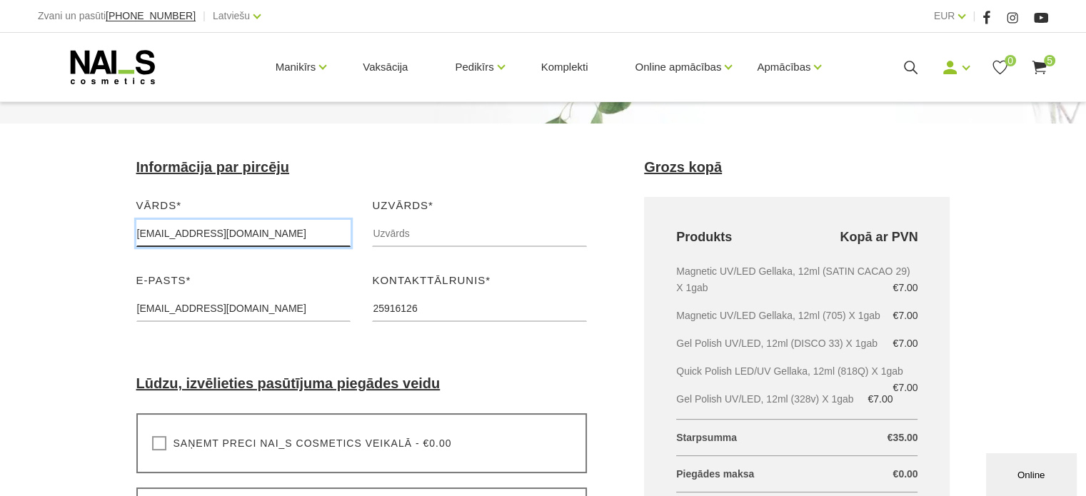
type input "j"
type input "Judīte"
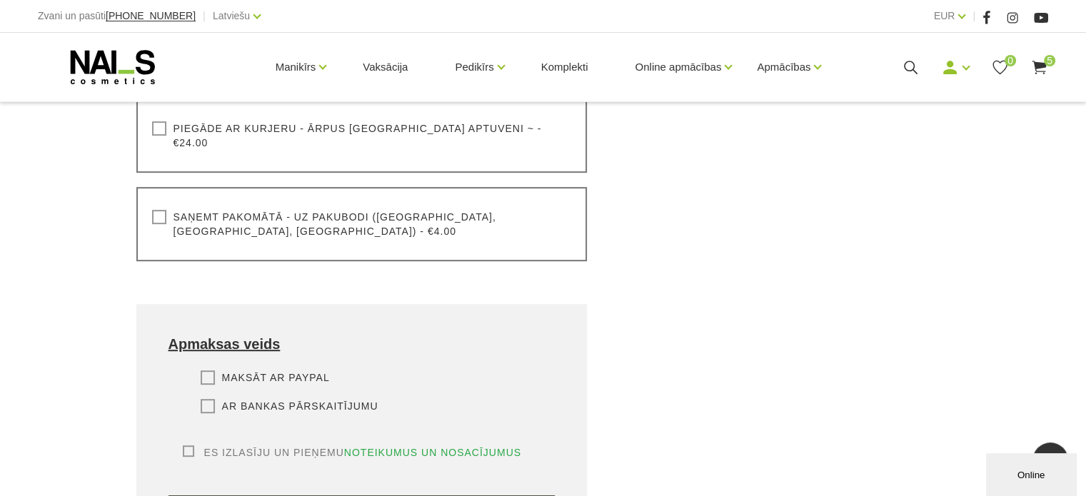
scroll to position [642, 0]
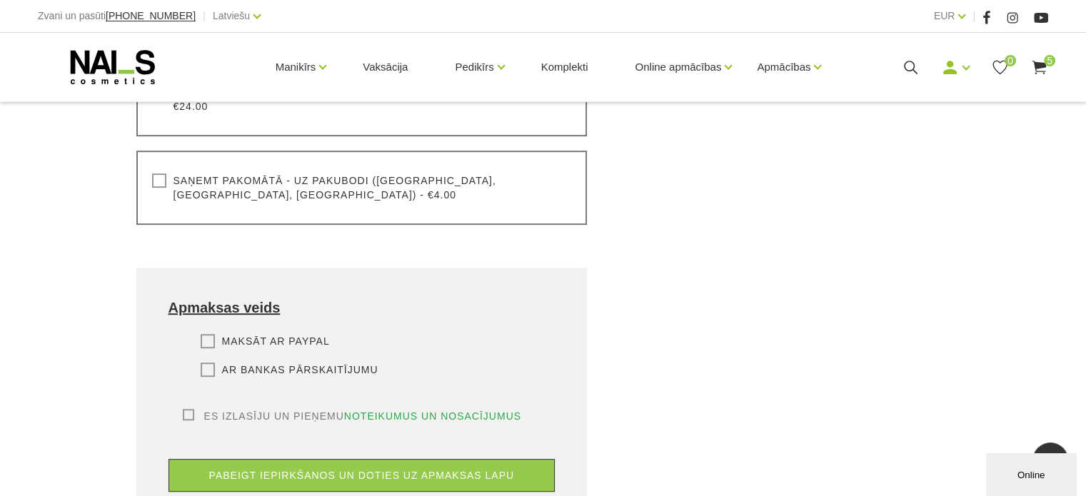
type input "Širina-Šalma"
click at [152, 168] on div "Saņemt pakomātā - uz pakubodi ([GEOGRAPHIC_DATA], [GEOGRAPHIC_DATA], [GEOGRAPHI…" at bounding box center [361, 188] width 451 height 74
click at [155, 173] on label "Saņemt pakomātā - uz pakubodi ([GEOGRAPHIC_DATA], [GEOGRAPHIC_DATA], [GEOGRAPHI…" at bounding box center [362, 187] width 420 height 29
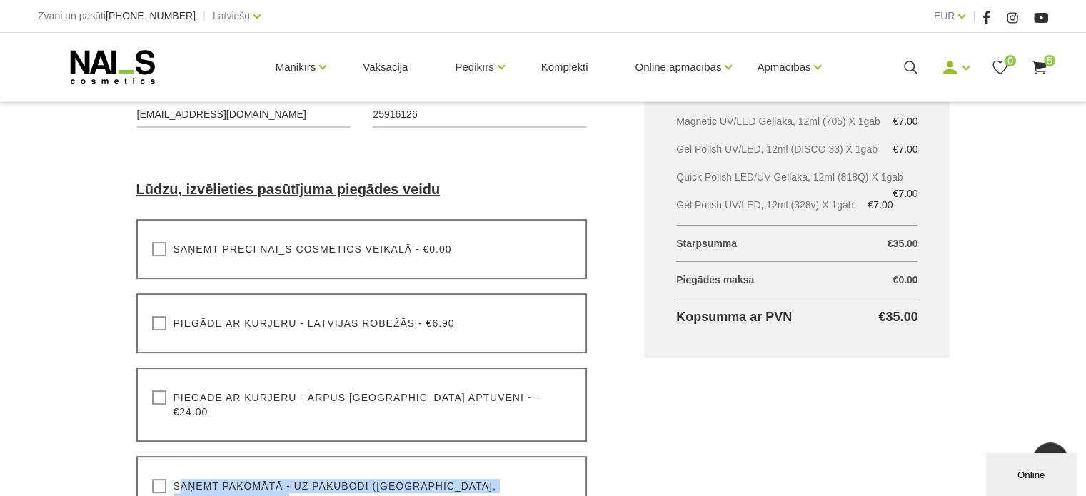
scroll to position [286, 0]
